Goal: Task Accomplishment & Management: Use online tool/utility

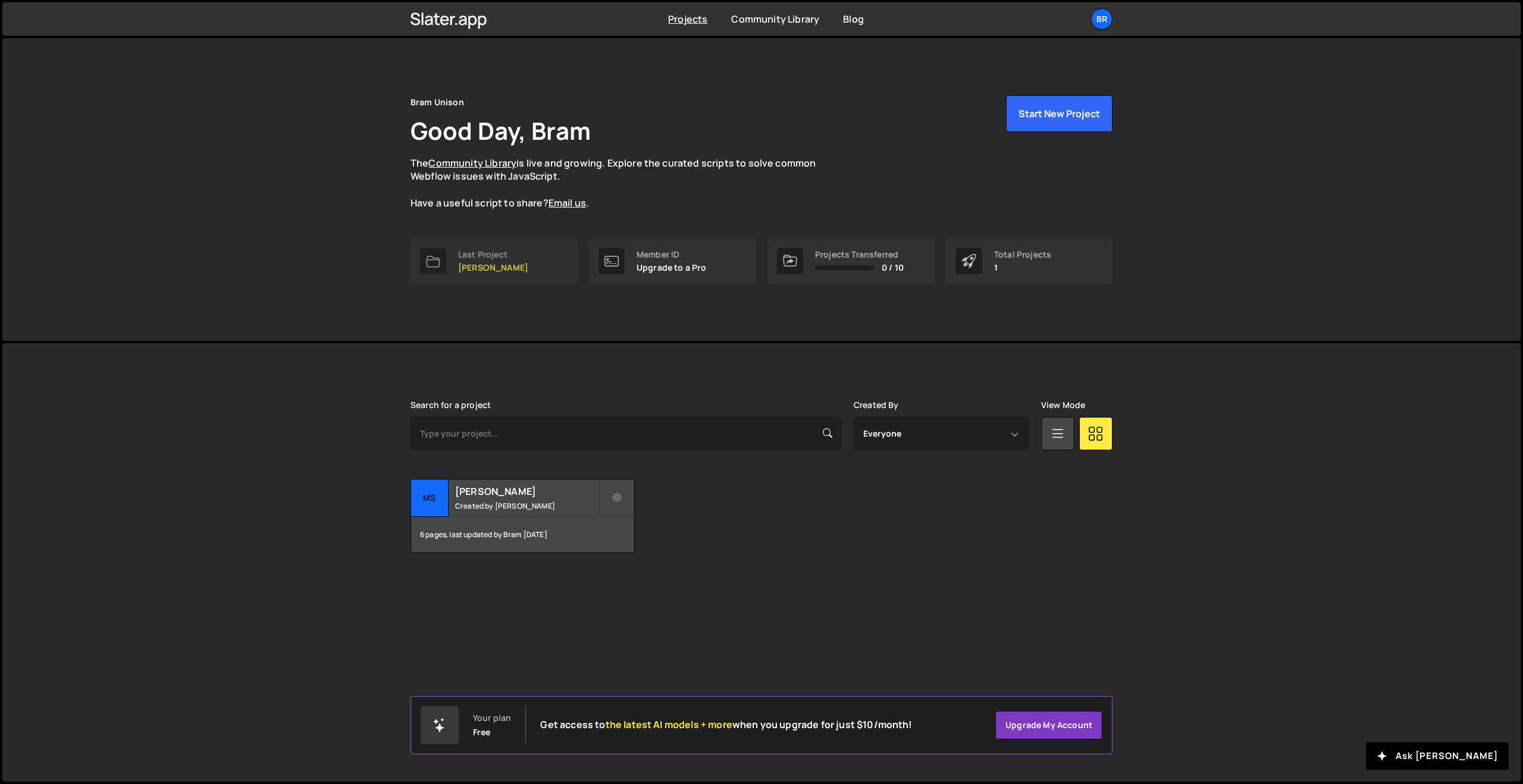
click at [478, 280] on link "Last Project [PERSON_NAME]" at bounding box center [494, 261] width 166 height 45
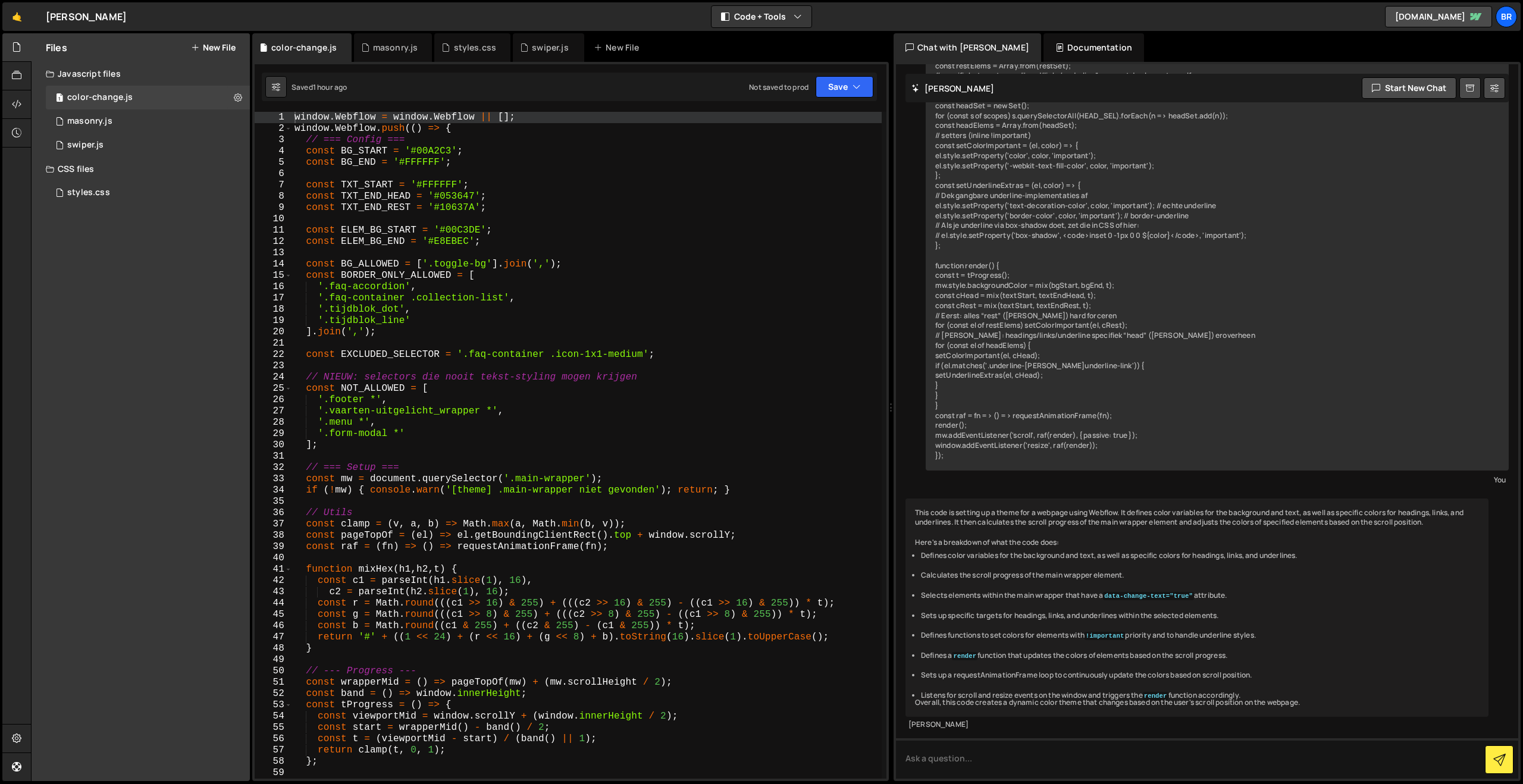
scroll to position [638, 0]
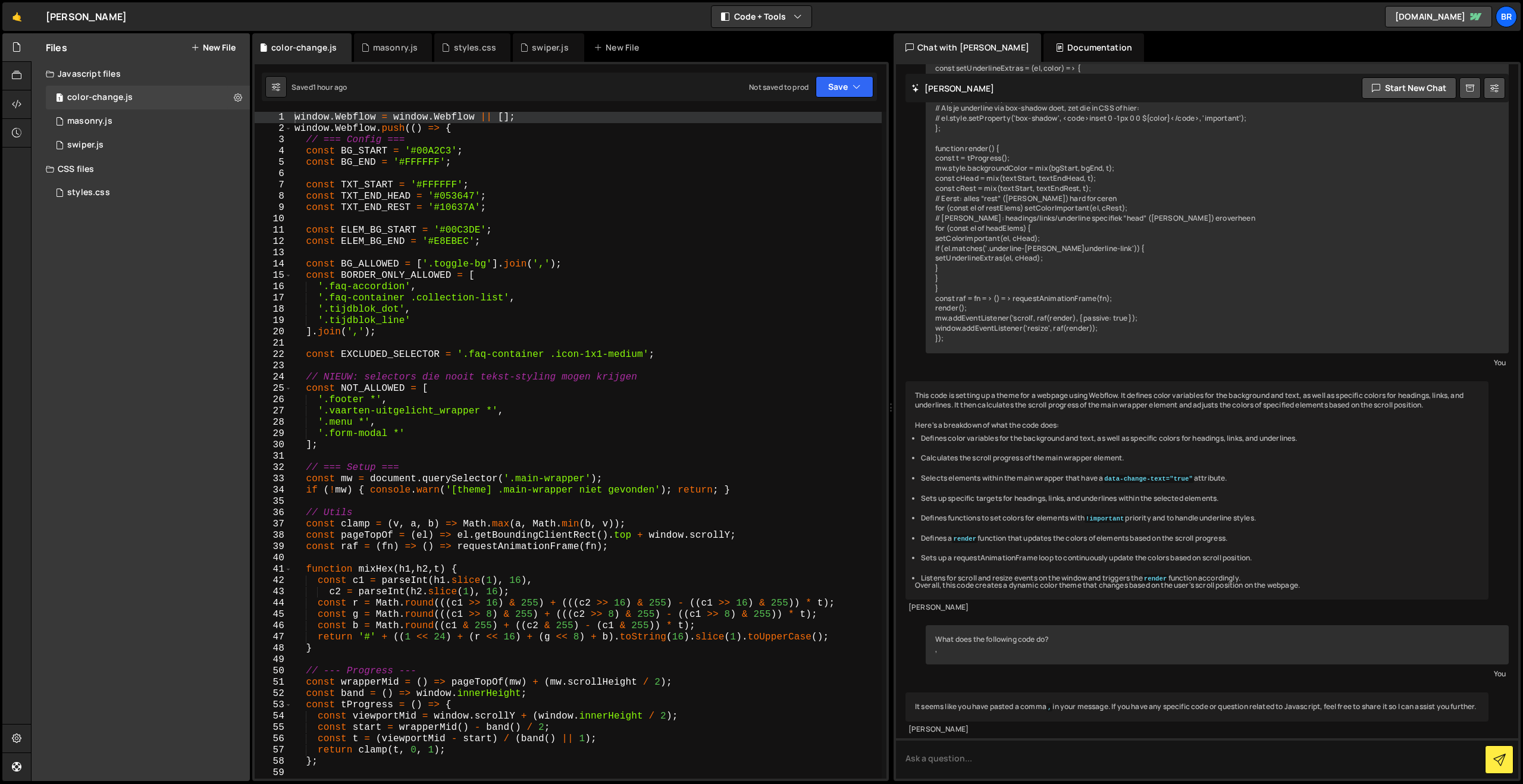
click at [417, 435] on div "window . Webflow = window . Webflow || [ ] ; window . Webflow . push (( ) => { …" at bounding box center [587, 456] width 590 height 689
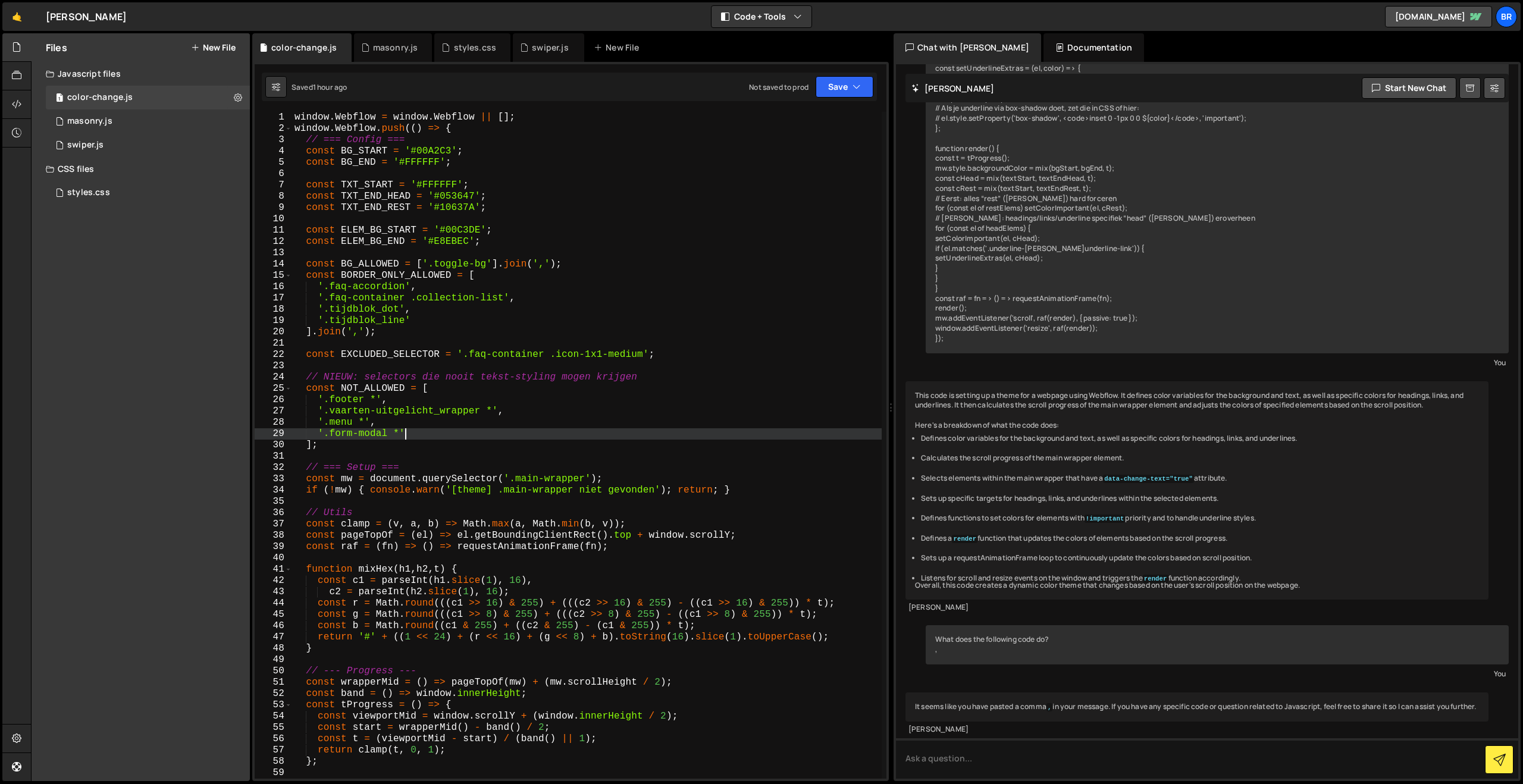
type textarea "'.form-modal *',"
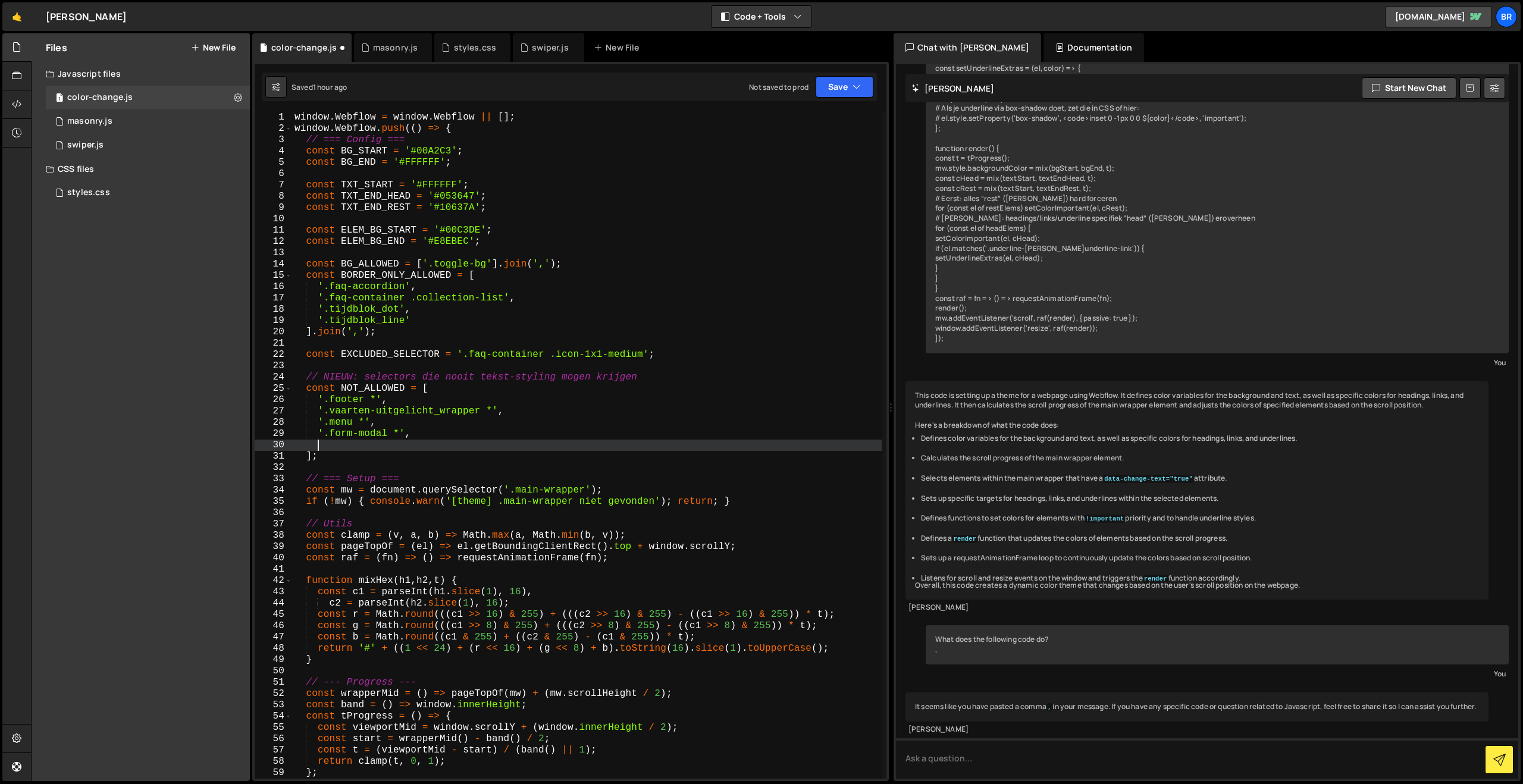
scroll to position [0, 1]
paste textarea "form-required"
click at [319, 445] on div "window . Webflow = window . Webflow || [ ] ; window . Webflow . push (( ) => { …" at bounding box center [587, 456] width 590 height 689
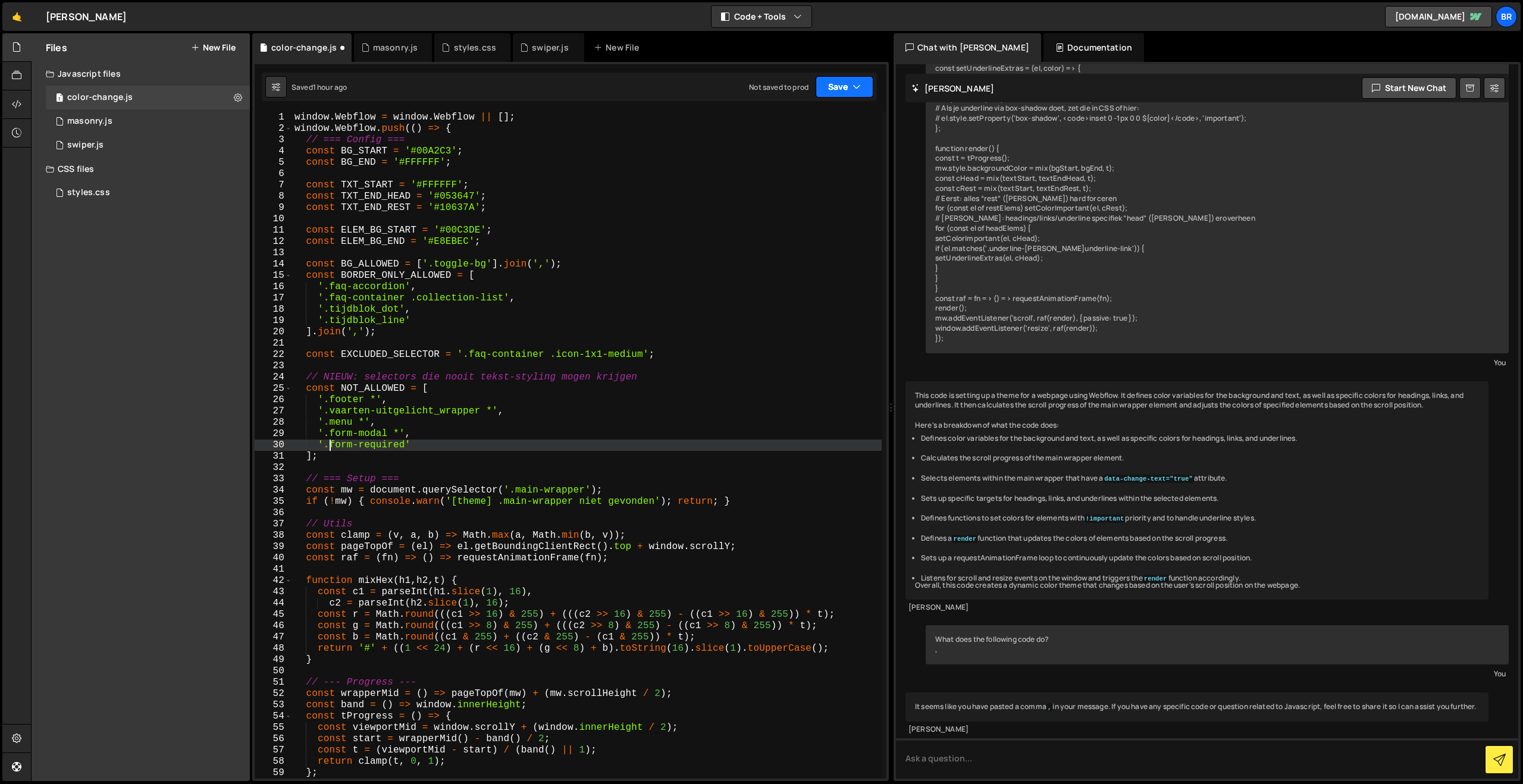
click at [836, 87] on button "Save" at bounding box center [844, 87] width 58 height 21
click at [815, 124] on div "Saved 1 hour ago" at bounding box center [804, 129] width 124 height 15
click at [847, 91] on button "Save" at bounding box center [844, 87] width 58 height 21
click at [835, 120] on div "Save to Staging S" at bounding box center [804, 116] width 124 height 12
click at [435, 447] on div "window . Webflow = window . Webflow || [ ] ; window . Webflow . push (( ) => { …" at bounding box center [587, 456] width 590 height 689
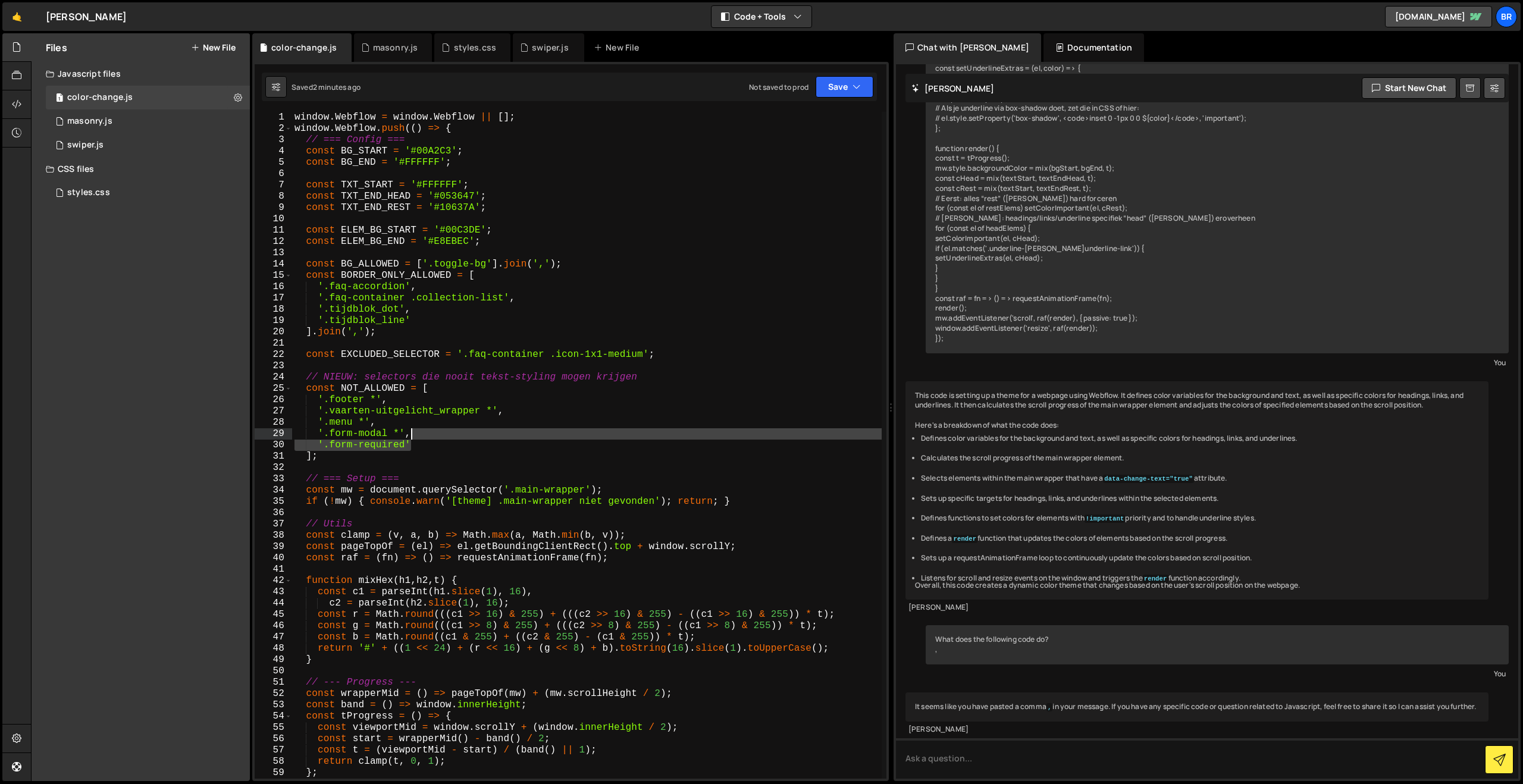
drag, startPoint x: 435, startPoint y: 447, endPoint x: 432, endPoint y: 436, distance: 11.4
click at [432, 436] on div "window . Webflow = window . Webflow || [ ] ; window . Webflow . push (( ) => { …" at bounding box center [587, 456] width 590 height 689
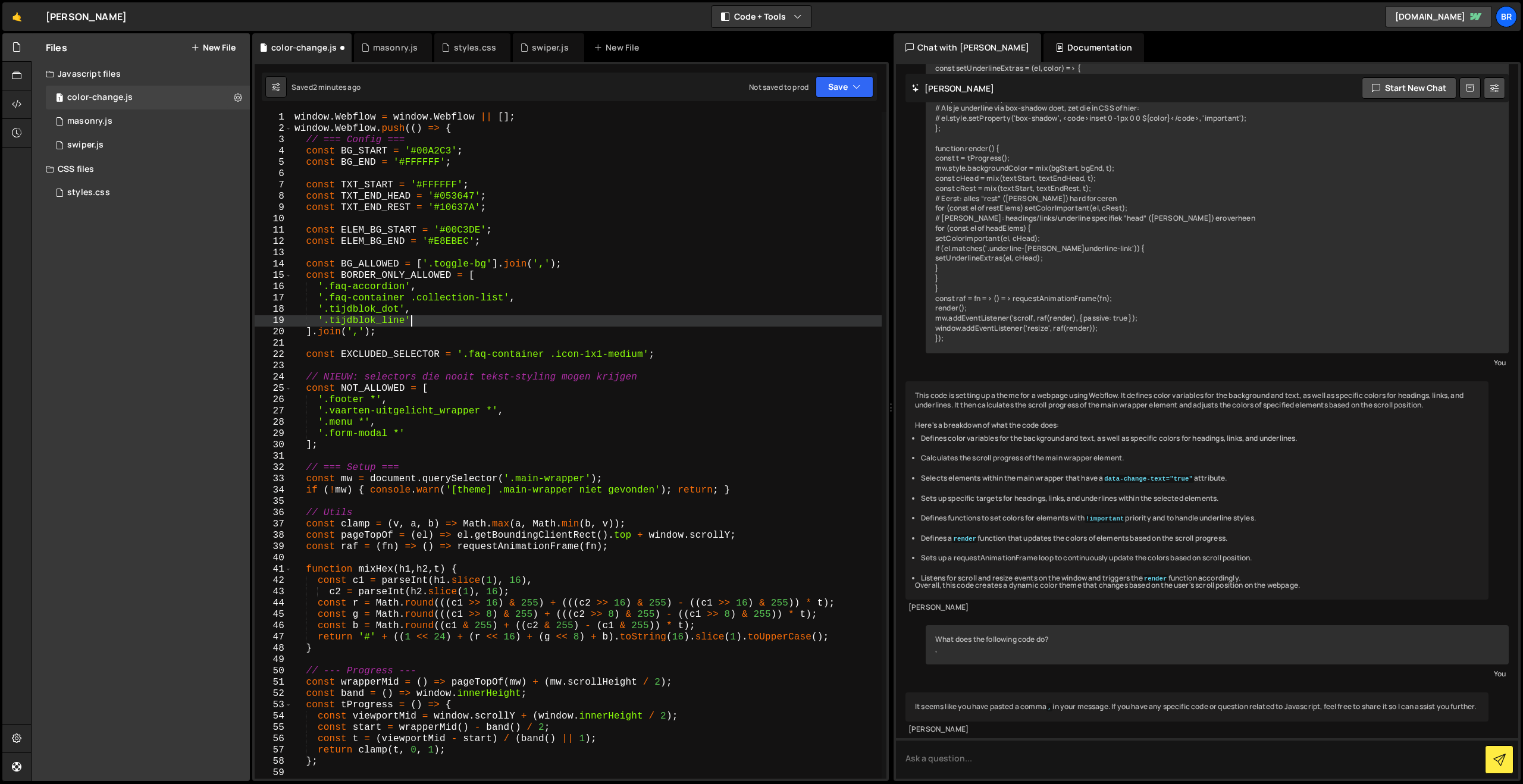
click at [448, 322] on div "window . Webflow = window . Webflow || [ ] ; window . Webflow . push (( ) => { …" at bounding box center [587, 456] width 590 height 689
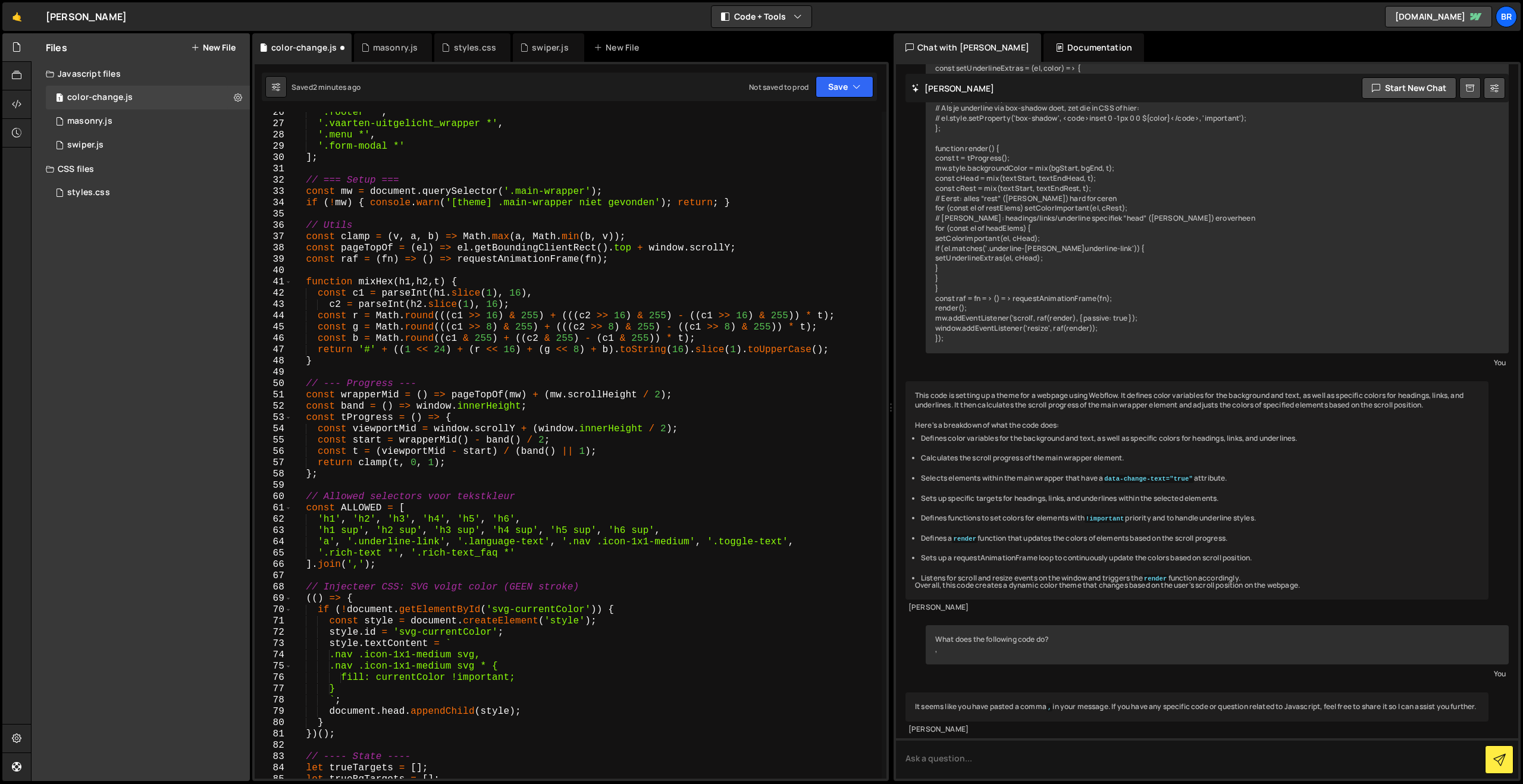
scroll to position [292, 0]
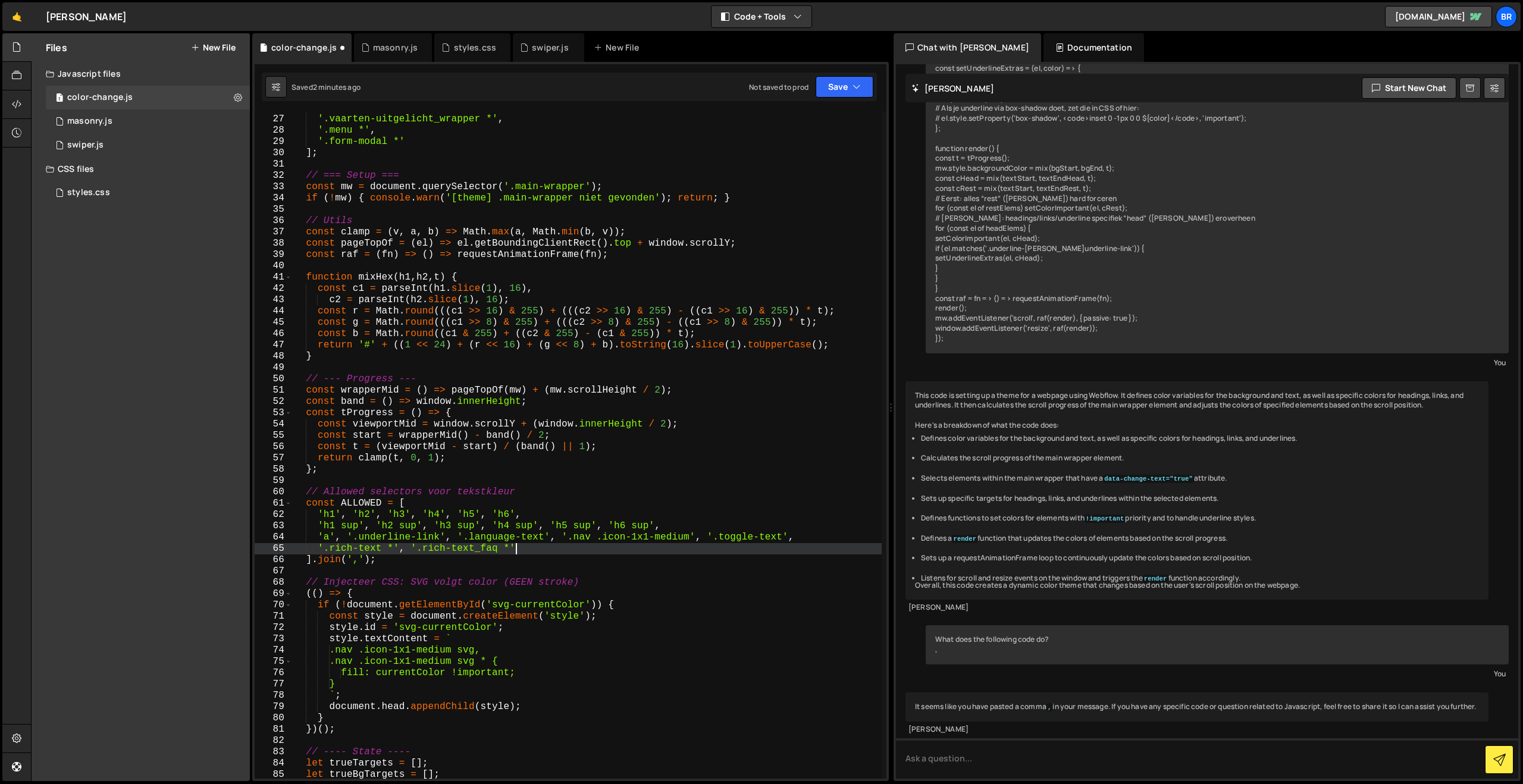
click at [515, 550] on div "'.footer *' , '.vaarten-uitgelicht_wrapper *' , '.menu *' , '.form-modal *' ] ;…" at bounding box center [587, 446] width 590 height 689
click at [529, 550] on div "'.footer *' , '.vaarten-uitgelicht_wrapper *' , '.menu *' , '.form-modal *' ] ;…" at bounding box center [587, 446] width 590 height 689
click at [534, 548] on div "'.footer *' , '.vaarten-uitgelicht_wrapper *' , '.menu *' , '.form-modal *' ] ;…" at bounding box center [587, 446] width 590 height 689
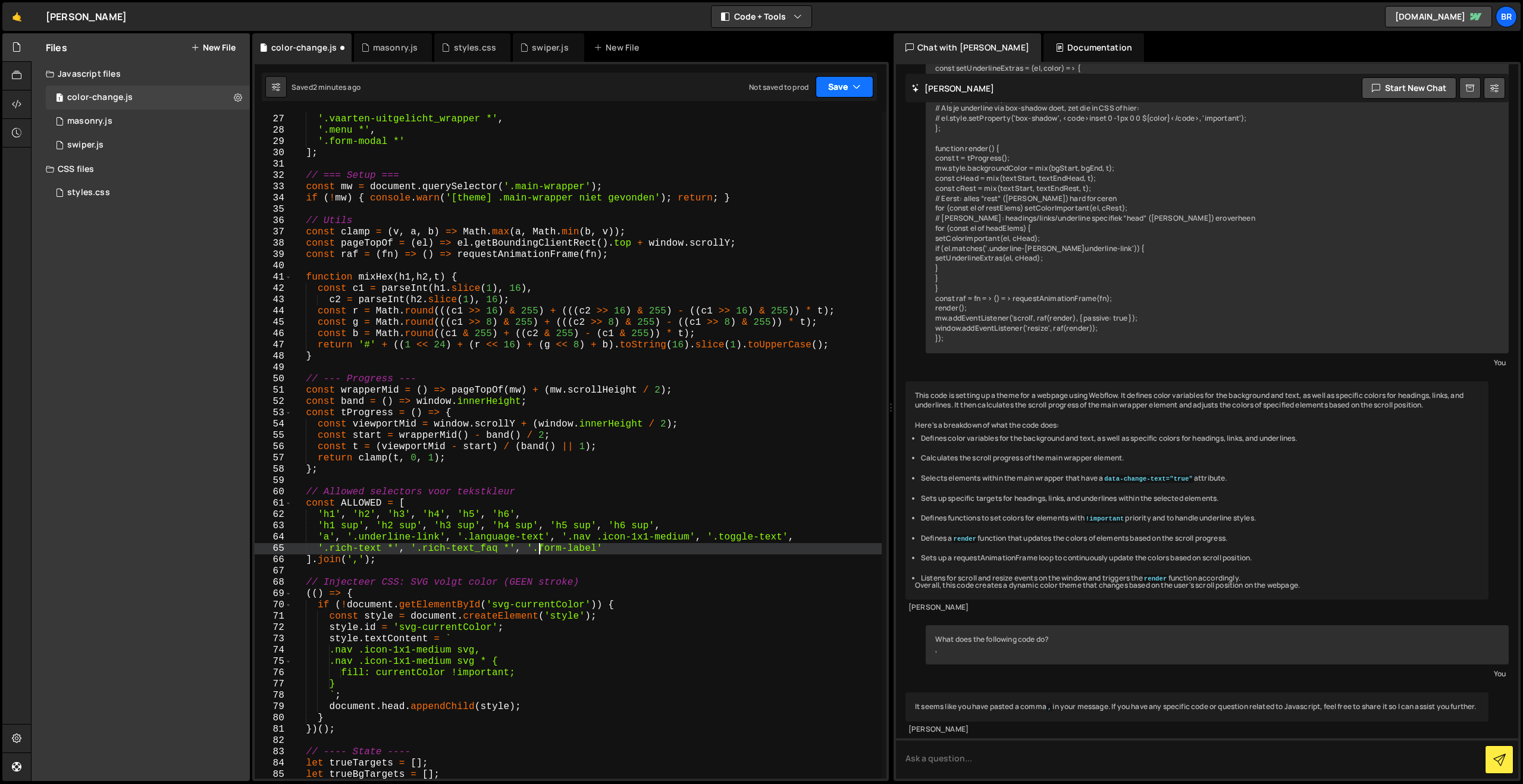
click at [840, 90] on button "Save" at bounding box center [844, 87] width 58 height 21
click at [819, 126] on div "Saved 2 minutes ago" at bounding box center [804, 129] width 124 height 15
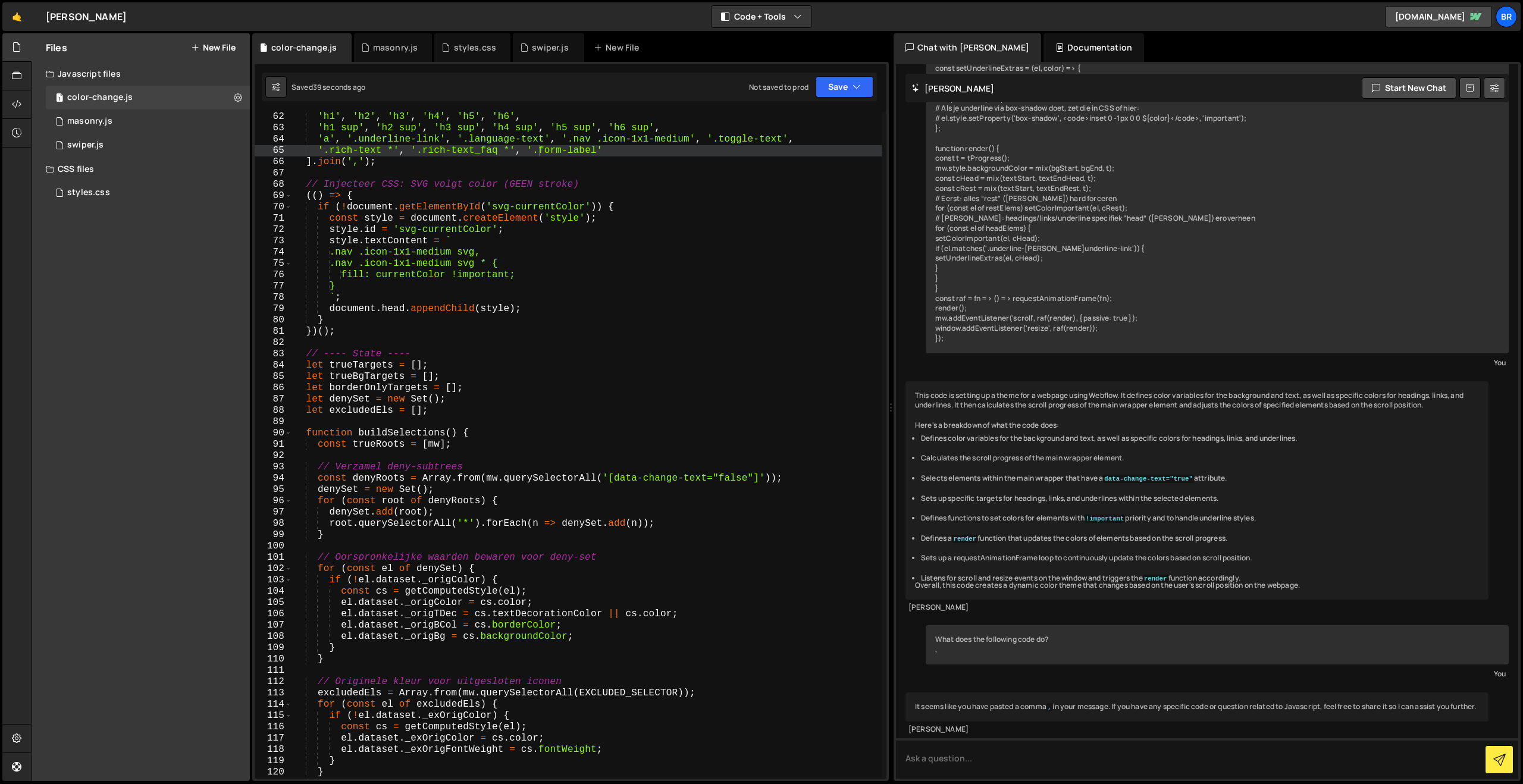
scroll to position [572, 0]
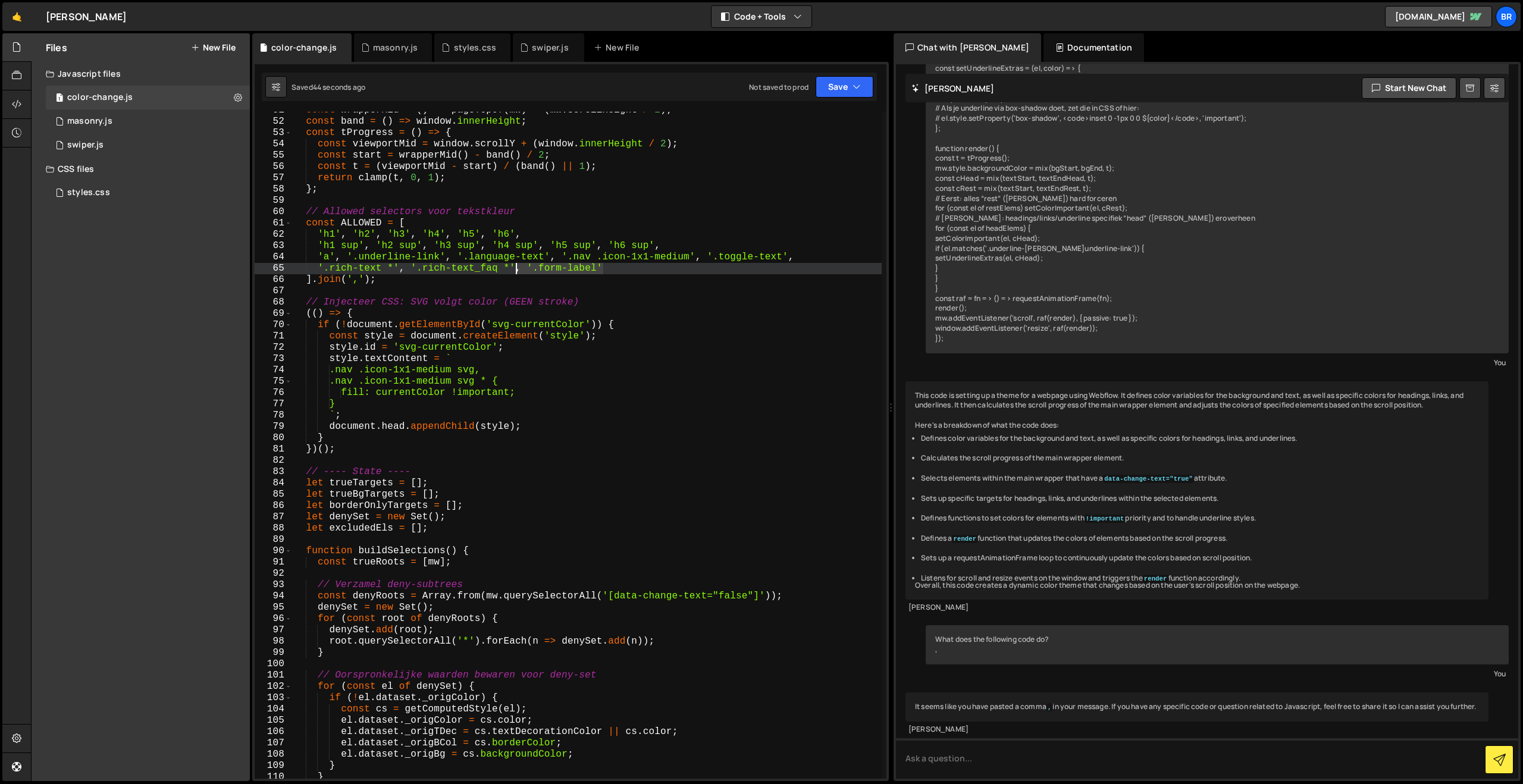
drag, startPoint x: 608, startPoint y: 268, endPoint x: 517, endPoint y: 270, distance: 91.0
click at [517, 270] on div "const wrapperMid = ( ) => pageTopOf ( mw ) + ( mw . scrollHeight / 2 ) ; const …" at bounding box center [587, 449] width 590 height 689
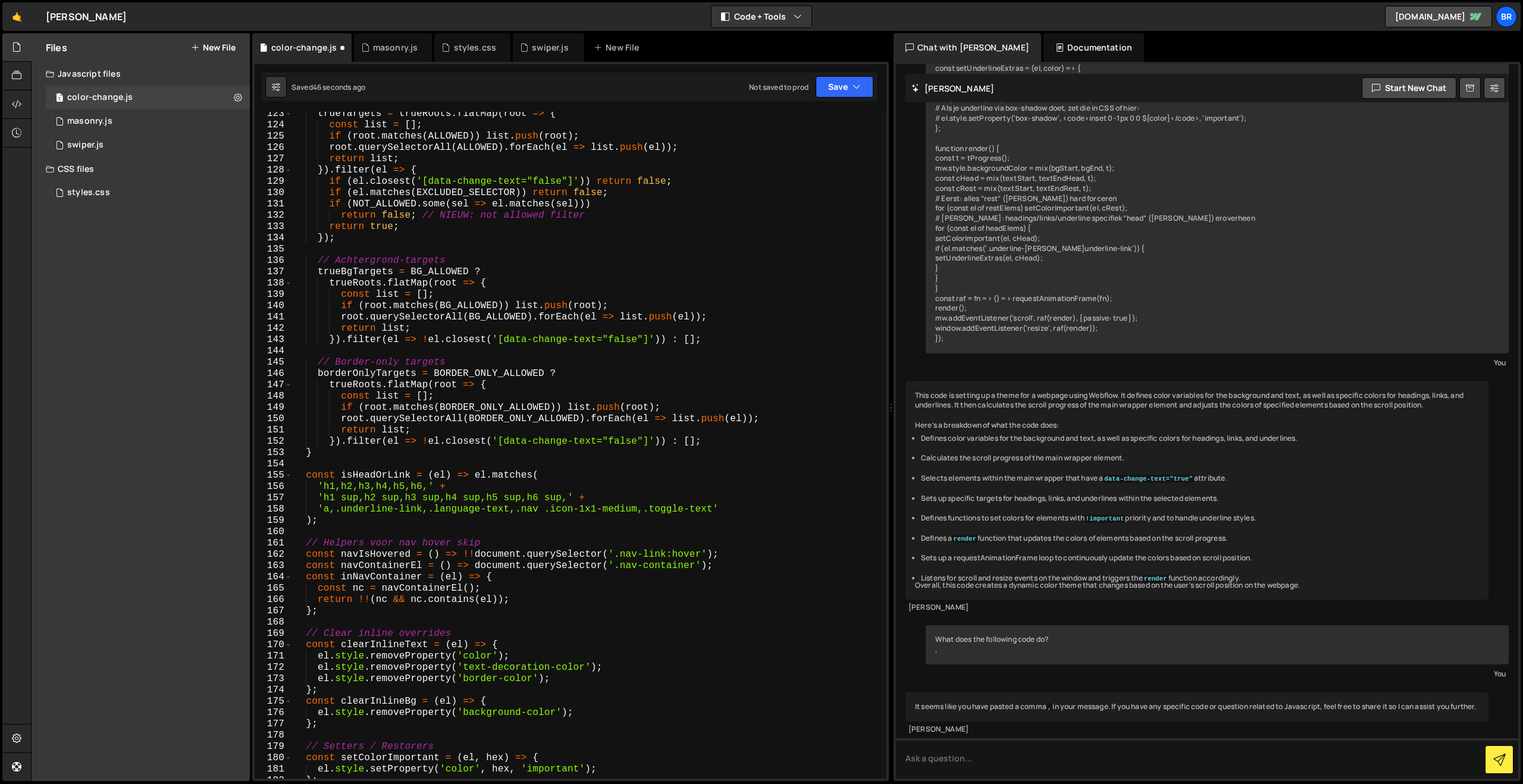
scroll to position [1385, 0]
click at [729, 505] on div "trueTargets = trueRoots . flatMap ( root => { const list = [ ] ; if ( root . ma…" at bounding box center [587, 450] width 590 height 689
click at [711, 513] on div "trueTargets = trueRoots . flatMap ( root => { const list = [ ] ; if ( root . ma…" at bounding box center [587, 450] width 590 height 689
click at [715, 505] on div "trueTargets = trueRoots . flatMap ( root => { const list = [ ] ; if ( root . ma…" at bounding box center [587, 450] width 590 height 689
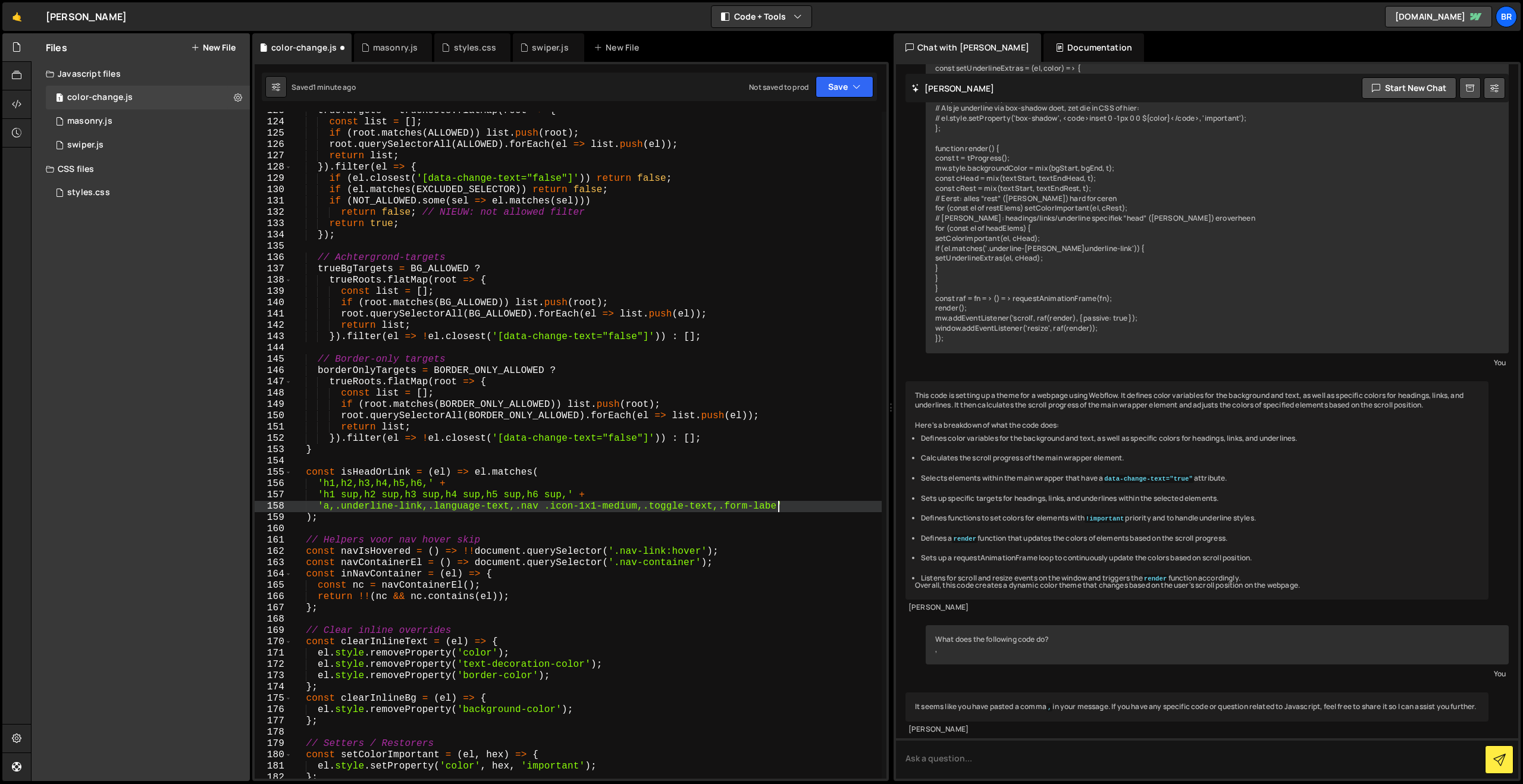
scroll to position [0, 30]
click at [837, 84] on button "Save" at bounding box center [844, 87] width 58 height 21
click at [809, 127] on div "Saved 1 minute ago" at bounding box center [804, 129] width 124 height 15
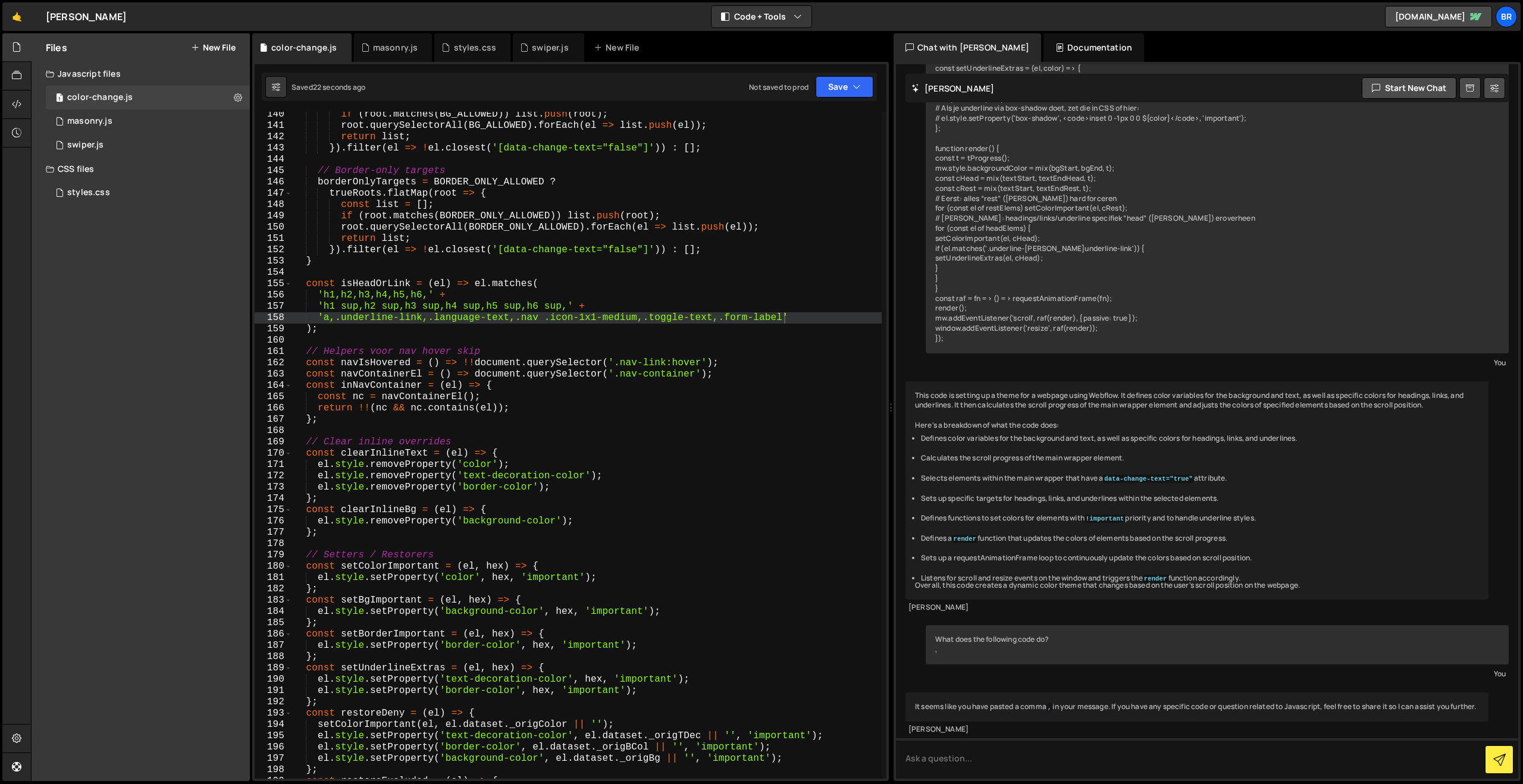
scroll to position [1574, 0]
click at [572, 318] on div "if ( root . matches ( BG_ALLOWED )) list . push ( root ) ; root . querySelector…" at bounding box center [587, 452] width 590 height 689
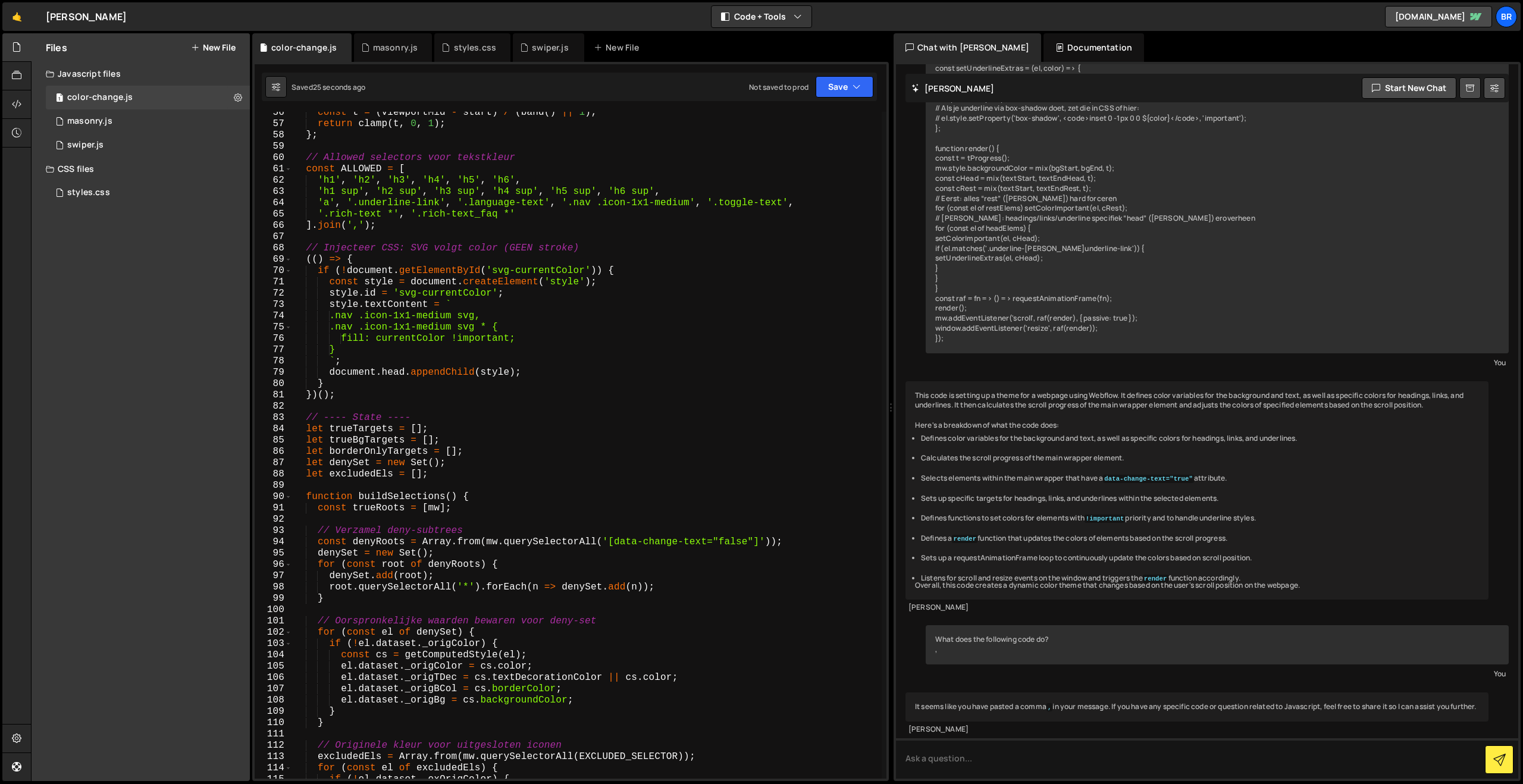
scroll to position [563, 0]
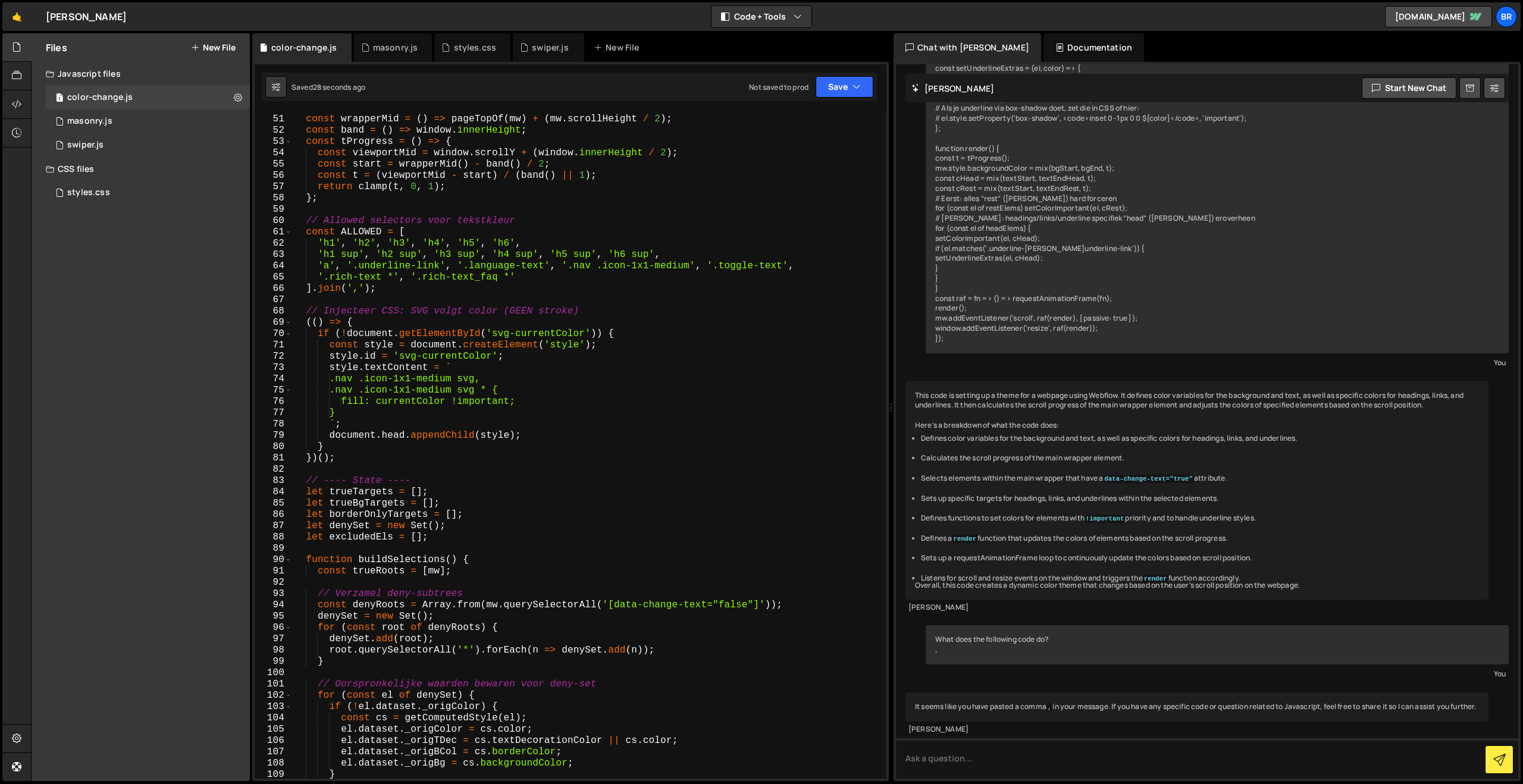
click at [509, 283] on div "// --- Progress --- const wrapperMid = ( ) => pageTopOf ( mw ) + ( mw . scrollH…" at bounding box center [587, 446] width 590 height 689
click at [530, 276] on div "// --- Progress --- const wrapperMid = ( ) => pageTopOf ( mw ) + ( mw . scrollH…" at bounding box center [587, 446] width 590 height 689
paste textarea ", '.form-label'"
click at [830, 90] on button "Save" at bounding box center [844, 87] width 58 height 21
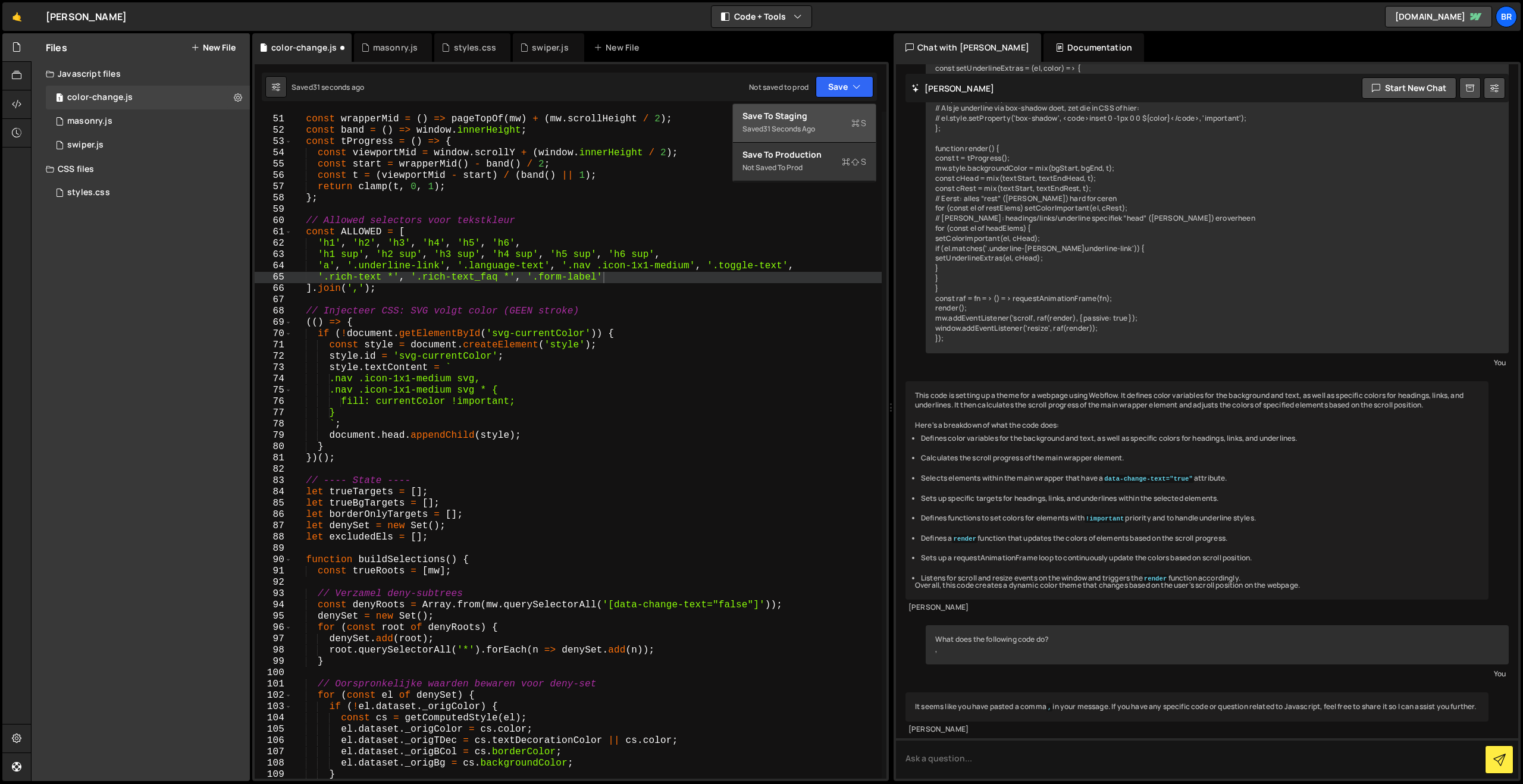
click at [815, 128] on div "31 seconds ago" at bounding box center [789, 128] width 52 height 10
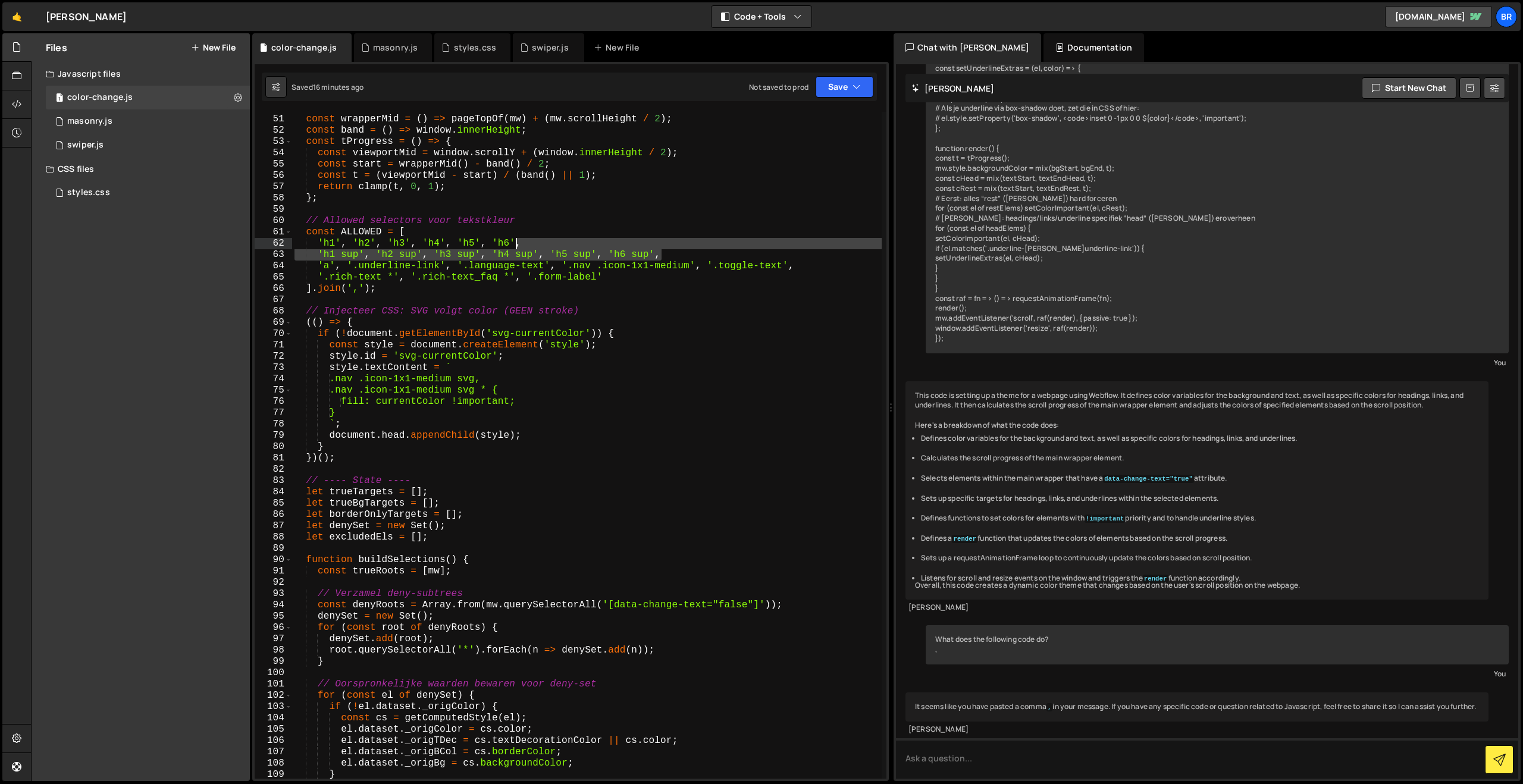
drag, startPoint x: 670, startPoint y: 254, endPoint x: 517, endPoint y: 241, distance: 153.6
click at [517, 241] on div "// --- Progress --- const wrapperMid = ( ) => pageTopOf ( mw ) + ( mw . scrollH…" at bounding box center [587, 446] width 590 height 689
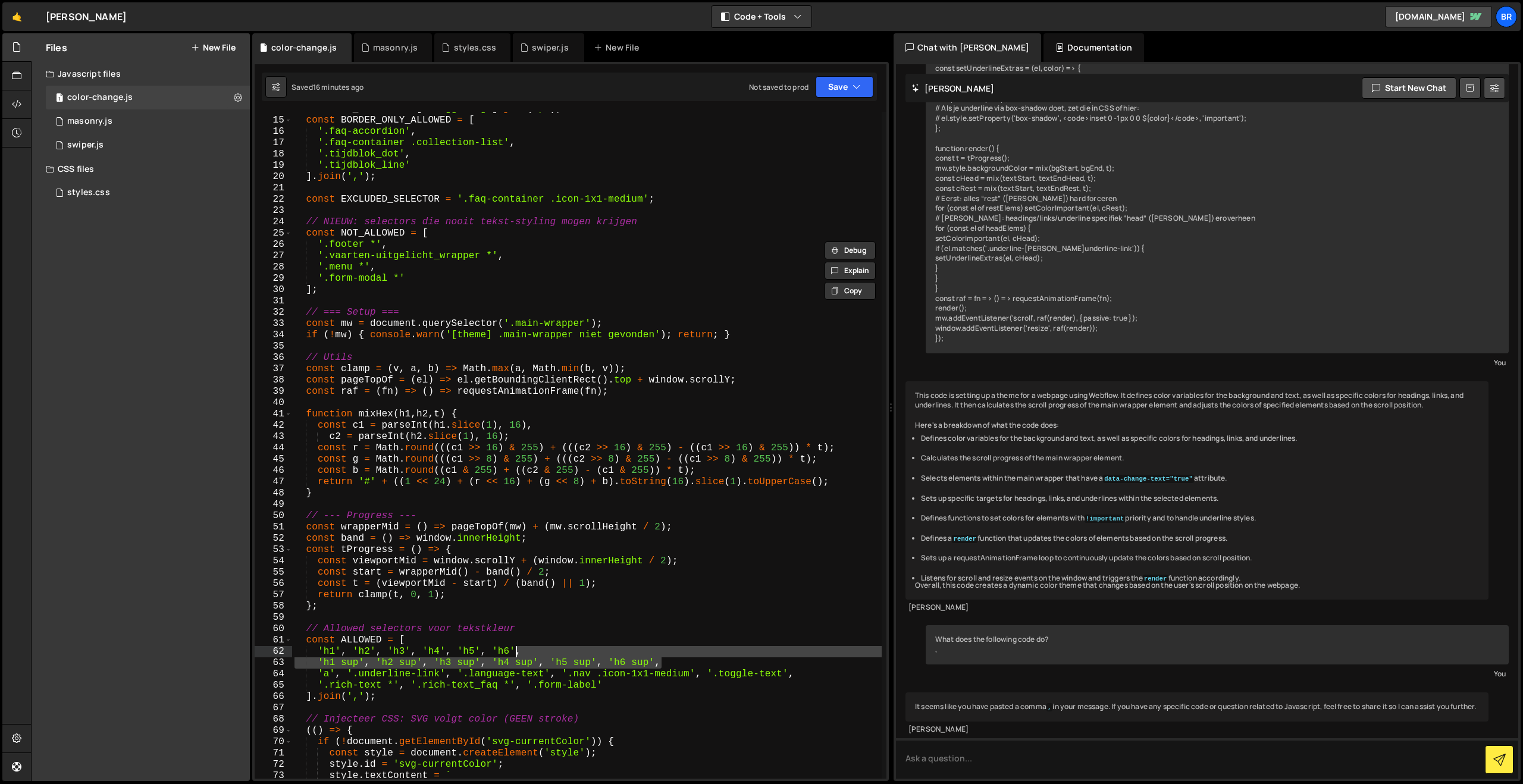
scroll to position [122, 0]
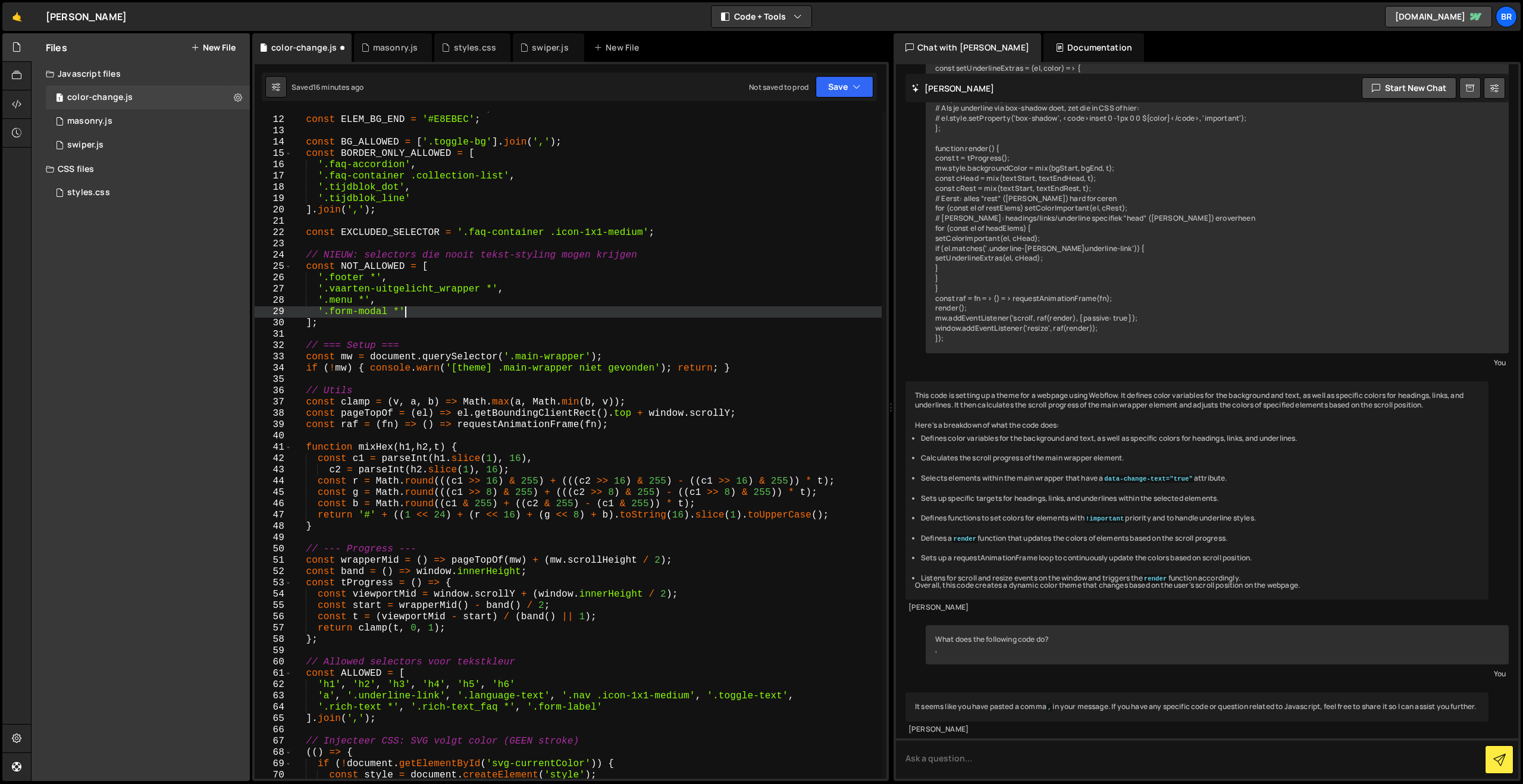
click at [417, 312] on div "const ELEM_BG_START = '#00C3DE' ; const ELEM_BG_END = '#E8EBEC' ; const BG_ALLO…" at bounding box center [587, 447] width 590 height 689
paste textarea "h1 sup', 'h2 sup', 'h3 sup', 'h4 sup', 'h5 sup', 'h6 sup',"
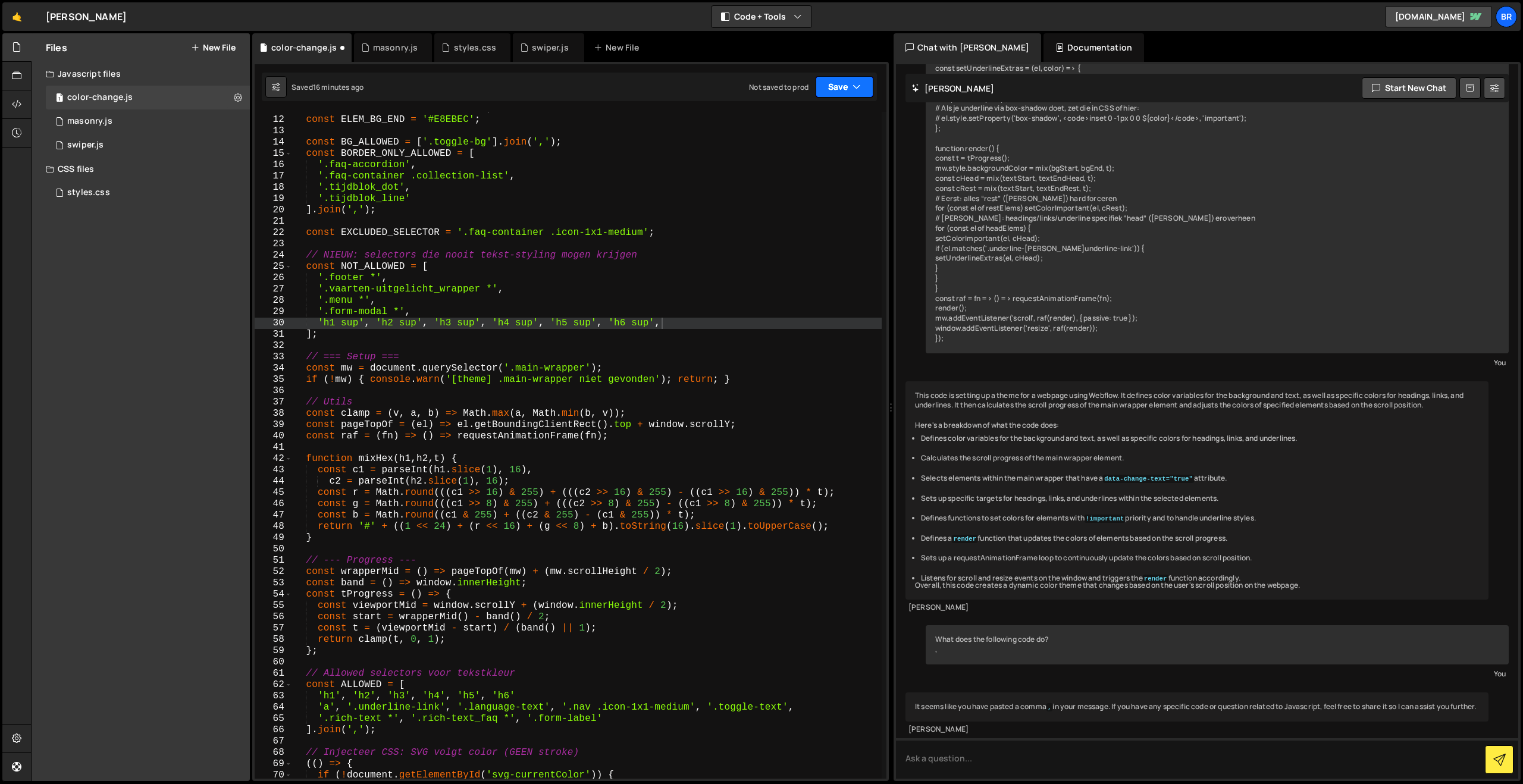
click at [835, 92] on button "Save" at bounding box center [844, 87] width 58 height 21
click at [817, 114] on div "Save to Staging S" at bounding box center [804, 116] width 124 height 12
click at [675, 328] on div "const ELEM_BG_START = '#00C3DE' ; const ELEM_BG_END = '#E8EBEC' ; const BG_ALLO…" at bounding box center [587, 447] width 590 height 689
click at [839, 85] on button "Save" at bounding box center [844, 87] width 58 height 21
click at [819, 135] on div "Saved 1 minute ago" at bounding box center [804, 129] width 124 height 15
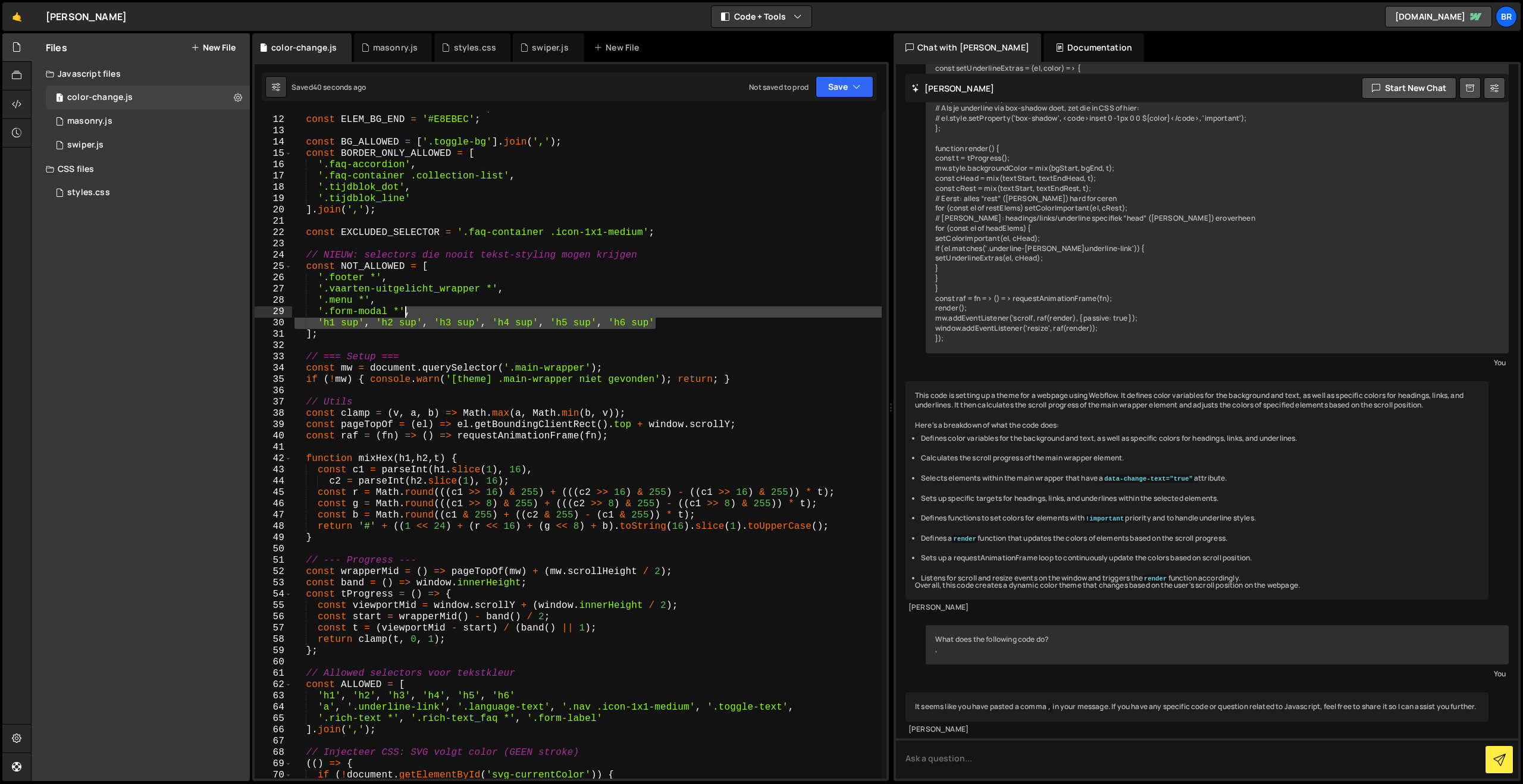
drag, startPoint x: 692, startPoint y: 325, endPoint x: 403, endPoint y: 313, distance: 289.2
click at [403, 313] on div "const ELEM_BG_START = '#00C3DE' ; const ELEM_BG_END = '#E8EBEC' ; const BG_ALLO…" at bounding box center [587, 447] width 590 height 689
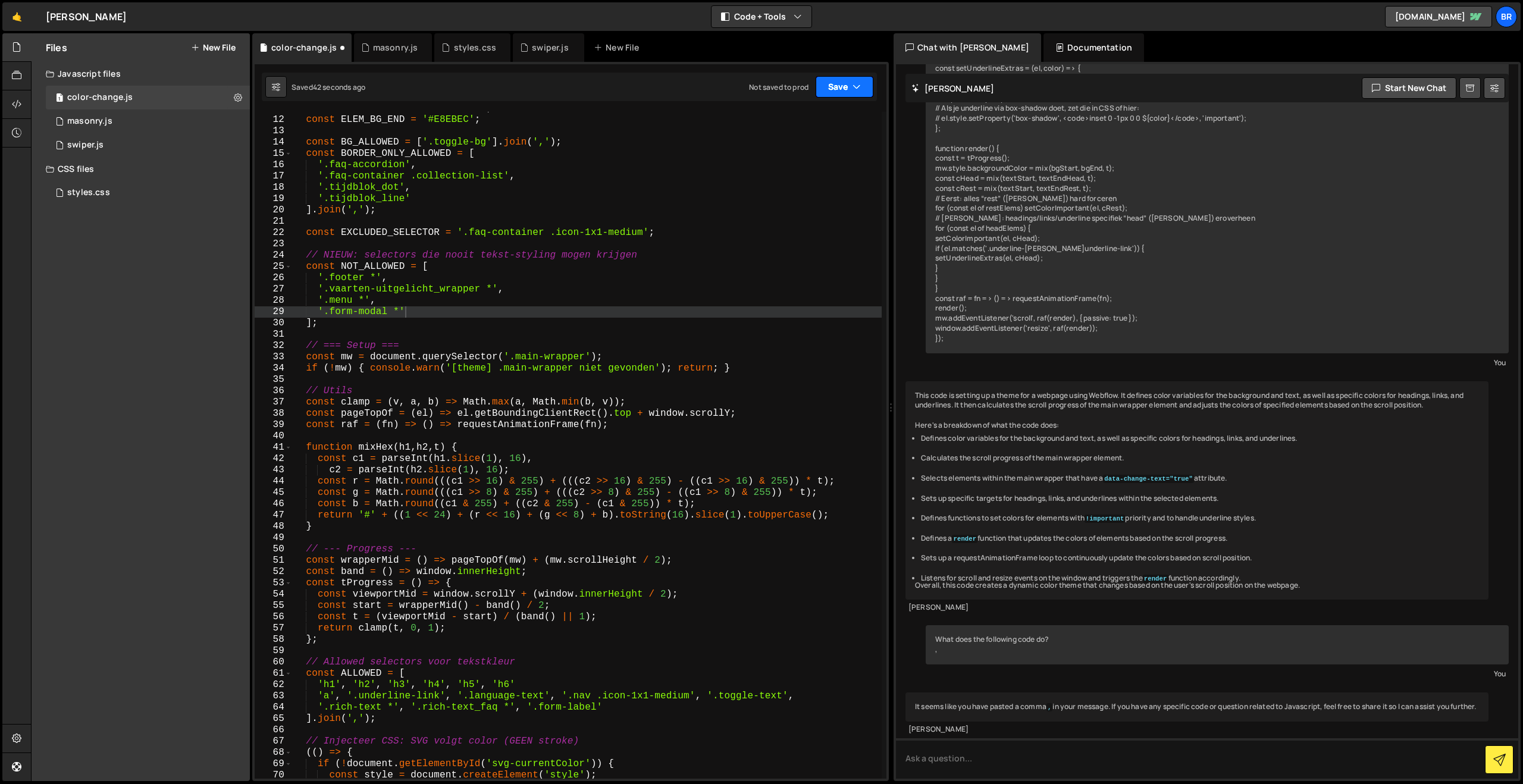
click at [839, 85] on button "Save" at bounding box center [844, 87] width 58 height 21
click at [816, 127] on div "43 seconds ago" at bounding box center [790, 128] width 53 height 10
click at [830, 91] on button "Save" at bounding box center [844, 87] width 58 height 21
click at [810, 124] on div "Saved just now" at bounding box center [804, 129] width 124 height 15
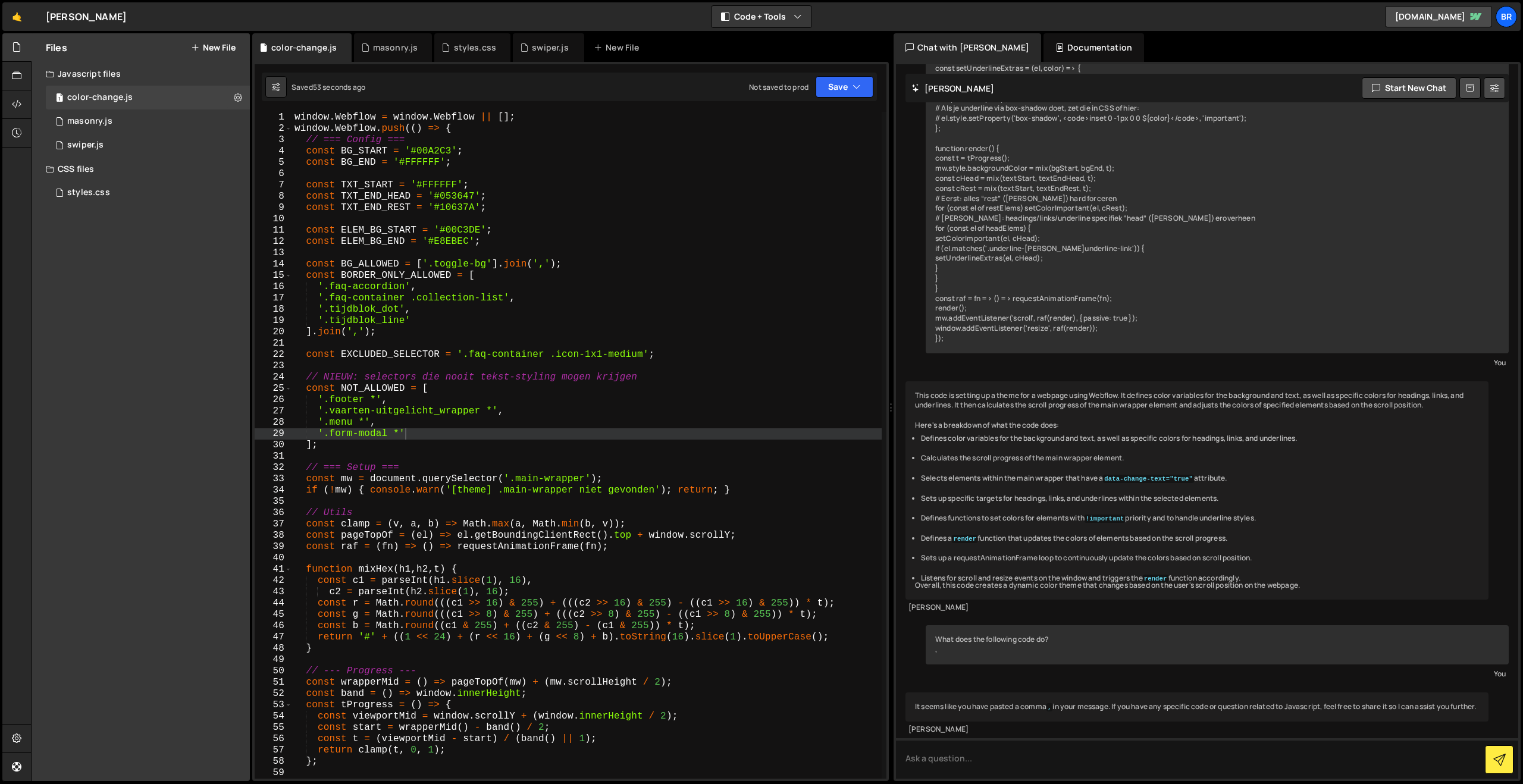
scroll to position [0, 0]
click at [674, 376] on div "window . Webflow = window . Webflow || [ ] ; window . Webflow . push (( ) => { …" at bounding box center [587, 456] width 590 height 689
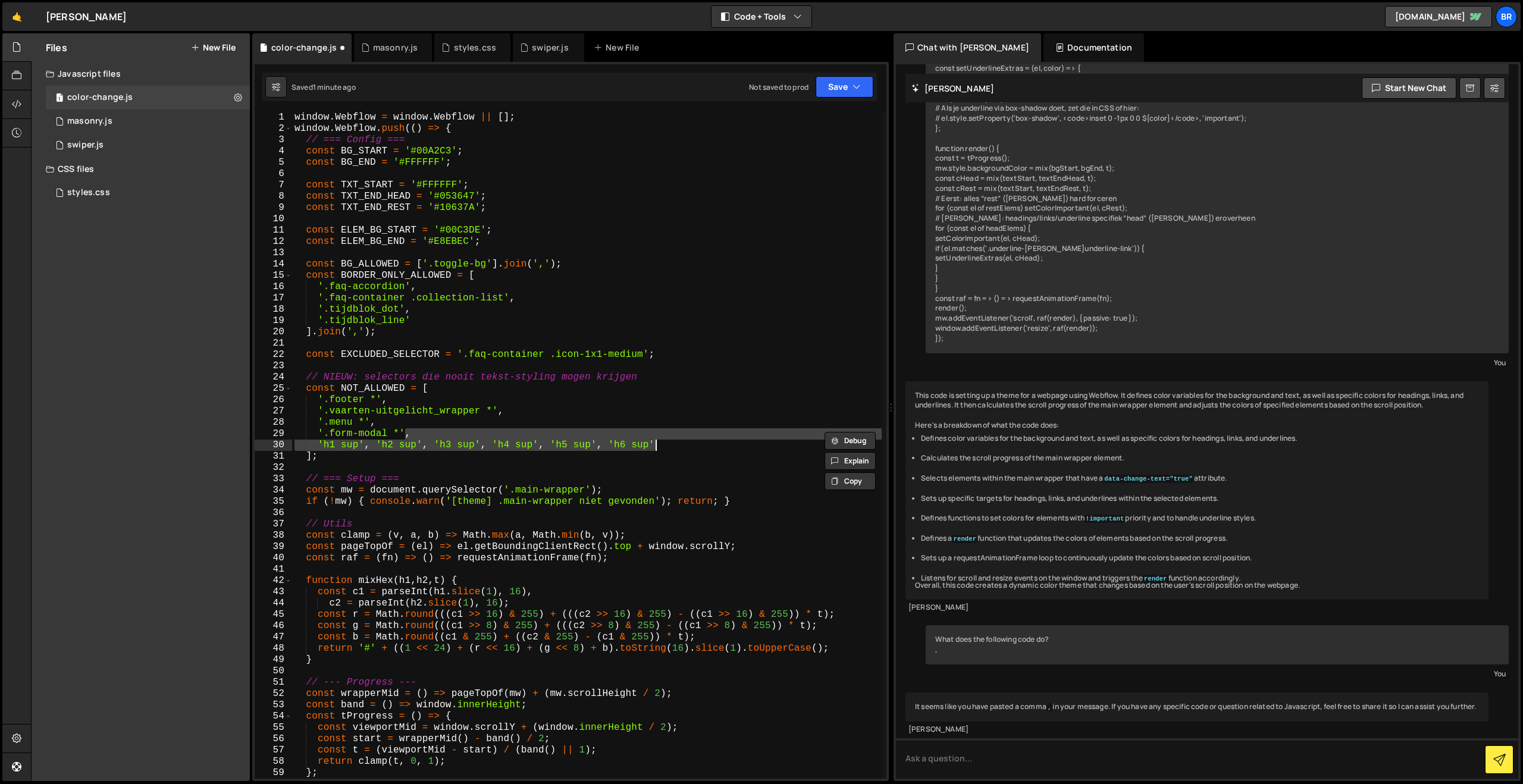
click at [448, 423] on div "window . Webflow = window . Webflow || [ ] ; window . Webflow . push (( ) => { …" at bounding box center [587, 456] width 590 height 689
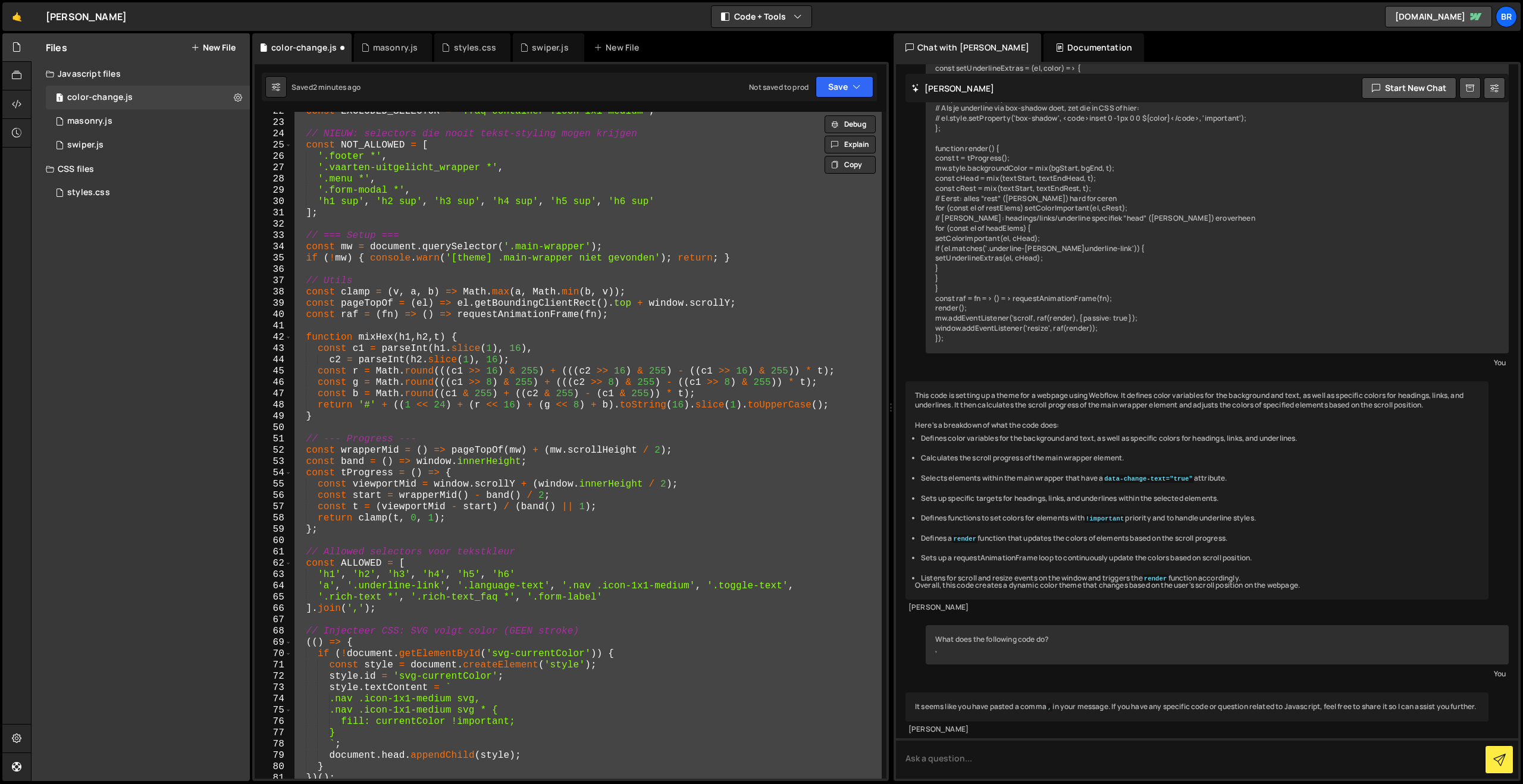
scroll to position [269, 0]
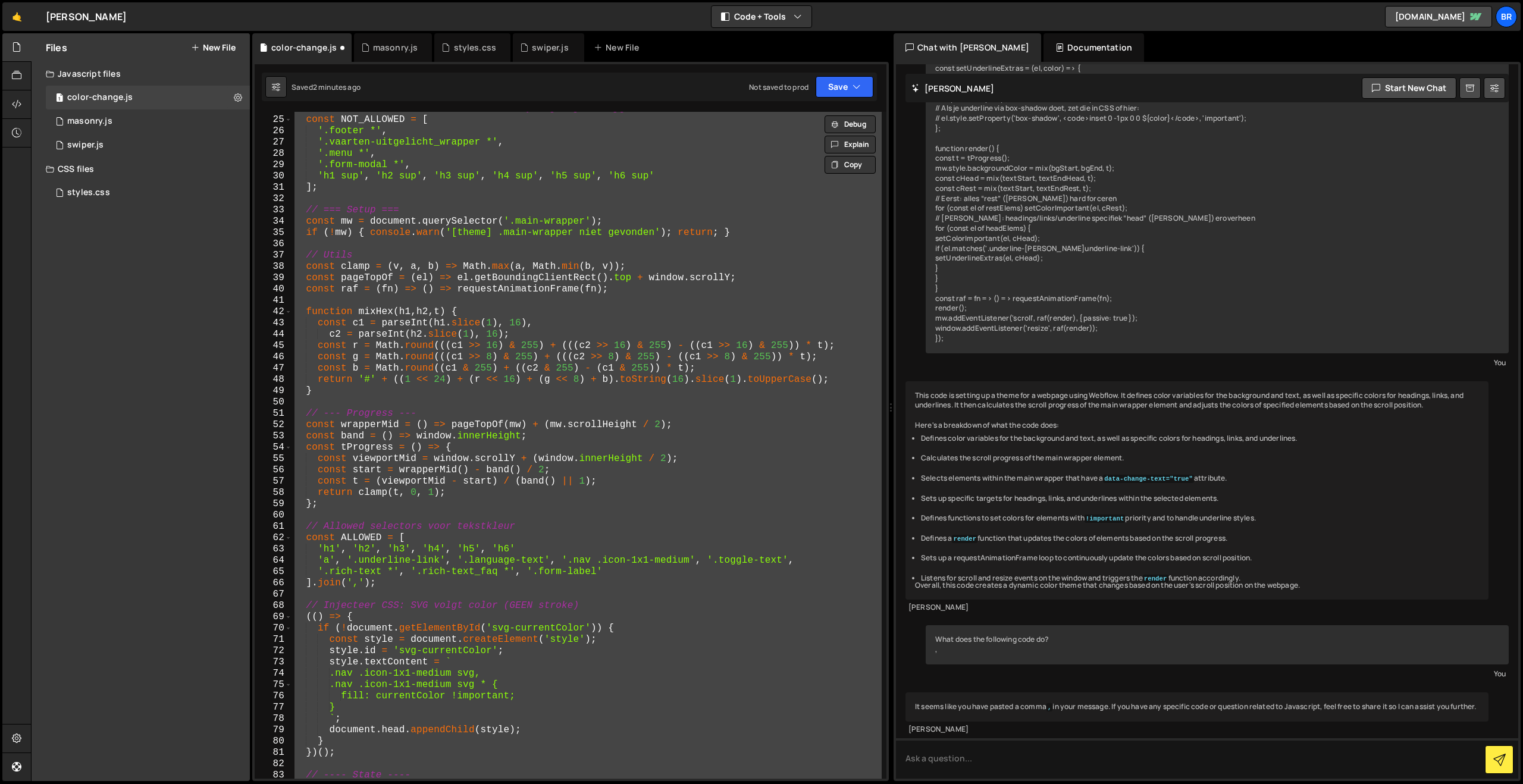
click at [519, 550] on div "// NIEUW: selectors die nooit tekst-styling mogen krijgen const NOT_ALLOWED = […" at bounding box center [587, 445] width 590 height 667
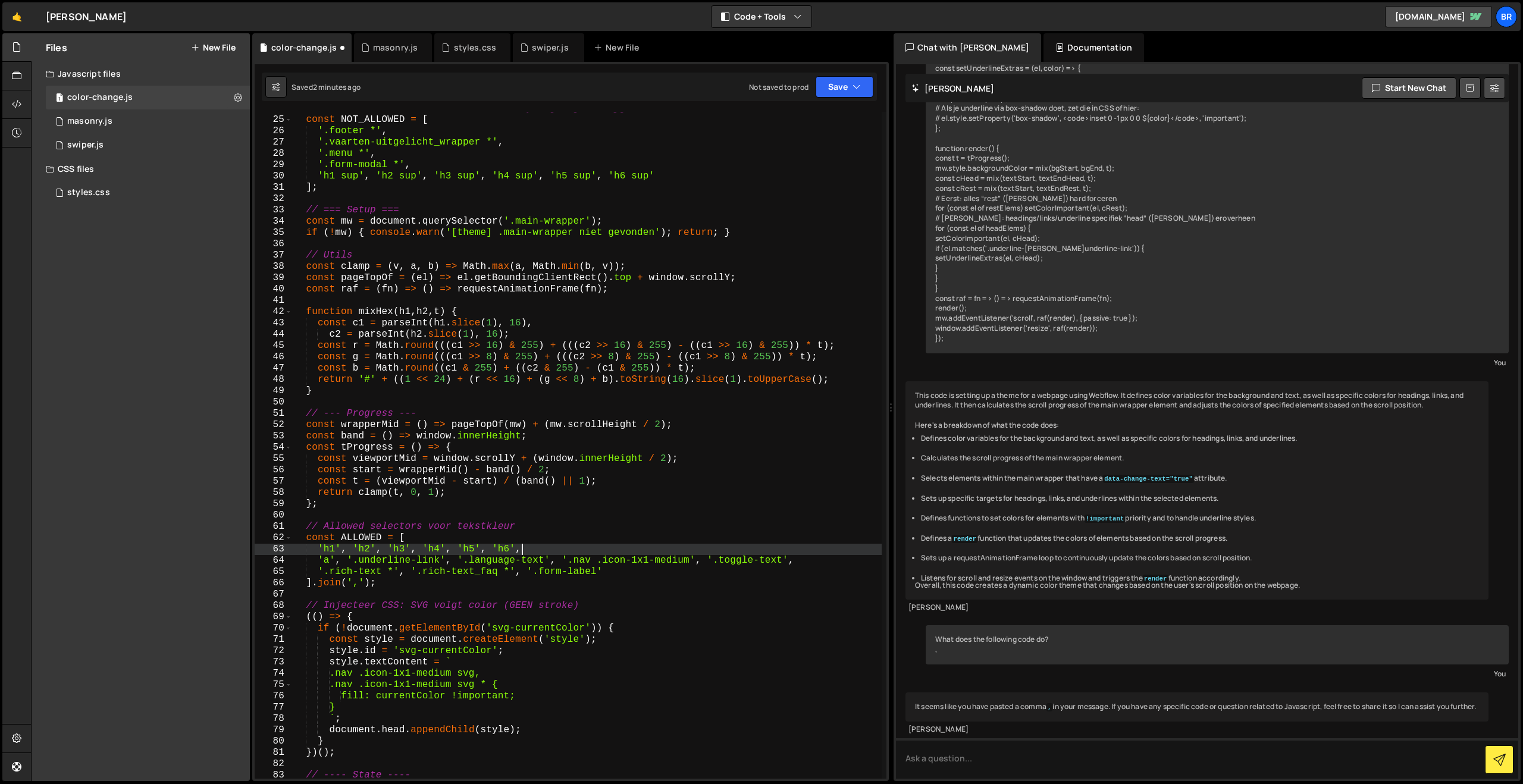
scroll to position [0, 13]
click at [836, 84] on button "Save" at bounding box center [844, 87] width 58 height 21
click at [817, 125] on div "Saved 2 minutes ago" at bounding box center [804, 129] width 124 height 15
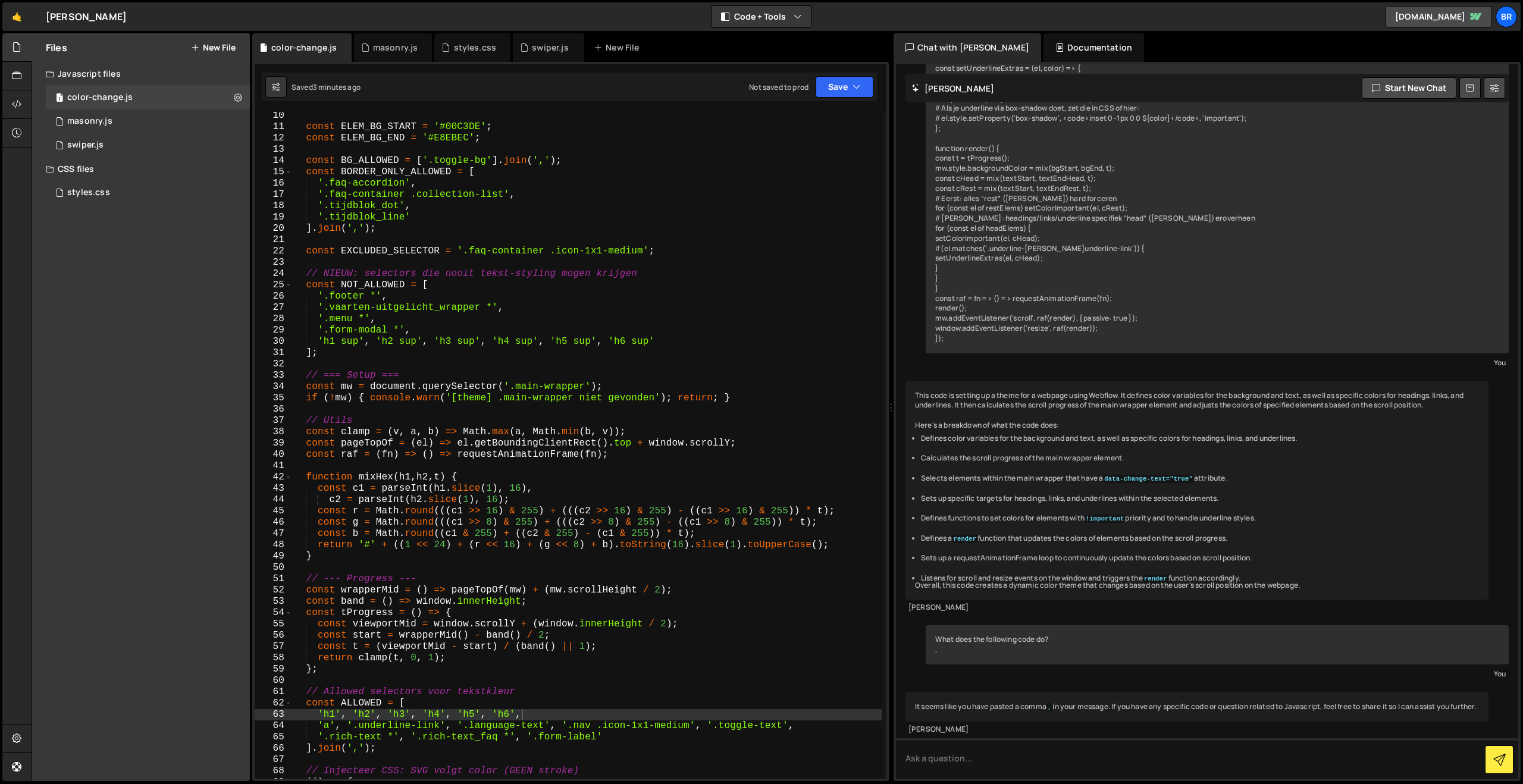
scroll to position [103, 0]
click at [667, 341] on div "const ELEM_BG_START = '#00C3DE' ; const ELEM_BG_END = '#E8EBEC' ; const BG_ALLO…" at bounding box center [587, 454] width 590 height 689
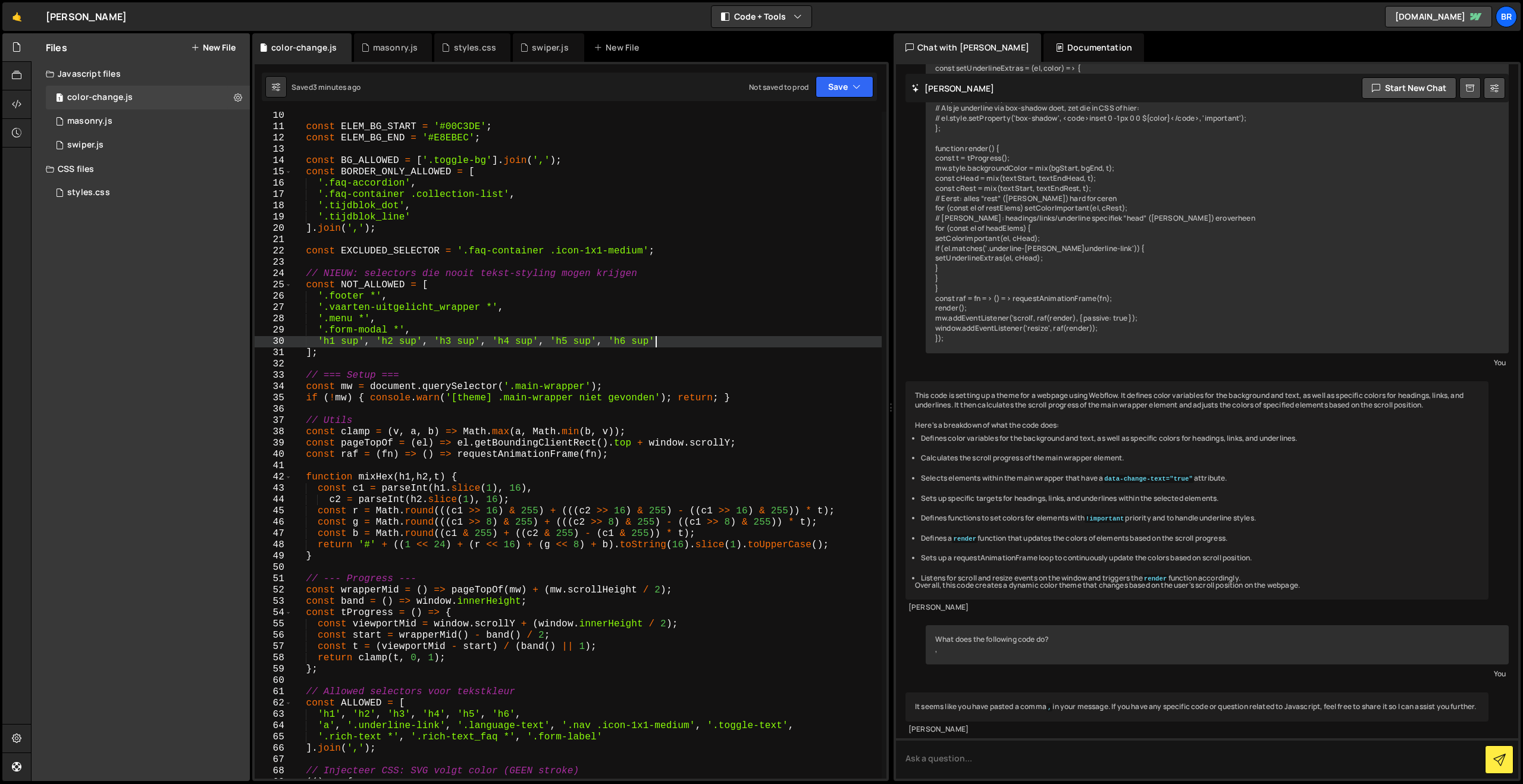
type textarea "'h1 sup', 'h2 sup', 'h3 sup', 'h4 sup', 'h5 sup', 'h6 sup',"
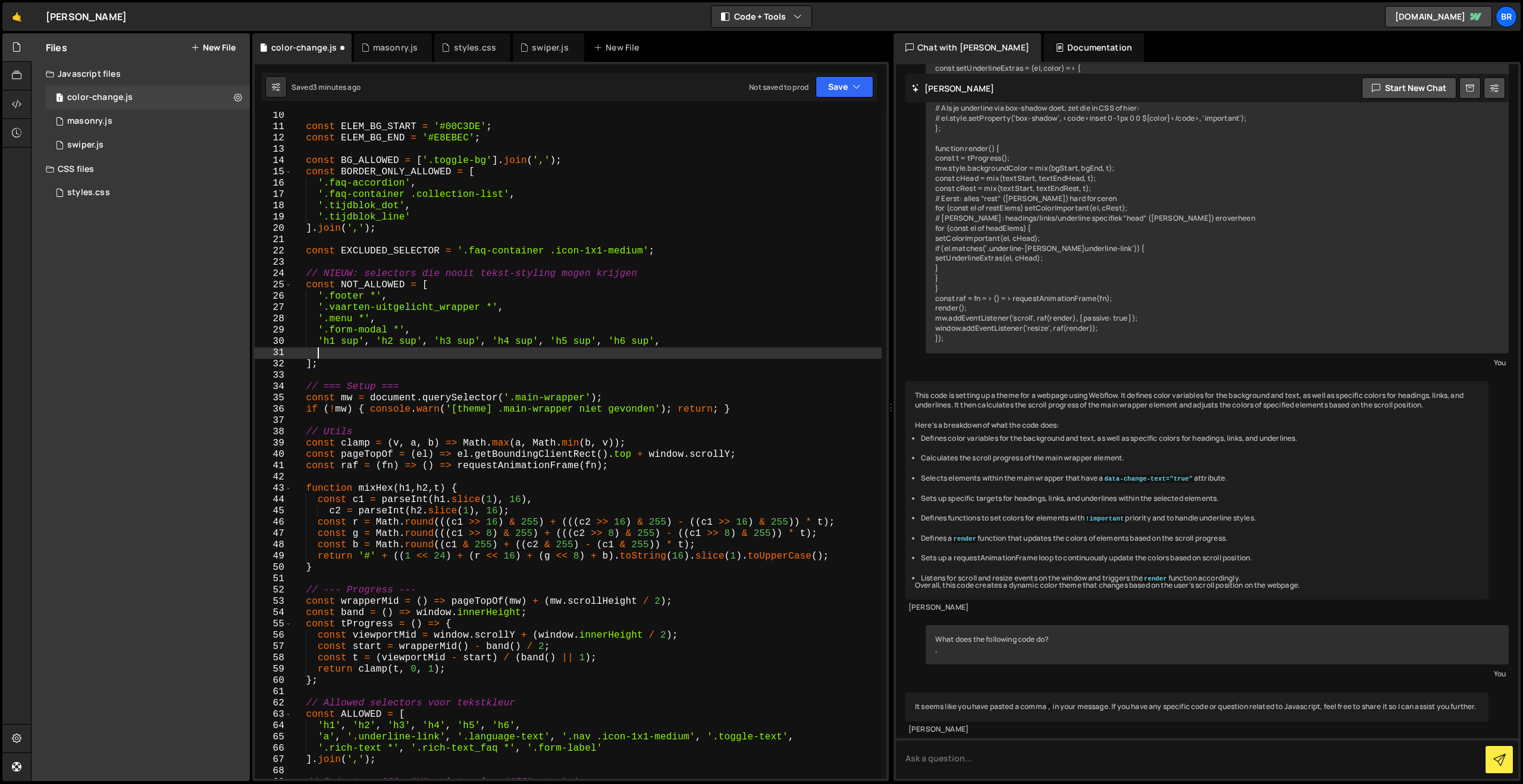
scroll to position [0, 0]
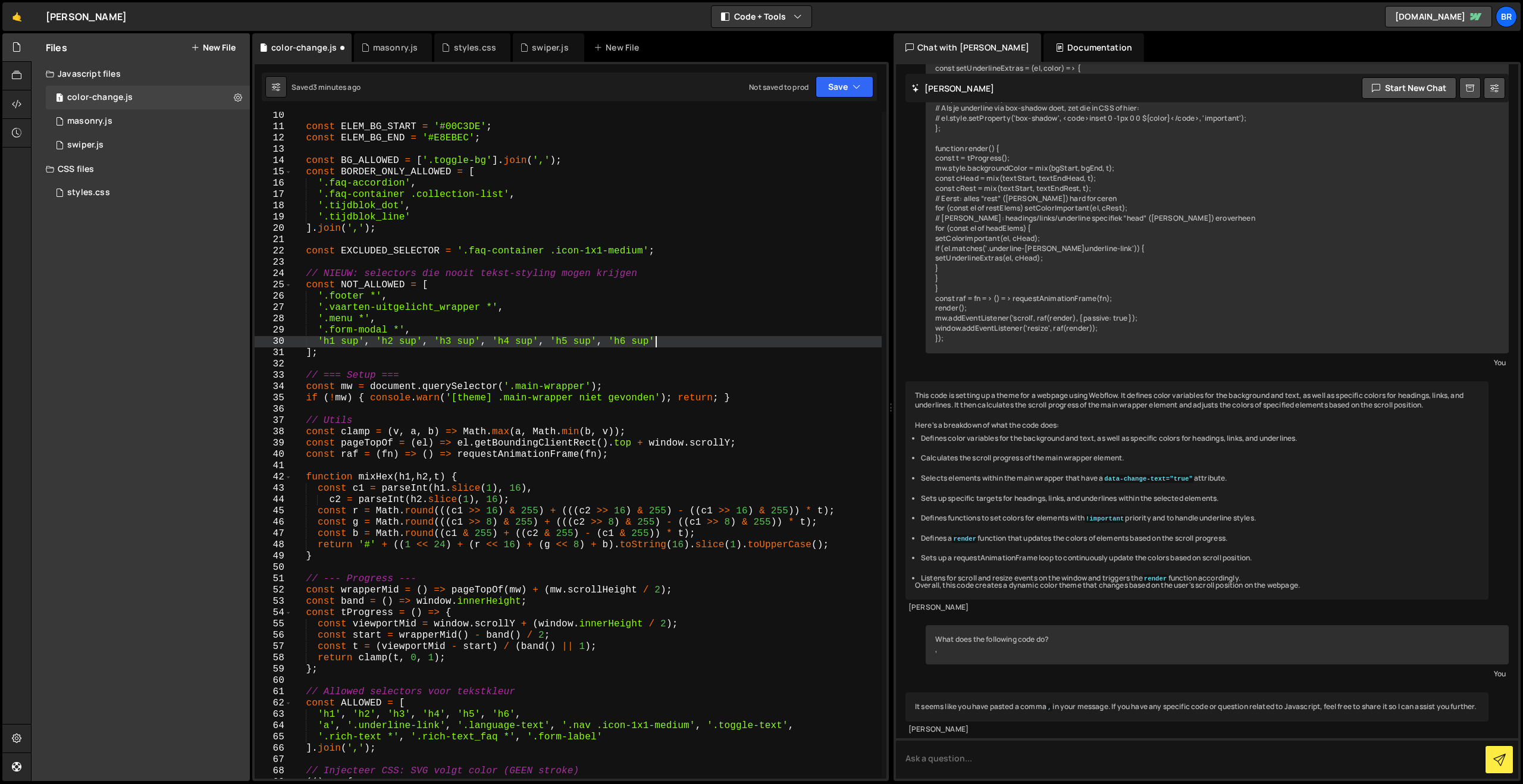
type textarea "'.form-modal *',"
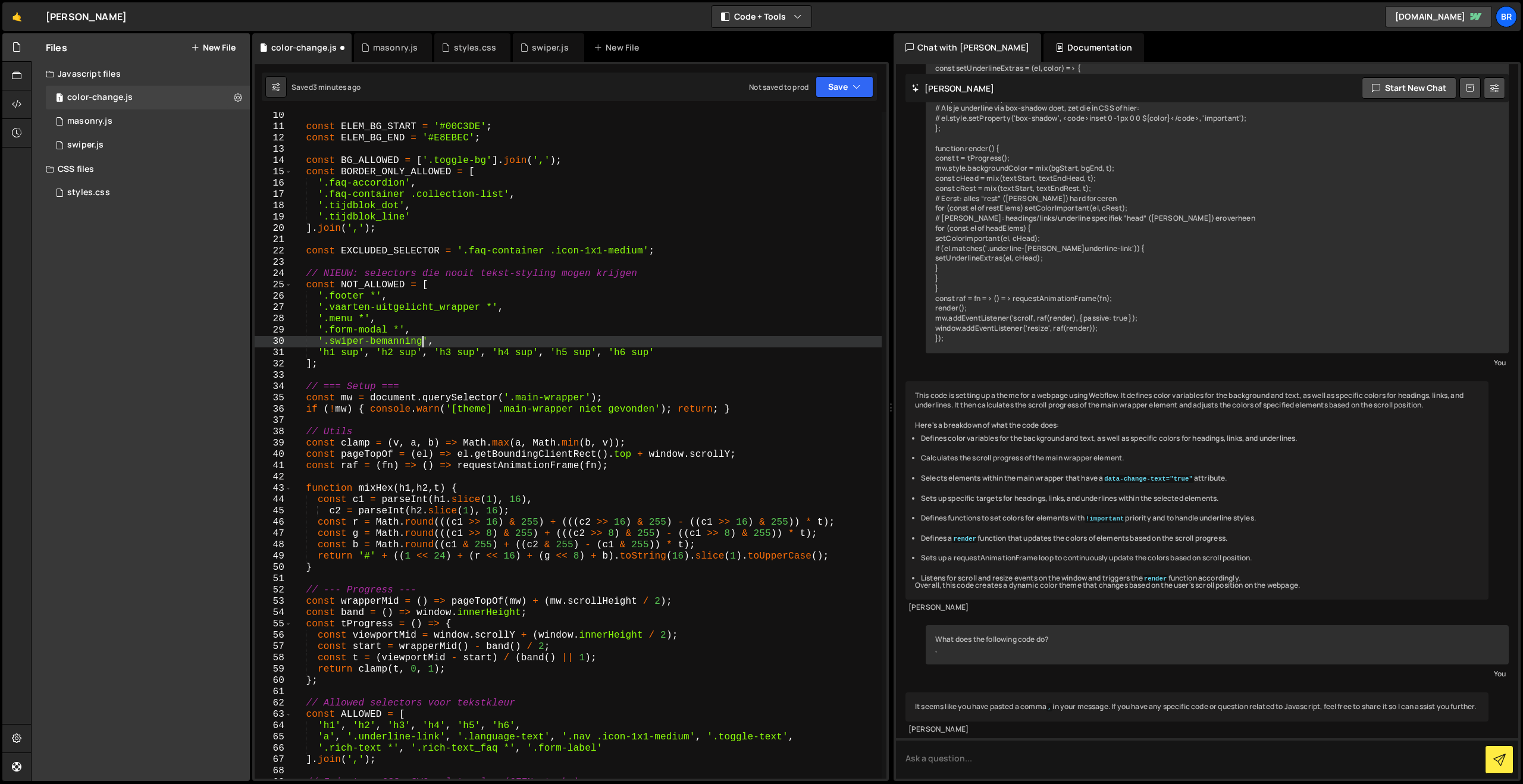
scroll to position [0, 7]
click at [839, 90] on button "Save" at bounding box center [844, 87] width 58 height 21
click at [822, 115] on div "Save to Staging S" at bounding box center [804, 116] width 124 height 12
click at [425, 340] on div "const ELEM_BG_START = '#00C3DE' ; const ELEM_BG_END = '#E8EBEC' ; const BG_ALLO…" at bounding box center [587, 454] width 590 height 689
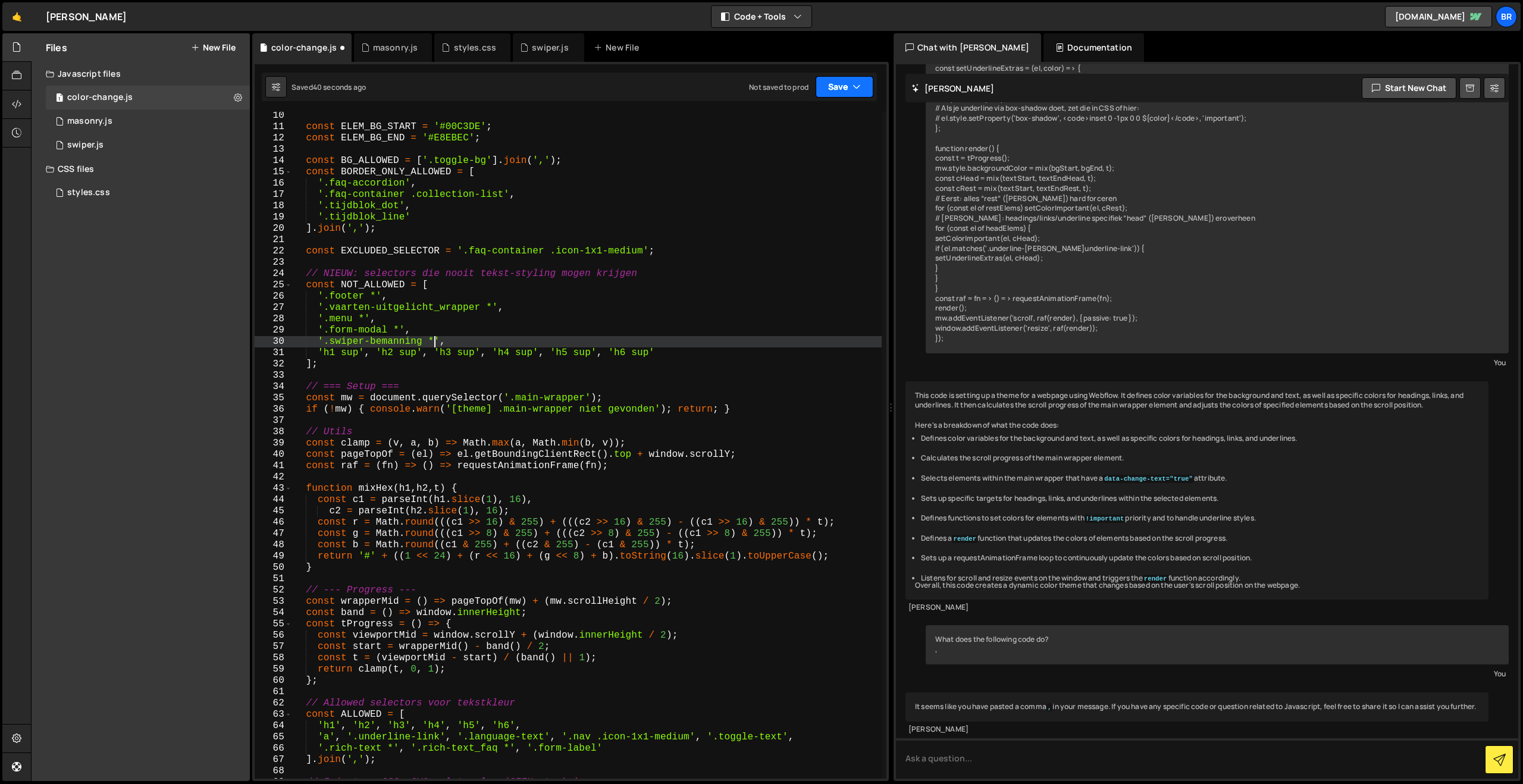
type textarea "'.swiper-bemanning *',"
click at [835, 91] on button "Save" at bounding box center [844, 87] width 58 height 21
click at [812, 126] on div "41 seconds ago" at bounding box center [789, 128] width 52 height 10
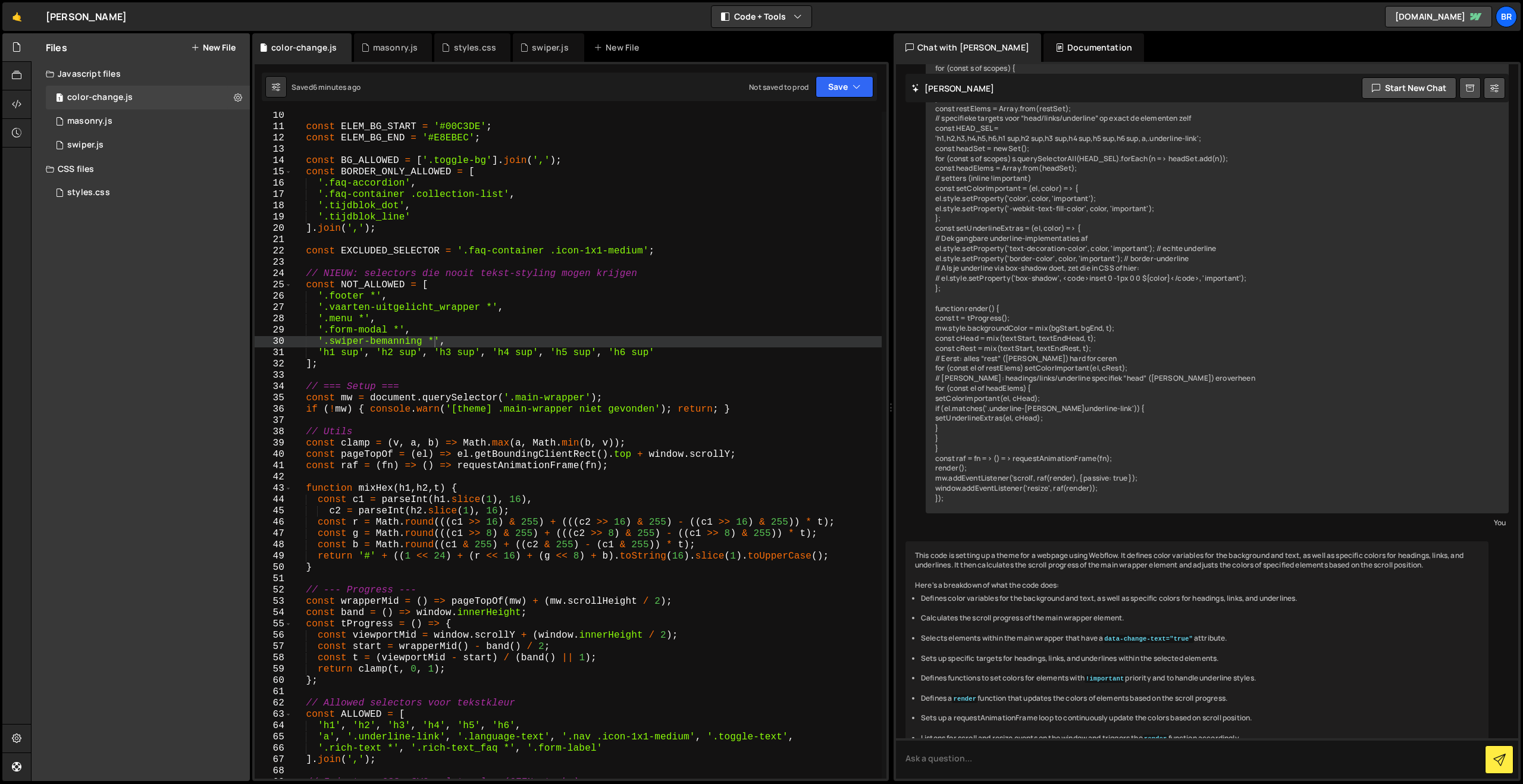
scroll to position [638, 0]
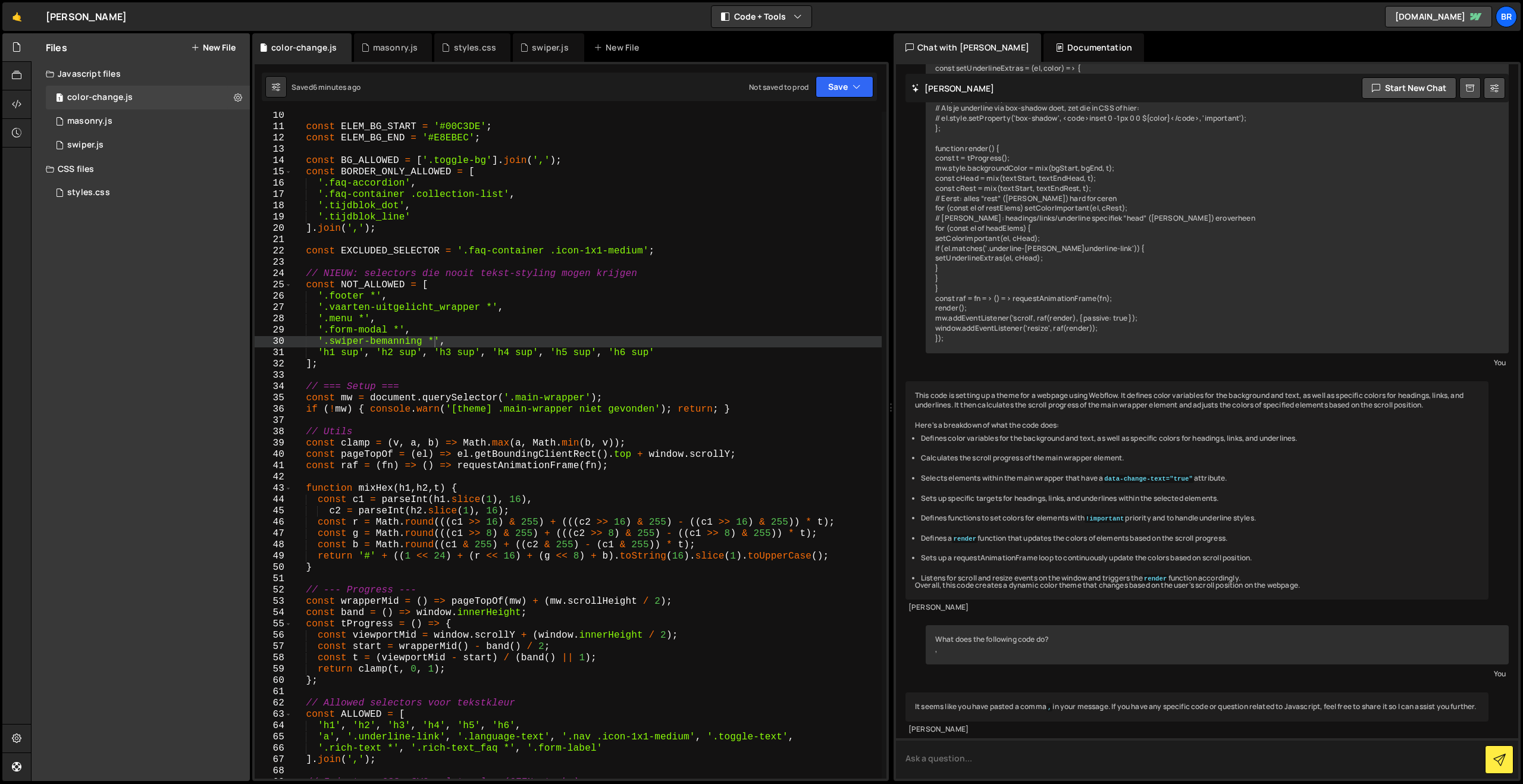
click at [994, 763] on textarea at bounding box center [1206, 758] width 622 height 40
paste textarea "logo-wall__logo-img"
click at [1043, 758] on textarea "I want to add a new element. When logo-wall__logo-img" at bounding box center [1206, 758] width 622 height 40
click at [1149, 753] on textarea "I want to add a new element. When .logo-wall__logo-img" at bounding box center [1206, 758] width 622 height 40
click at [1025, 761] on textarea "I want to add a new element. When .logo-wall__logo-img" at bounding box center [1206, 758] width 622 height 40
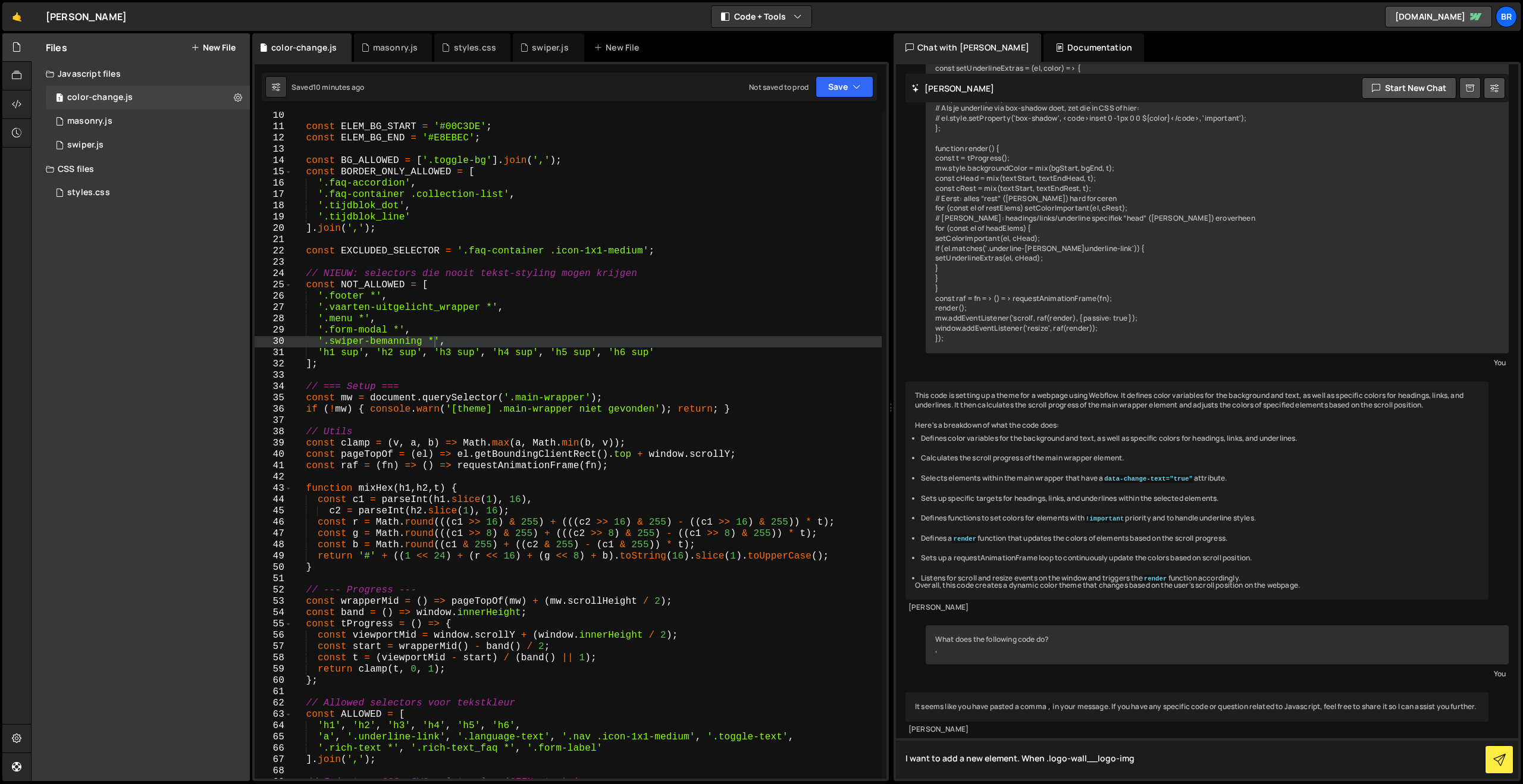
click at [1025, 761] on textarea "I want to add a new element. When .logo-wall__logo-img" at bounding box center [1206, 758] width 622 height 40
click at [1157, 763] on textarea "I want to add a new element. By default .logo-wall__logo-img" at bounding box center [1206, 758] width 622 height 40
drag, startPoint x: 1181, startPoint y: 761, endPoint x: 1060, endPoint y: 758, distance: 121.0
click at [1060, 758] on textarea "I want to add a new element. By default .logo-wall__logo-img.not-diap is shown,…" at bounding box center [1206, 758] width 622 height 40
click at [1406, 758] on textarea "I want to add a new element. By default .logo-wall__logo-img.not-diap is shown,…" at bounding box center [1206, 758] width 622 height 40
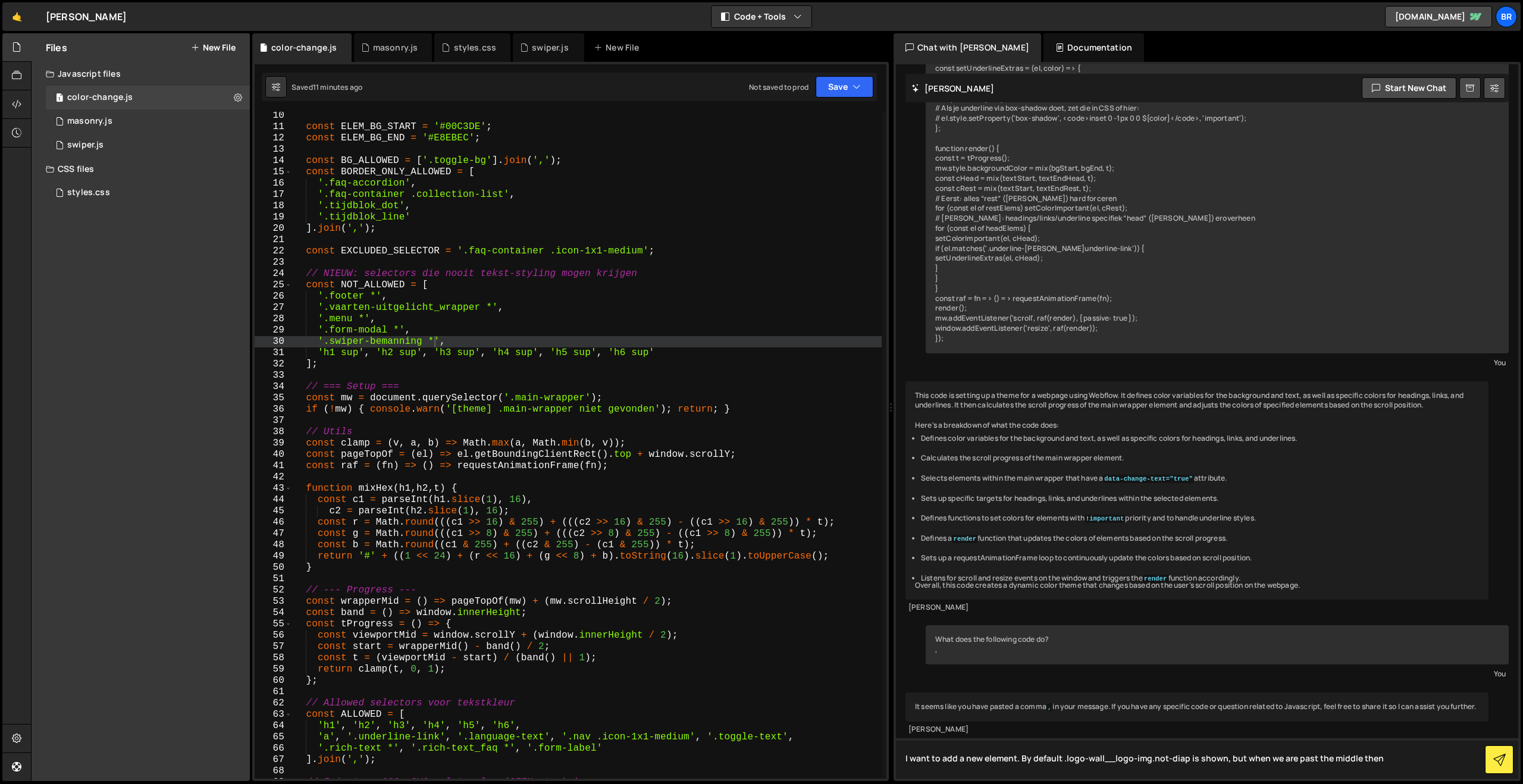
paste textarea ".logo-wall__logo-img.not-diap"
click at [1129, 770] on textarea "I want to add a new element. By default .logo-wall__logo-img.not-diap is shown,…" at bounding box center [1206, 758] width 622 height 40
click at [1168, 775] on textarea "I want to add a new element. By default .logo-wall__logo-img.not-diap is shown,…" at bounding box center [1206, 758] width 622 height 40
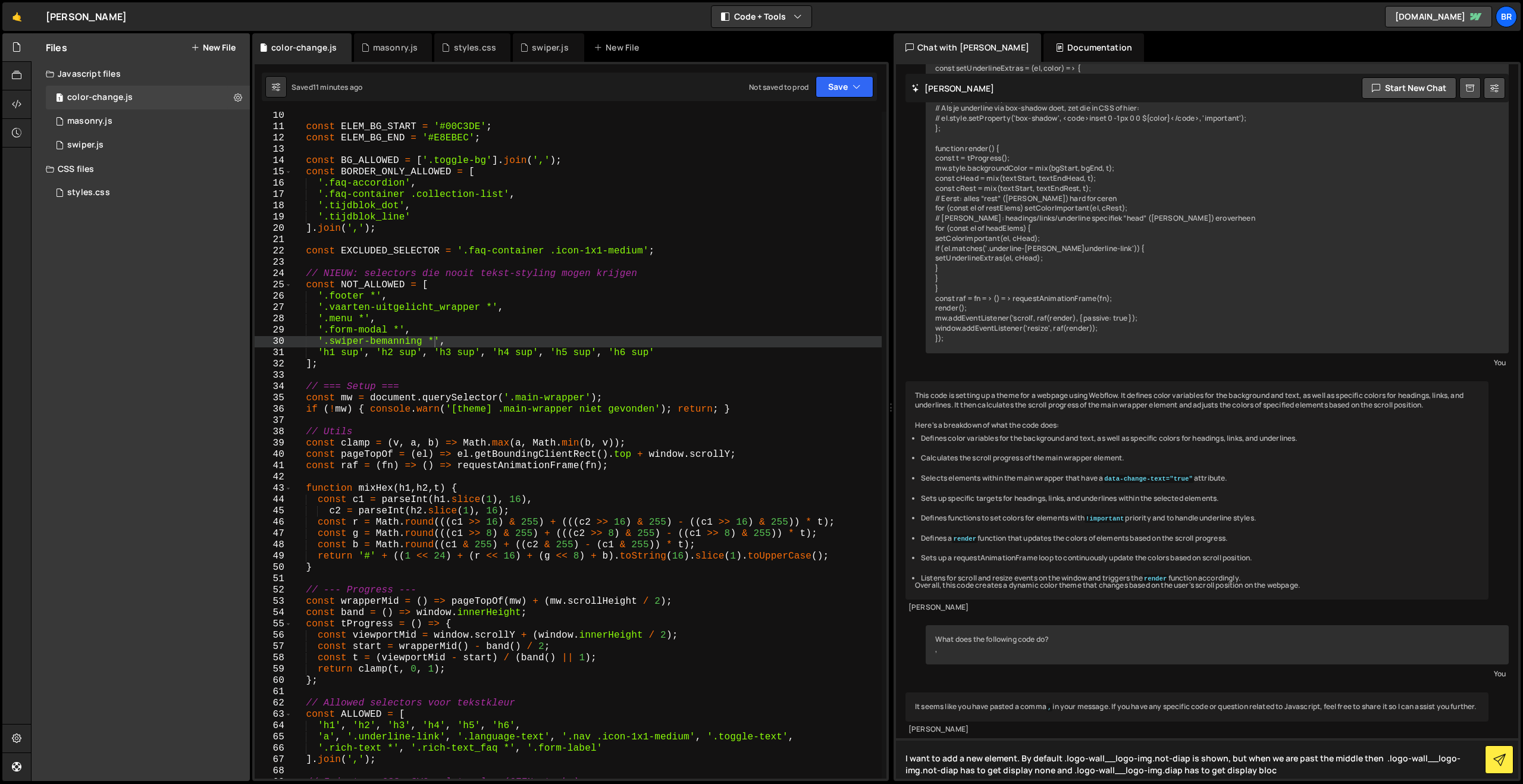
type textarea "I want to add a new element. By default .logo-wall__logo-img.not-diap is shown,…"
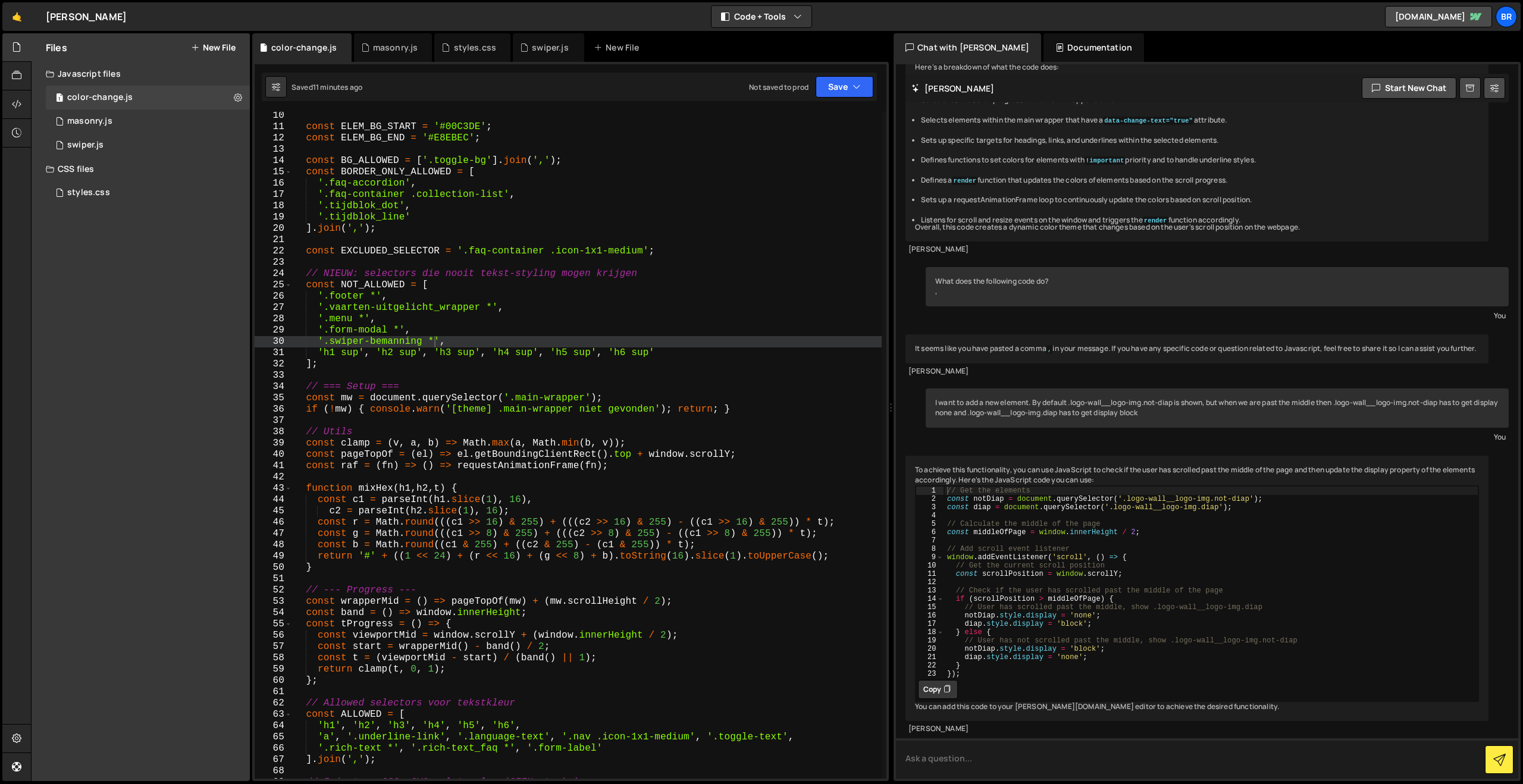
scroll to position [1026, 0]
click at [942, 679] on button "Copy" at bounding box center [938, 689] width 40 height 19
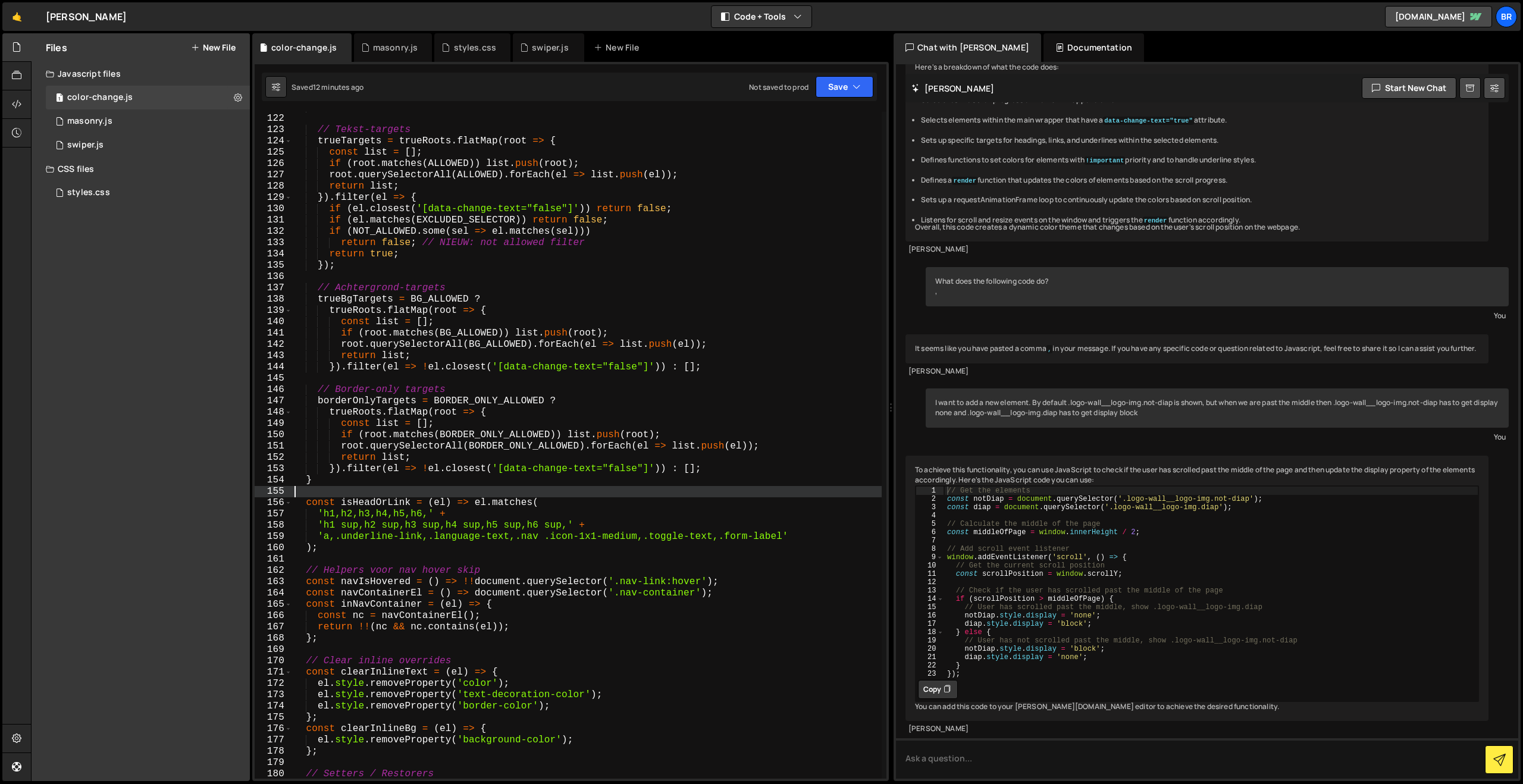
scroll to position [0, 0]
click at [331, 493] on div "} // Tekst-targets trueTargets = trueRoots . flatMap ( root => { const list = […" at bounding box center [587, 446] width 590 height 689
click at [1007, 766] on textarea at bounding box center [1206, 758] width 622 height 40
type textarea "Where do I add it?"
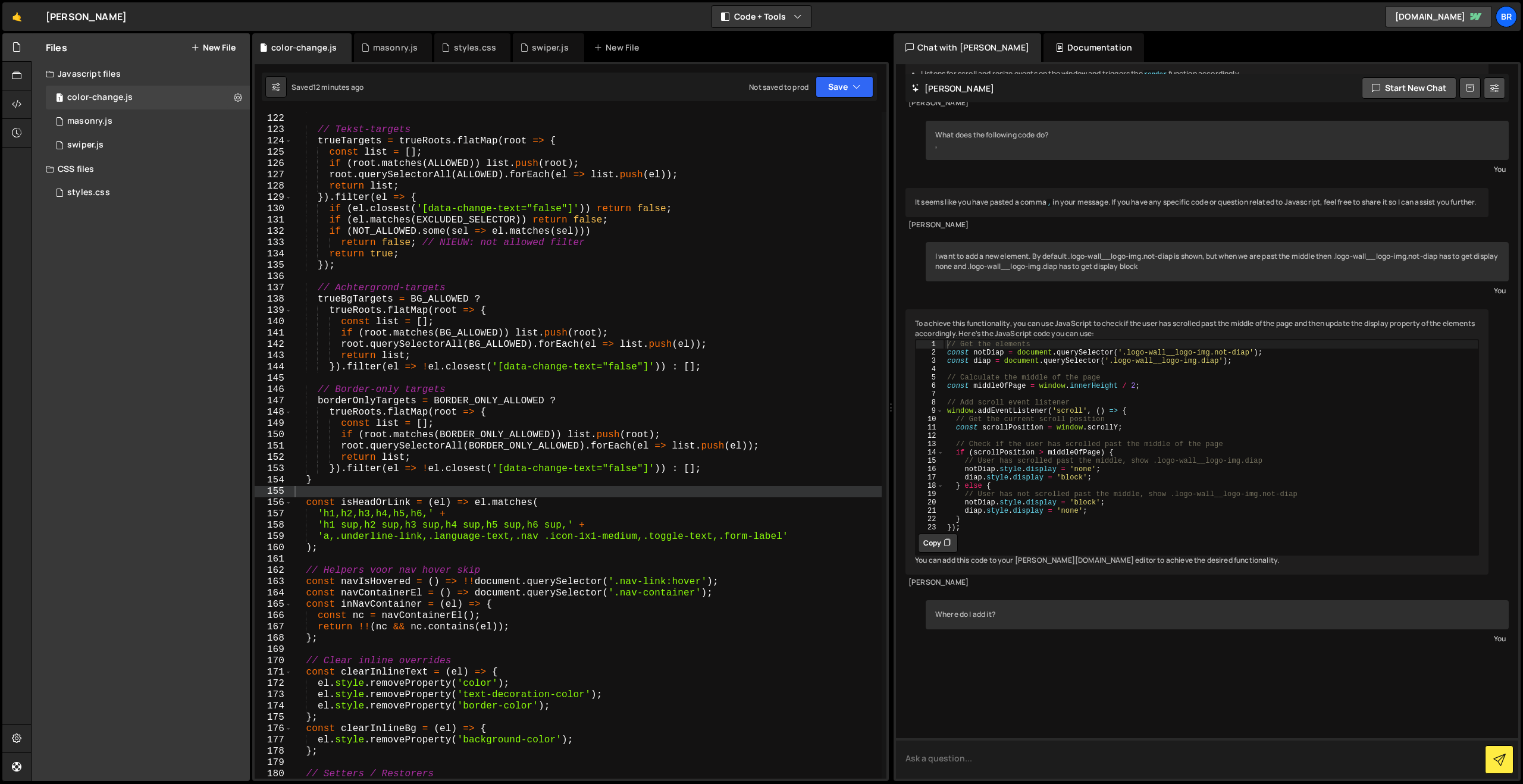
scroll to position [1257, 0]
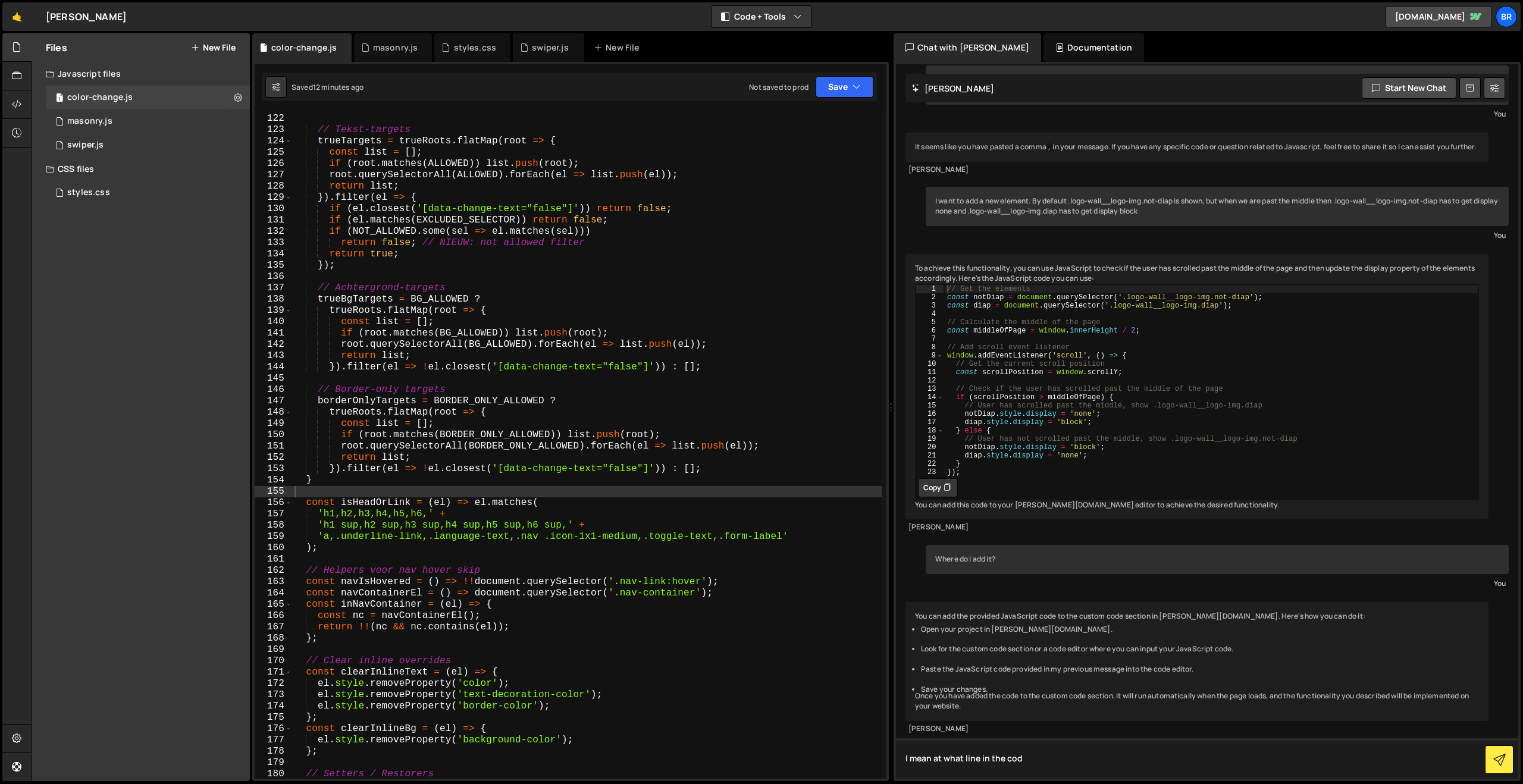
type textarea "I mean at what line in the code"
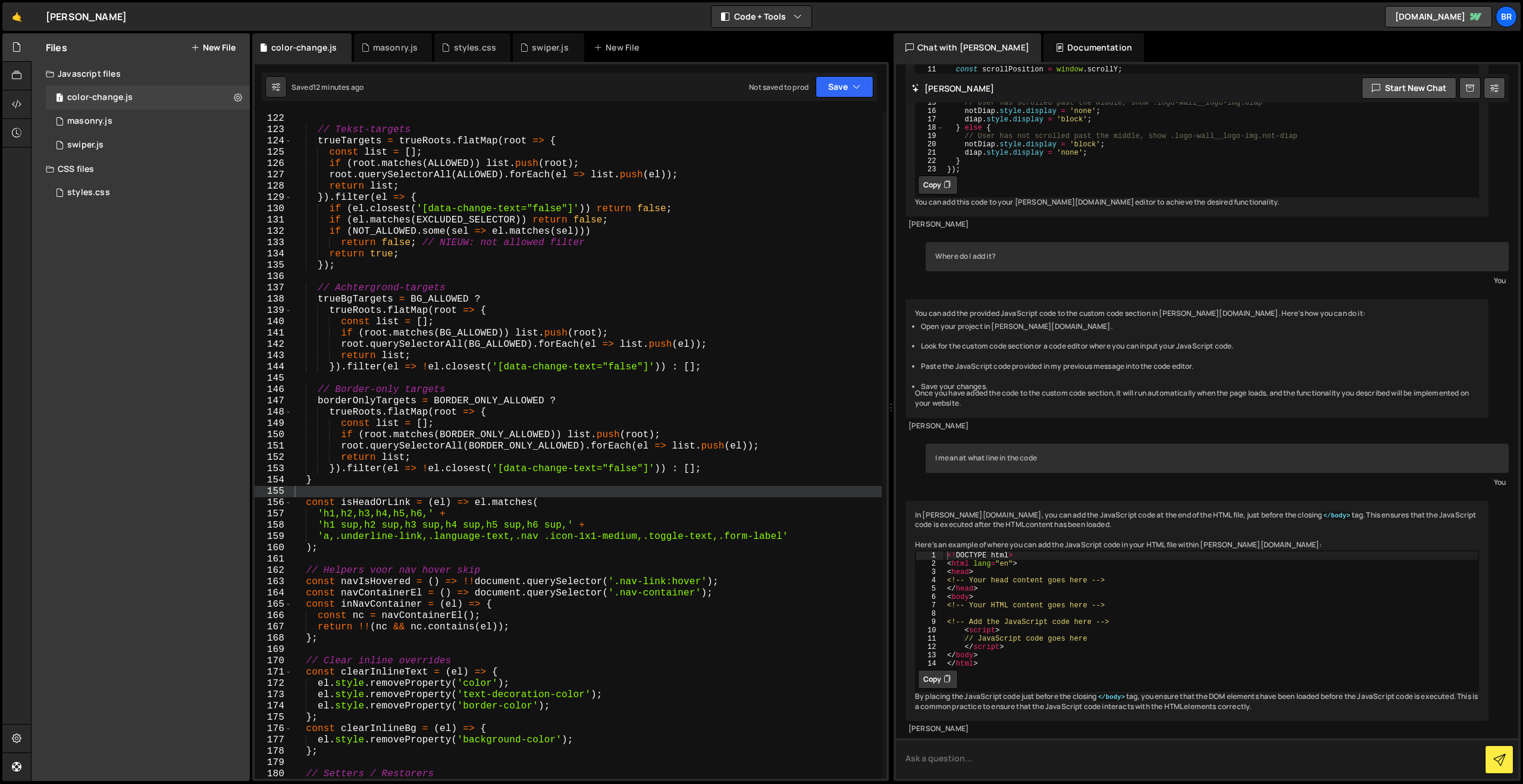
scroll to position [1563, 0]
type textarea "In the script on the left I mean"
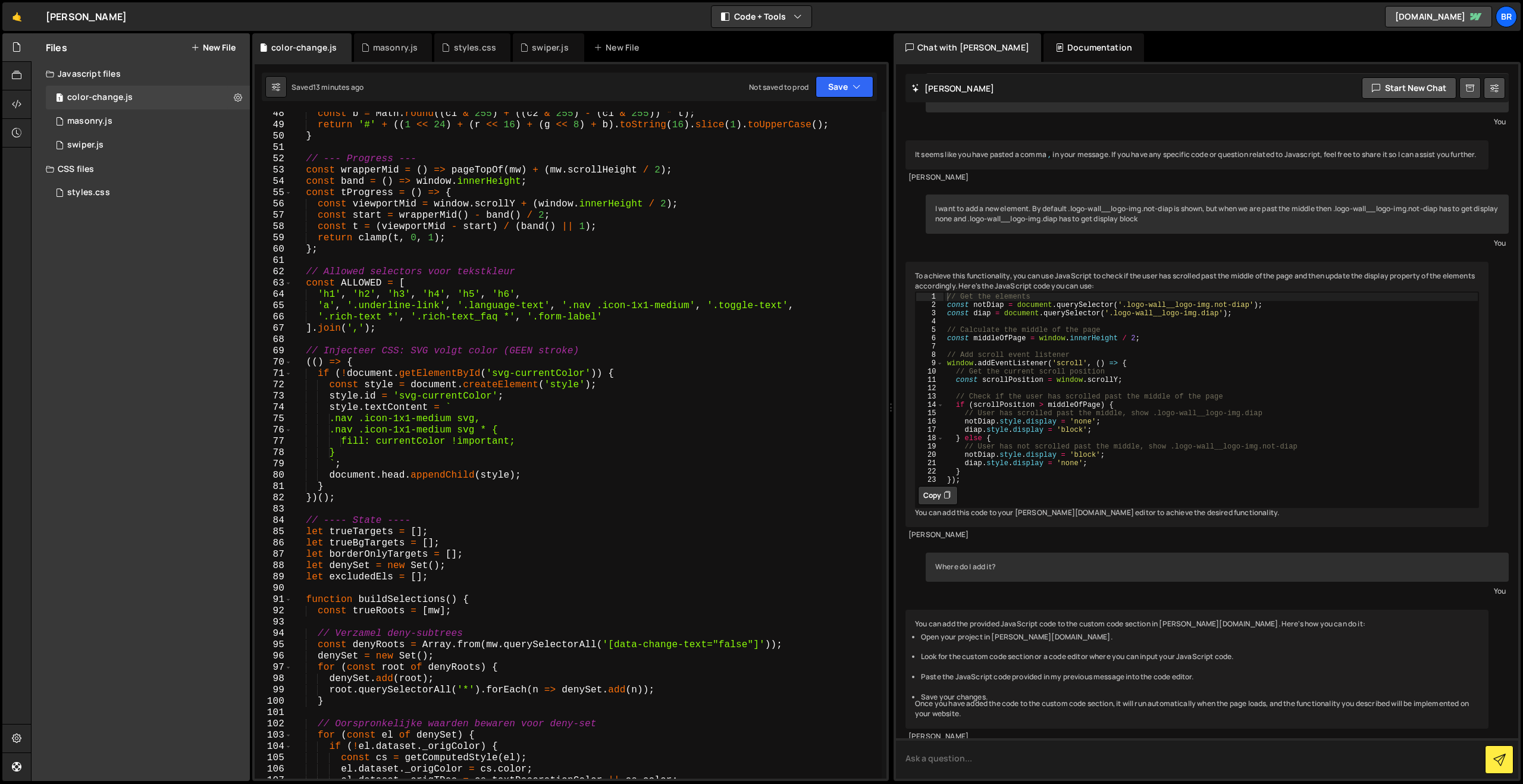
scroll to position [534, 0]
click at [336, 258] on div "const b = Math . round (( c1 & 255 ) + (( c2 & 255 ) - ( c1 & 255 )) * t ) ; re…" at bounding box center [587, 452] width 590 height 689
click at [329, 266] on div "const b = Math . round (( c1 & 255 ) + (( c2 & 255 ) - ( c1 & 255 )) * t ) ; re…" at bounding box center [587, 452] width 590 height 689
paste textarea "});"
type textarea "});"
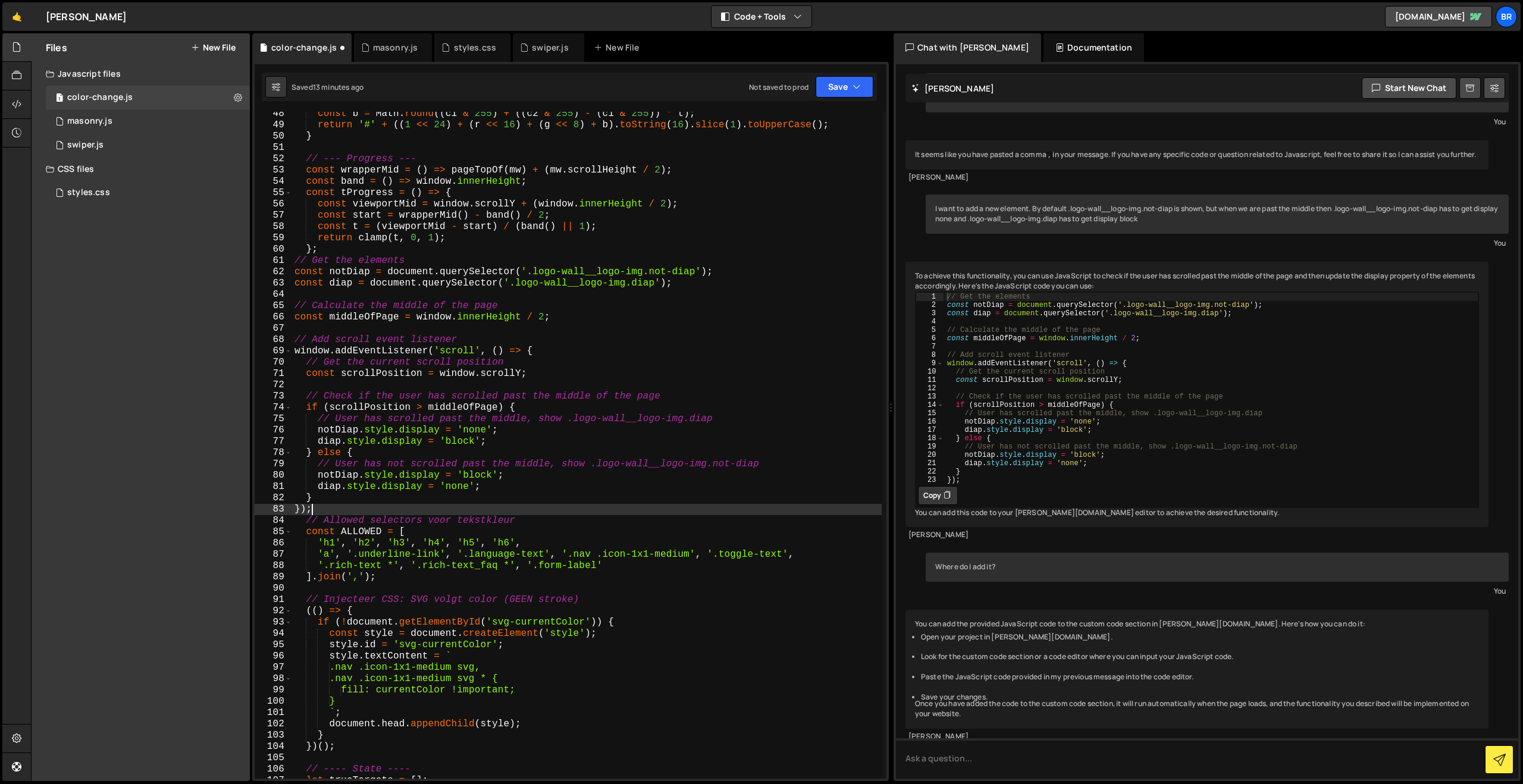
click at [564, 151] on div "const b = Math . round (( c1 & 255 ) + (( c2 & 255 ) - ( c1 & 255 )) * t ) ; re…" at bounding box center [587, 452] width 590 height 689
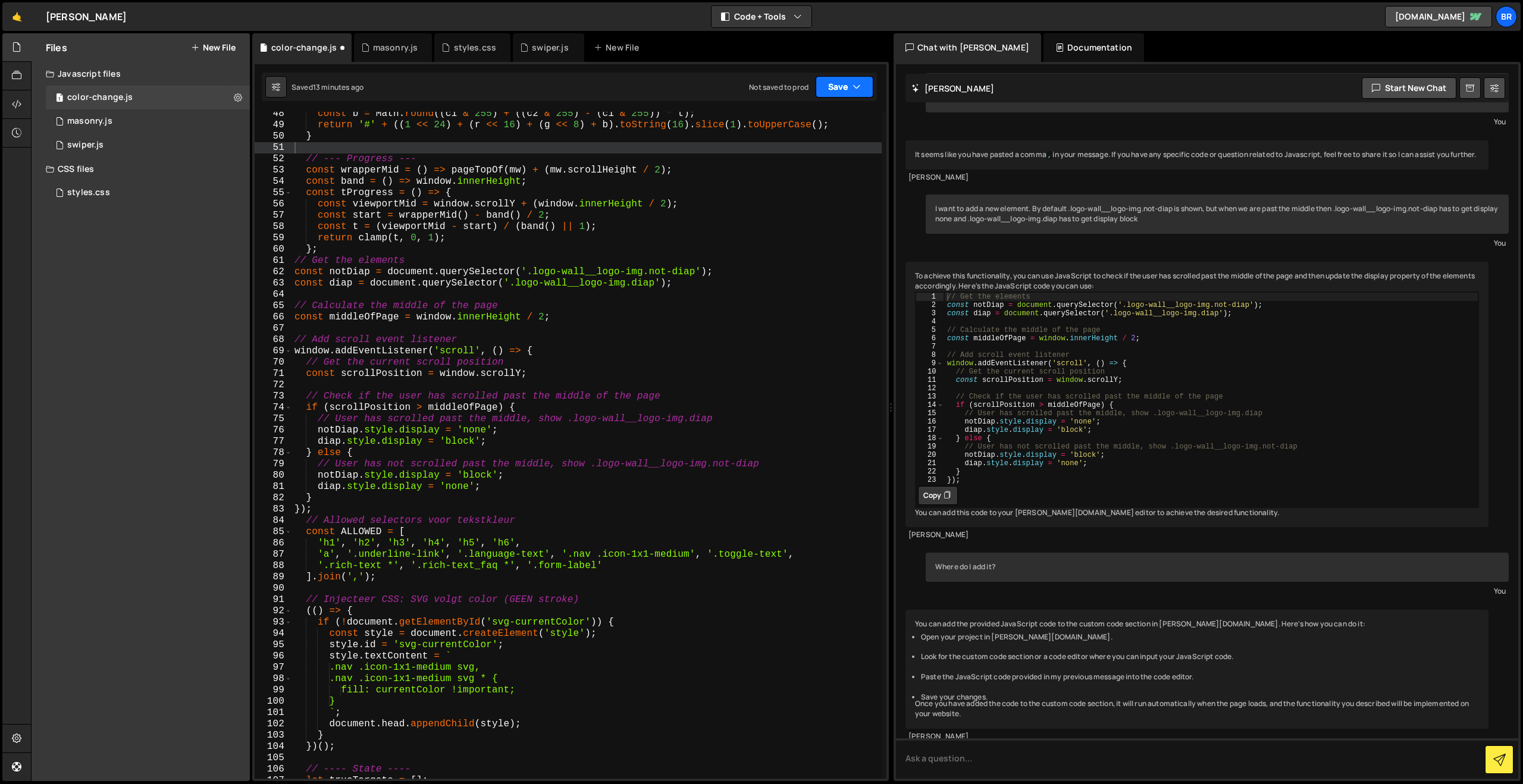
click at [835, 85] on button "Save" at bounding box center [844, 87] width 58 height 21
click at [825, 124] on div "Saved 13 minutes ago" at bounding box center [804, 129] width 124 height 15
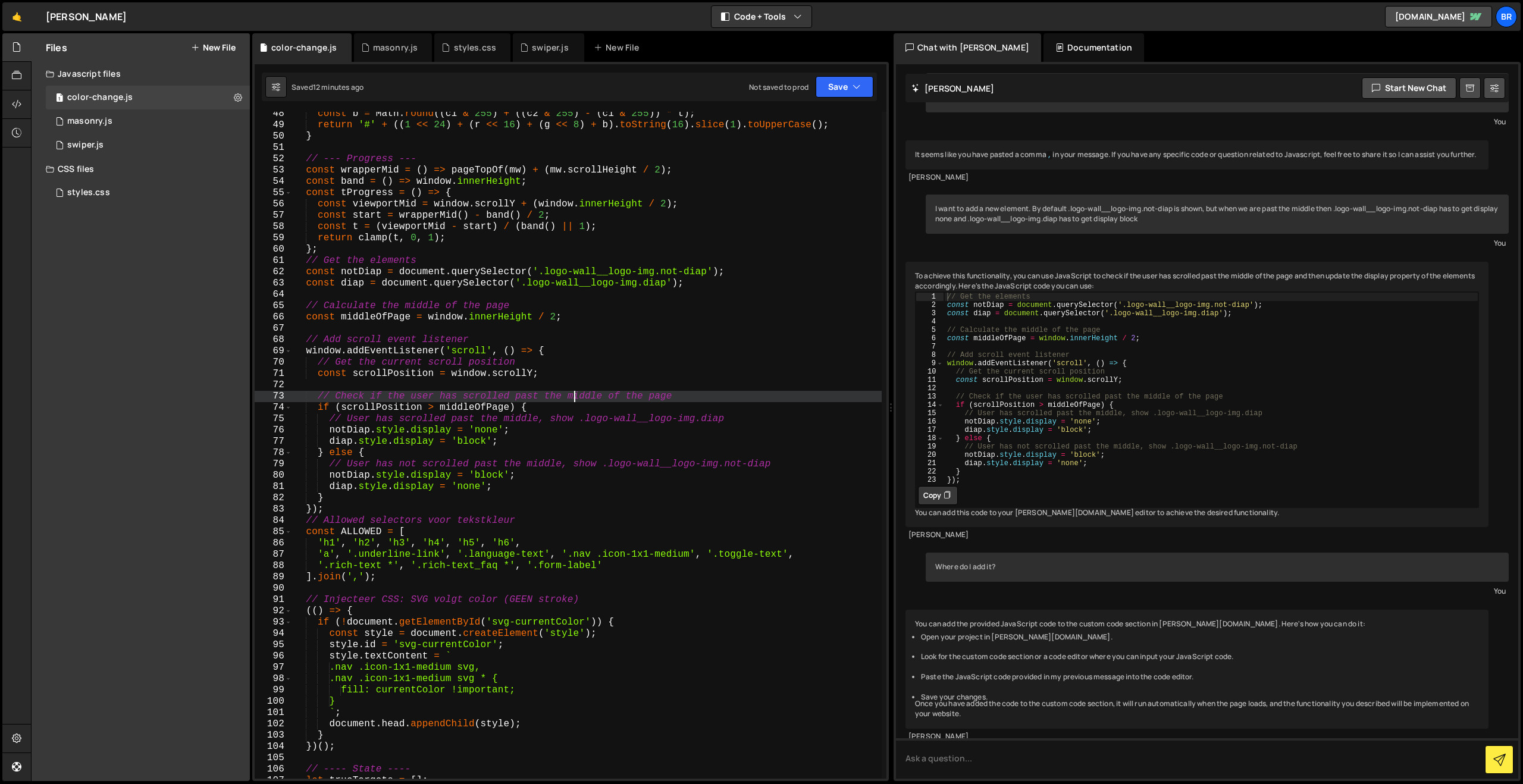
click at [572, 398] on div "const b = Math . round (( c1 & 255 ) + (( c2 & 255 ) - ( c1 & 255 )) * t ) ; re…" at bounding box center [587, 452] width 590 height 689
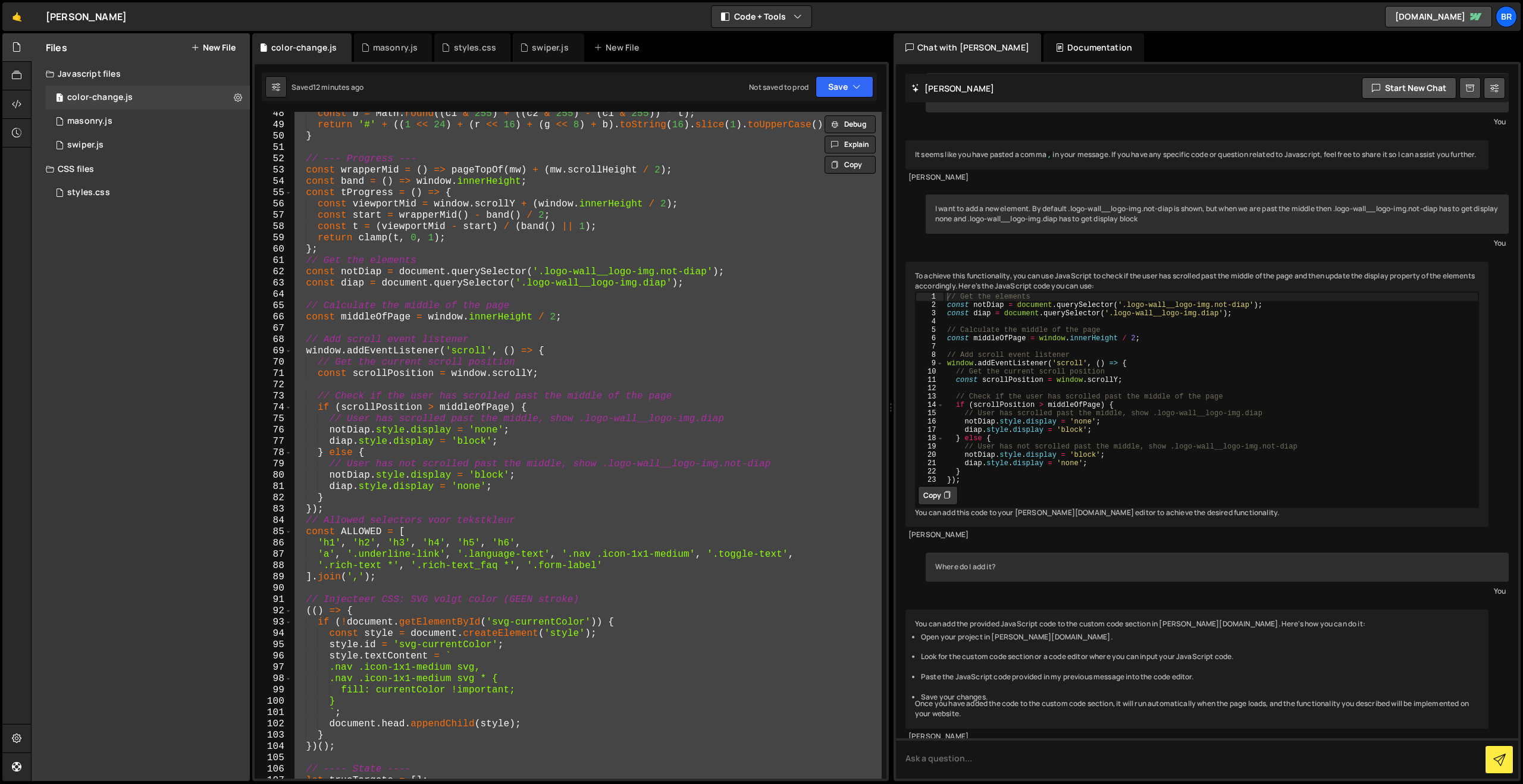
scroll to position [1071, 0]
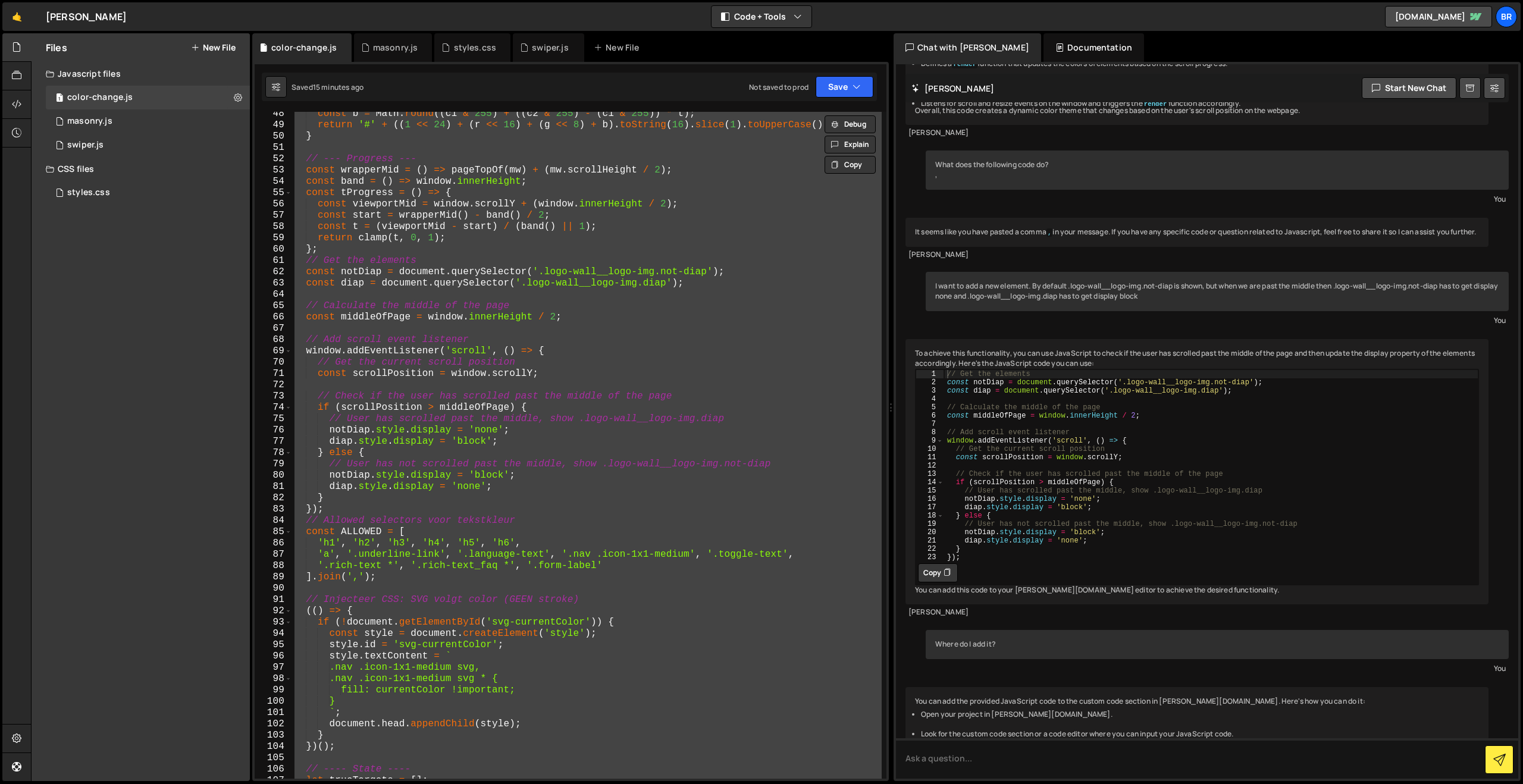
click at [530, 361] on div "const b = Math . round (( c1 & 255 ) + (( c2 & 255 ) - ( c1 & 255 )) * t ) ; re…" at bounding box center [587, 445] width 590 height 667
paste textarea
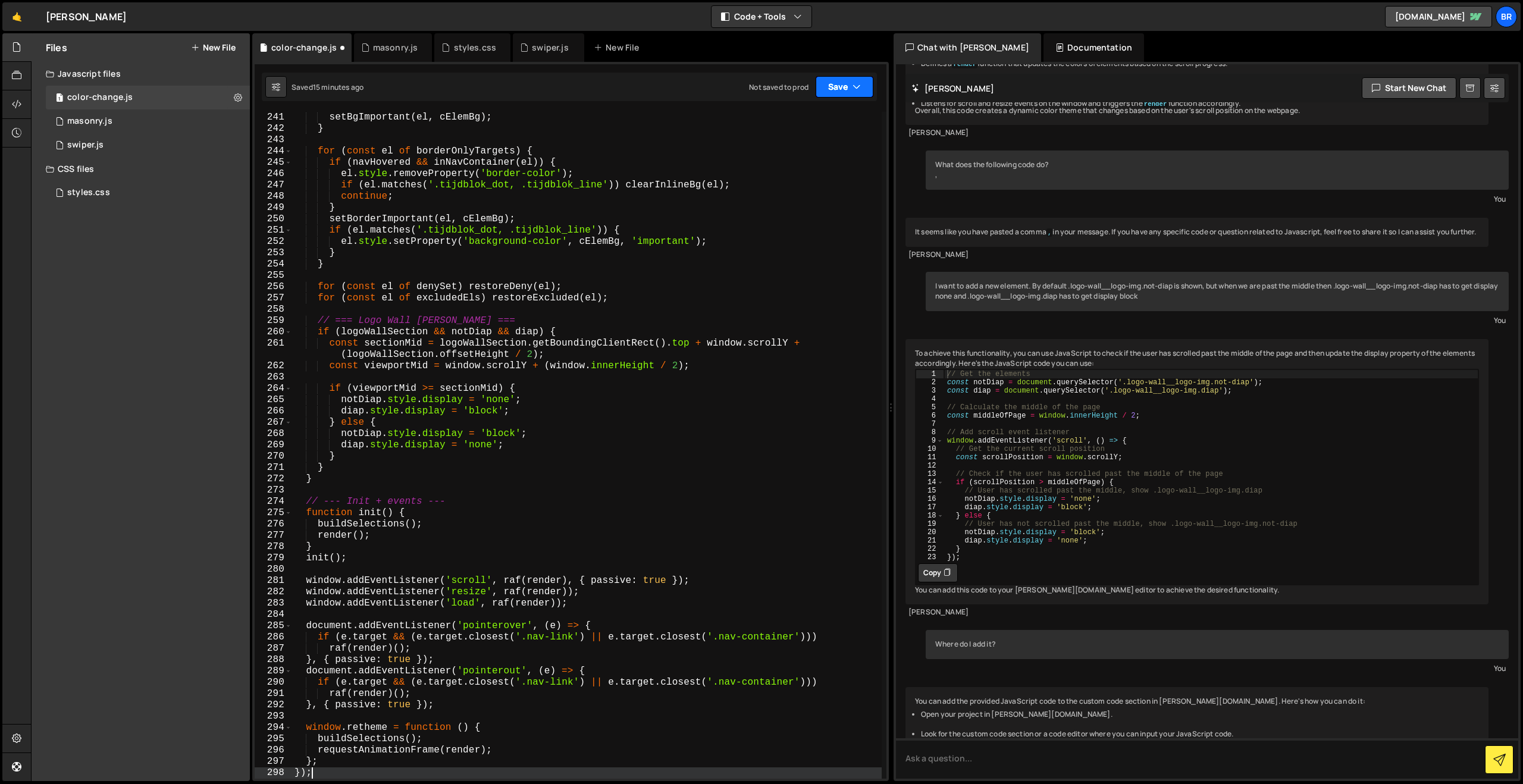
click at [831, 90] on button "Save" at bounding box center [844, 87] width 58 height 21
click at [817, 126] on div "Saved 15 minutes ago" at bounding box center [804, 129] width 124 height 15
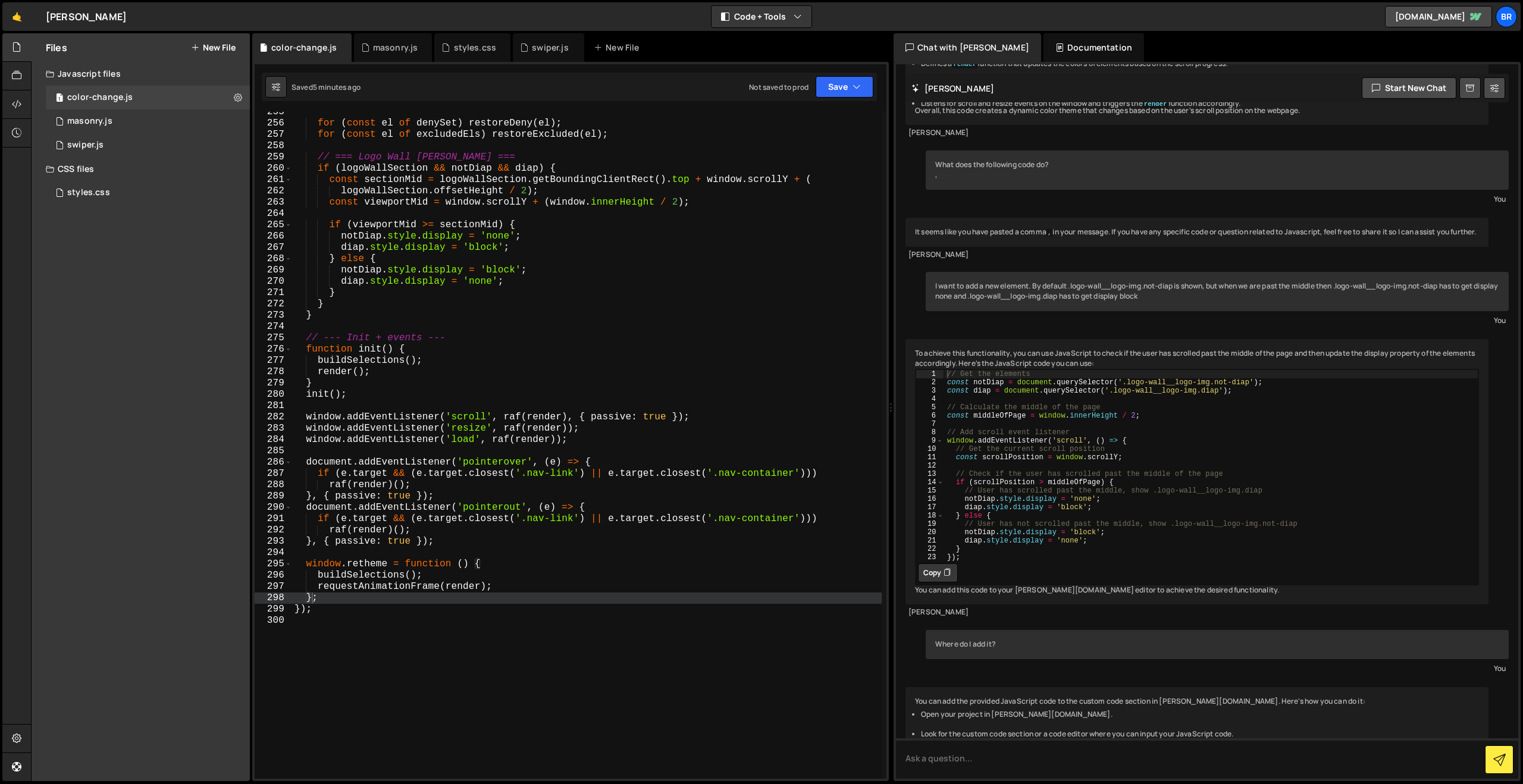
scroll to position [3051, 0]
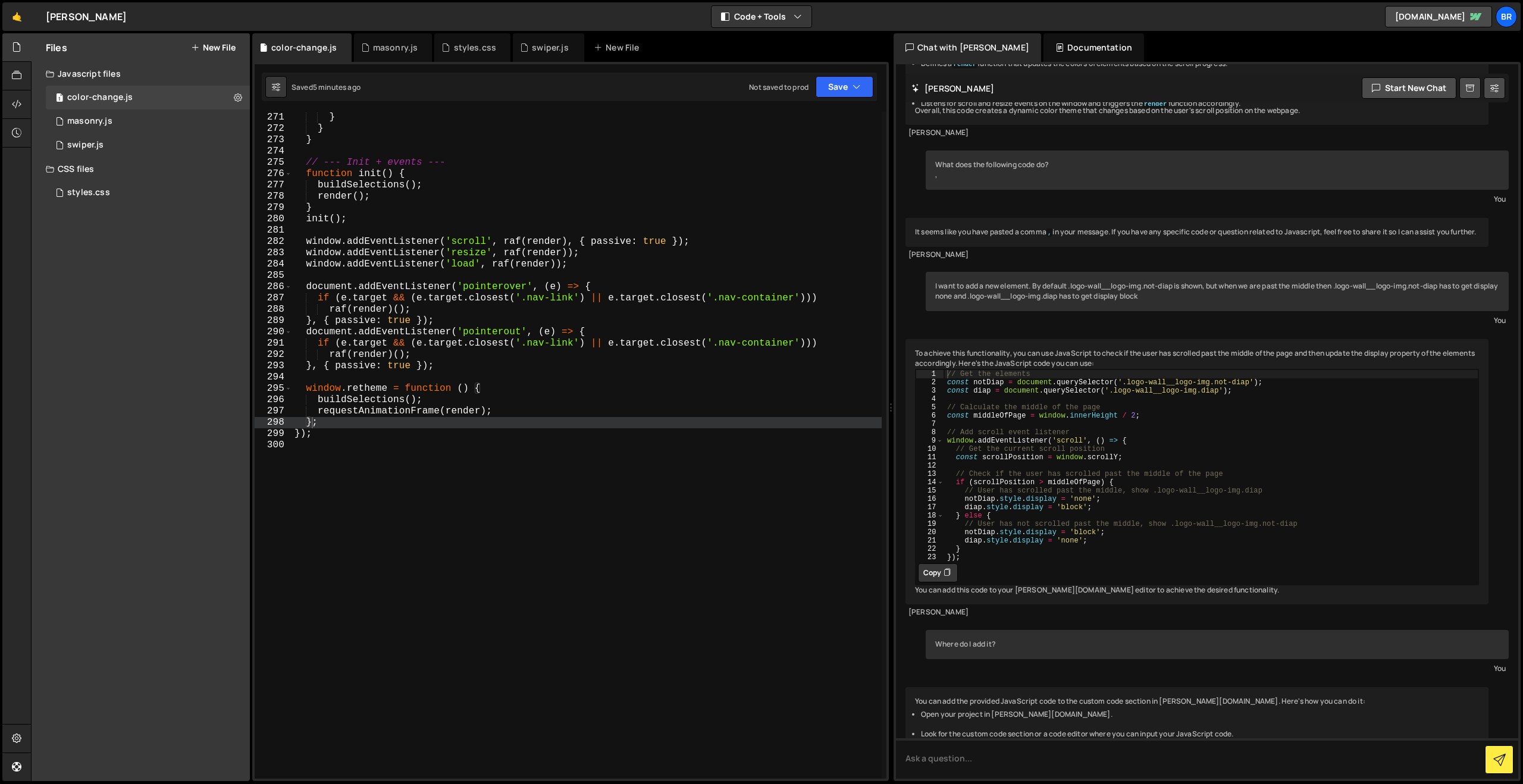
click at [580, 396] on div "} } } // --- Init + events --- function init ( ) { buildSelections ( ) ; render…" at bounding box center [587, 456] width 590 height 689
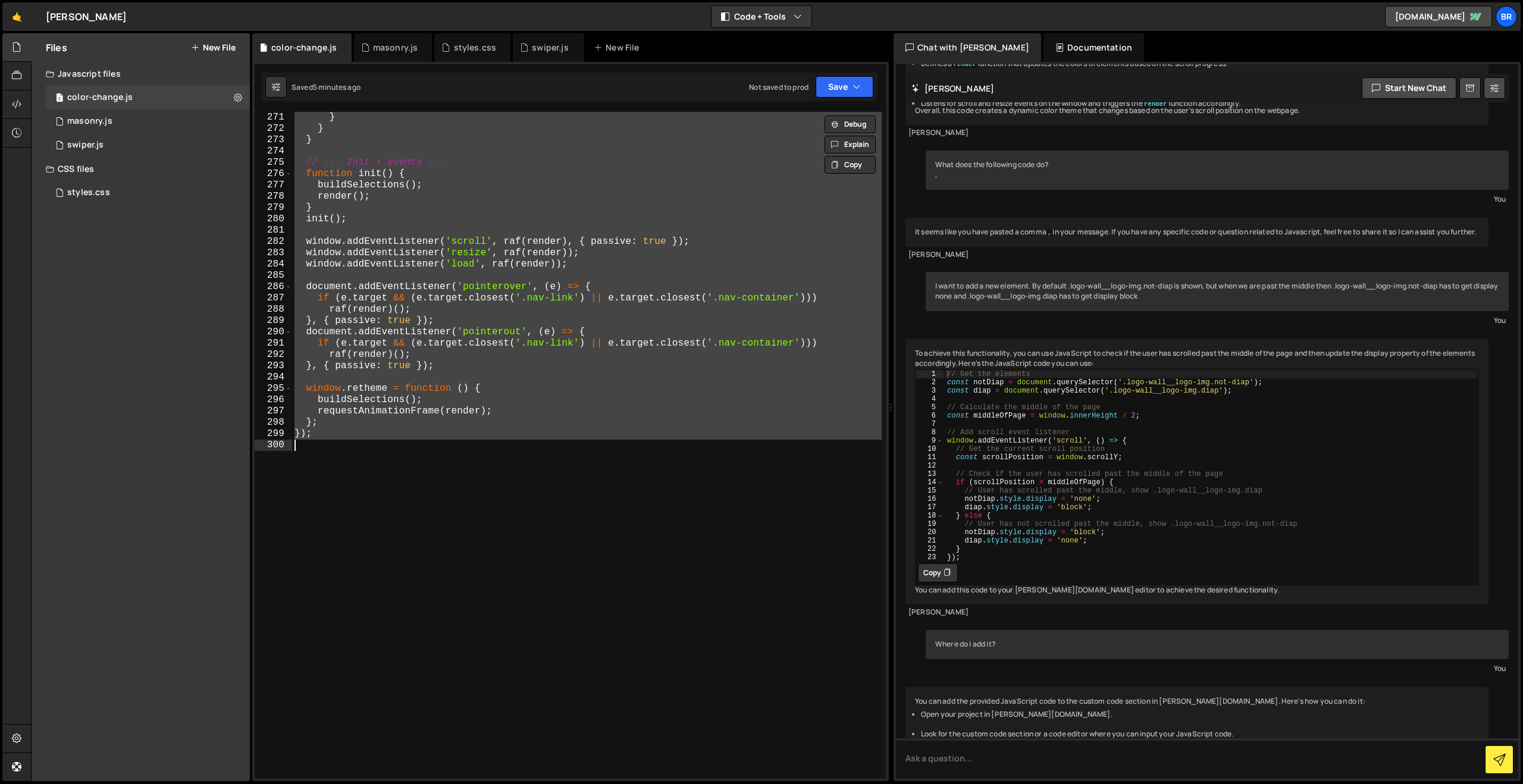
paste textarea
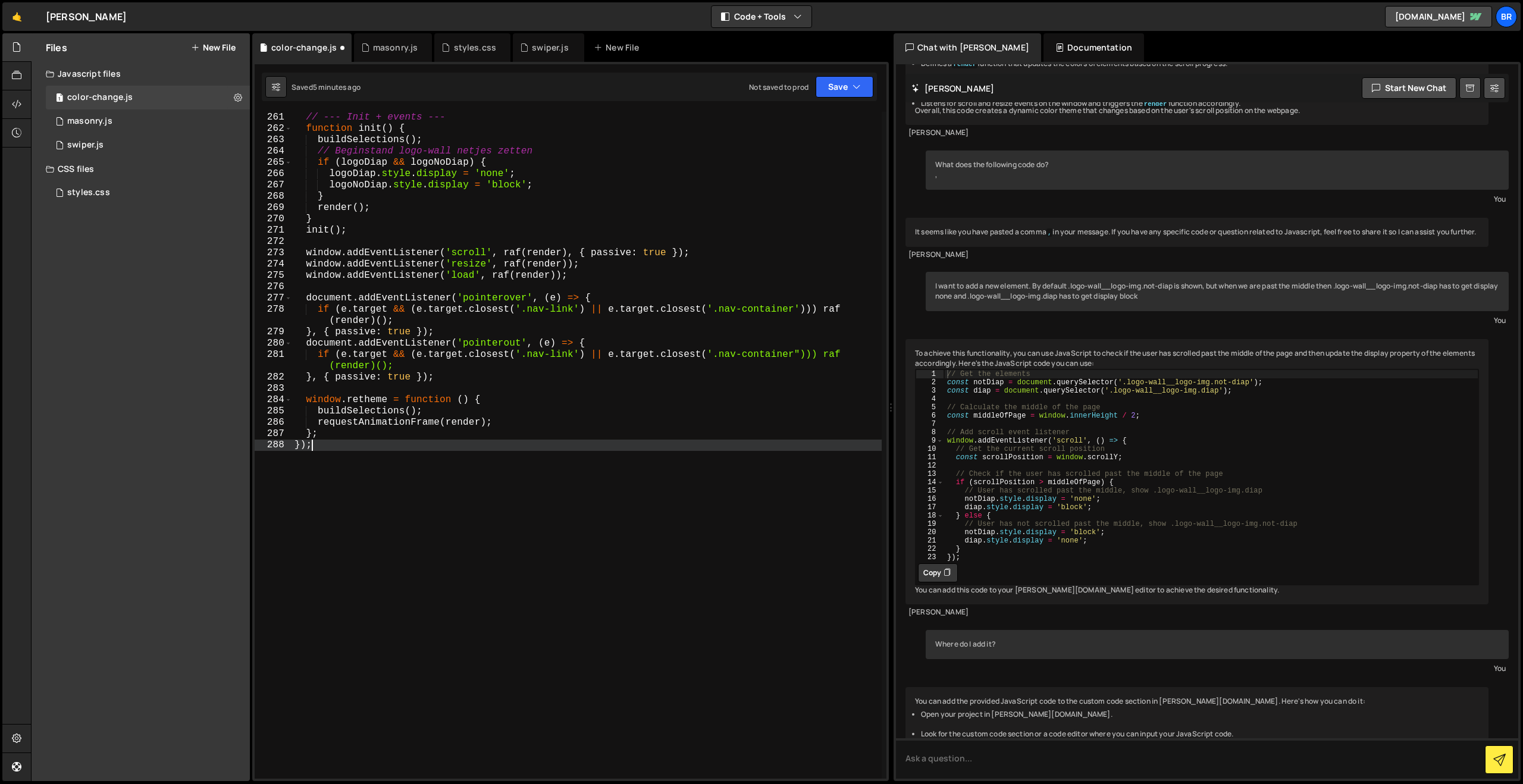
scroll to position [2971, 0]
click at [834, 87] on button "Save" at bounding box center [844, 87] width 58 height 21
click at [817, 125] on div "Saved 5 minutes ago" at bounding box center [804, 129] width 124 height 15
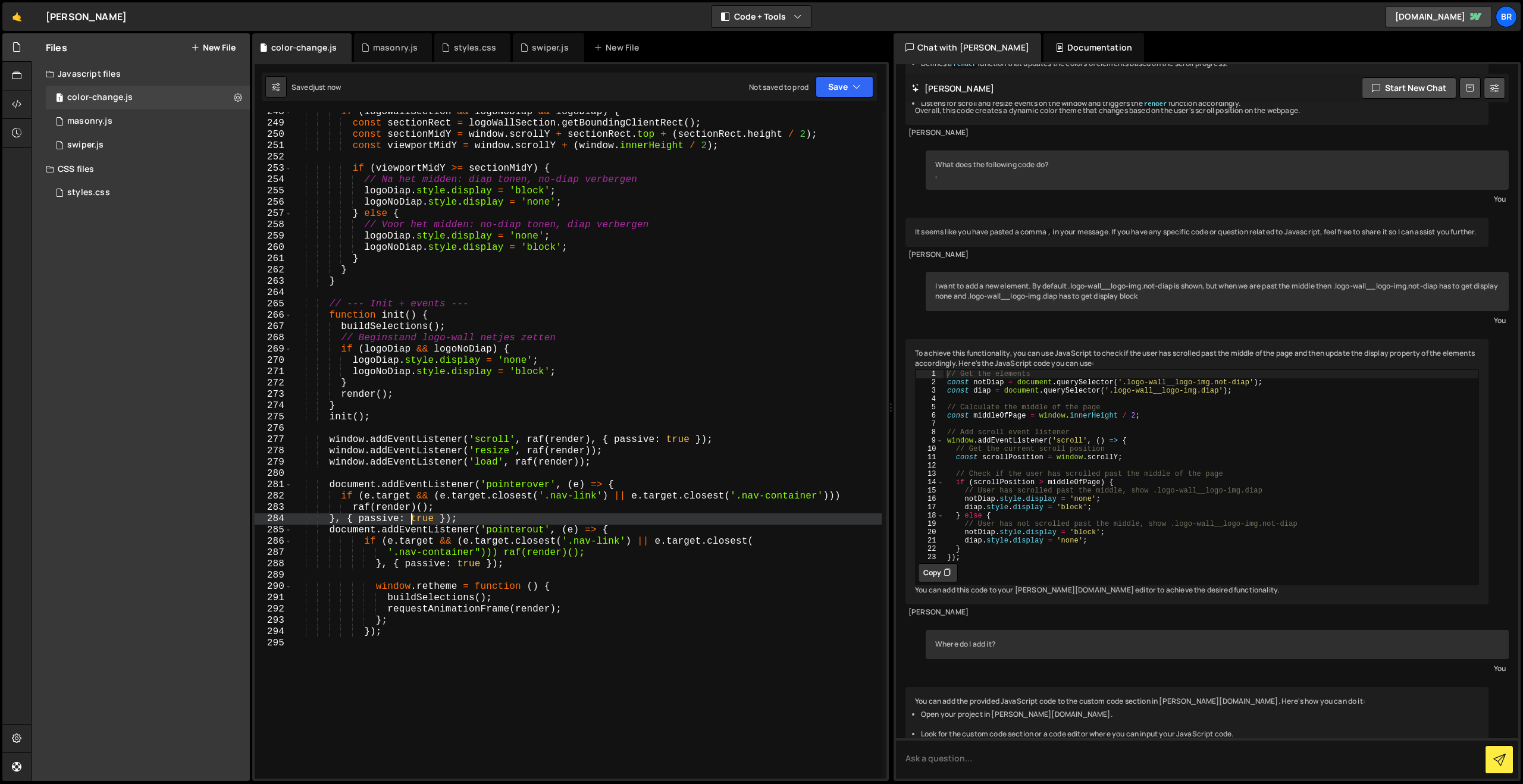
click at [409, 520] on div "if ( logoWallSection && logoNoDiap && logoDiap ) { const sectionRect = logoWall…" at bounding box center [587, 451] width 590 height 689
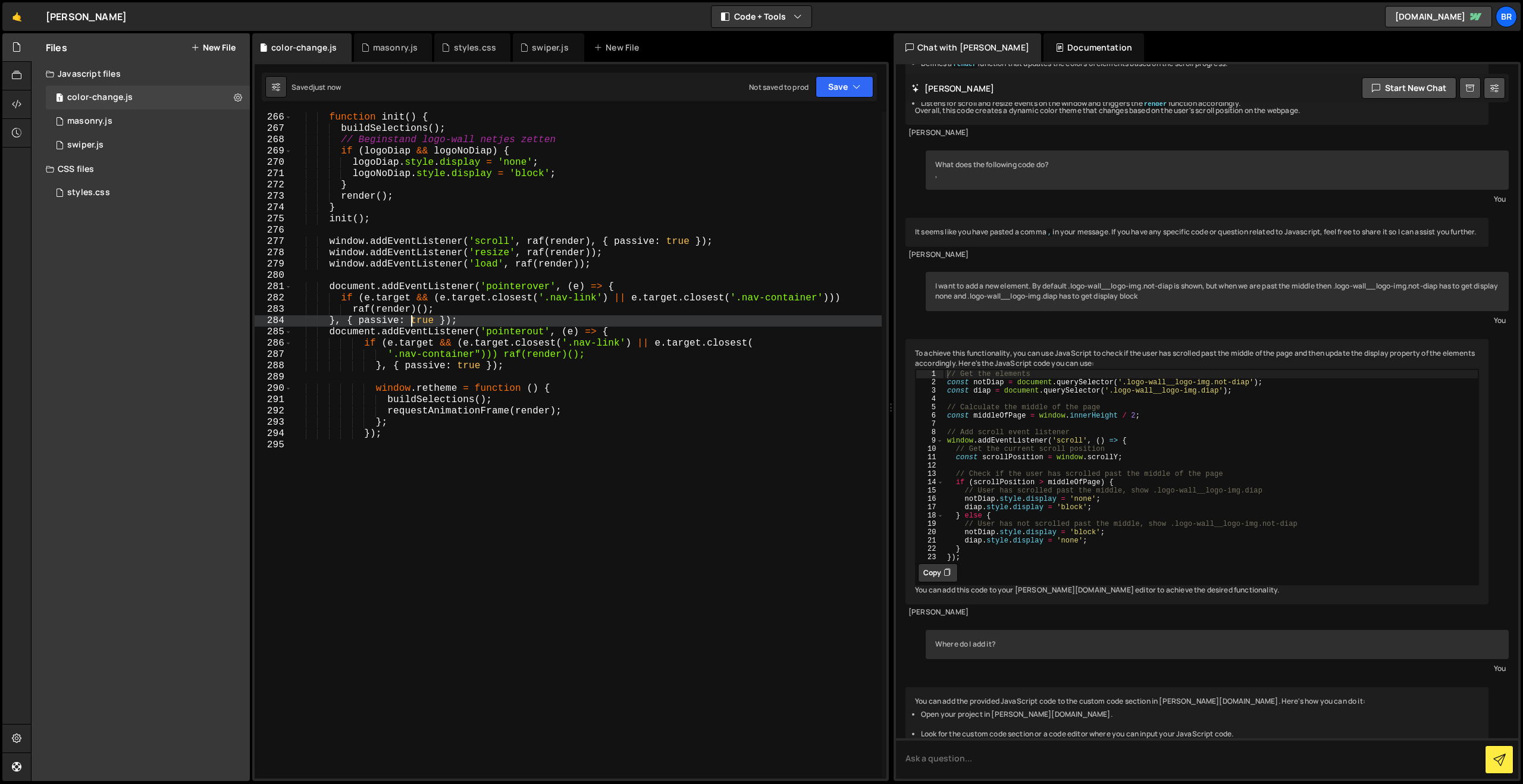
scroll to position [2994, 0]
click at [837, 90] on button "Save" at bounding box center [844, 87] width 58 height 21
click at [806, 117] on div "Save to Staging S" at bounding box center [804, 116] width 124 height 12
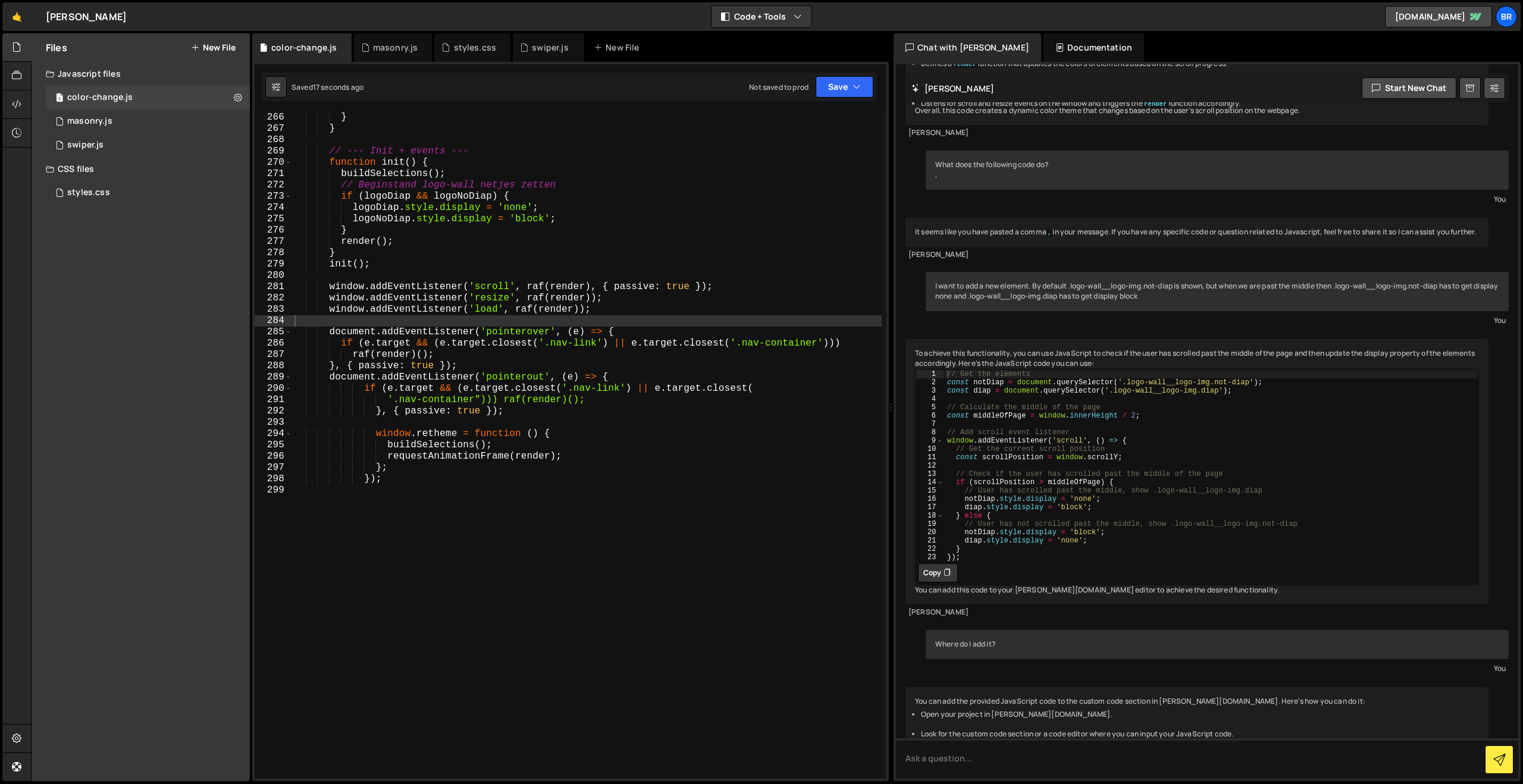
click at [562, 332] on div "} } // --- Init + events --- function init ( ) { buildSelections ( ) ; // Begin…" at bounding box center [587, 456] width 590 height 689
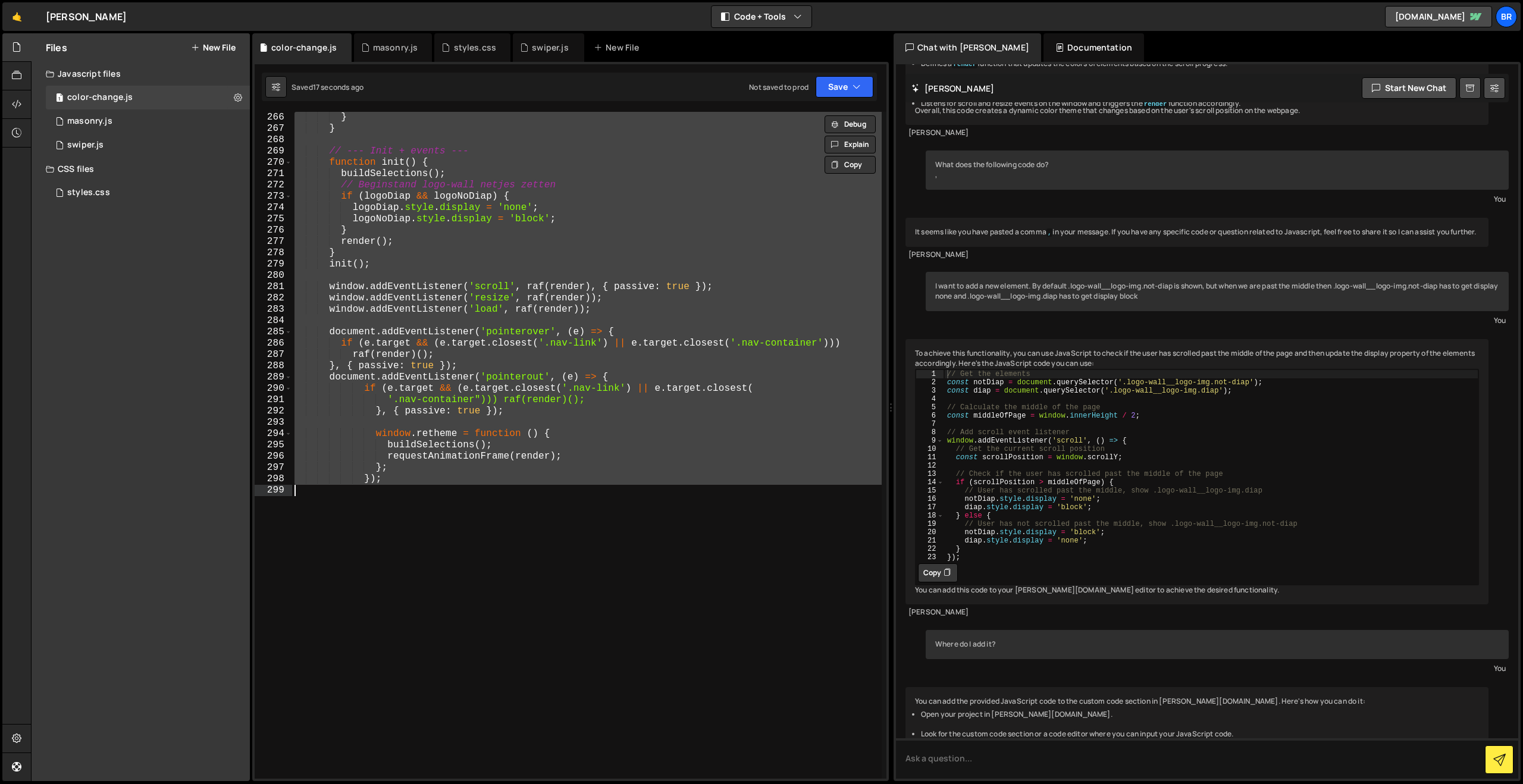
paste textarea "});"
type textarea "});"
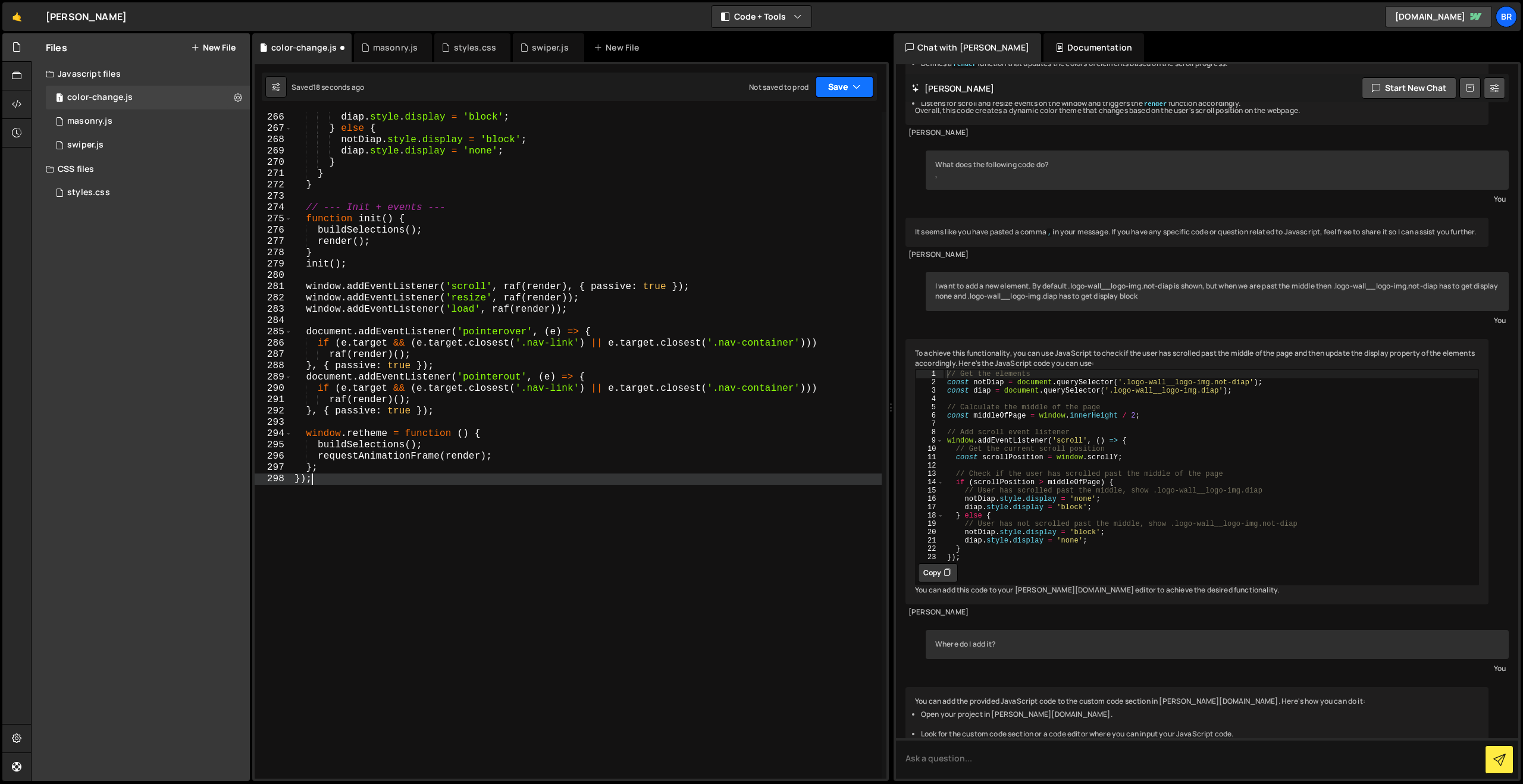
click at [837, 76] on button "Save" at bounding box center [844, 87] width 58 height 21
click at [829, 125] on div "Saved 19 seconds ago" at bounding box center [804, 129] width 124 height 15
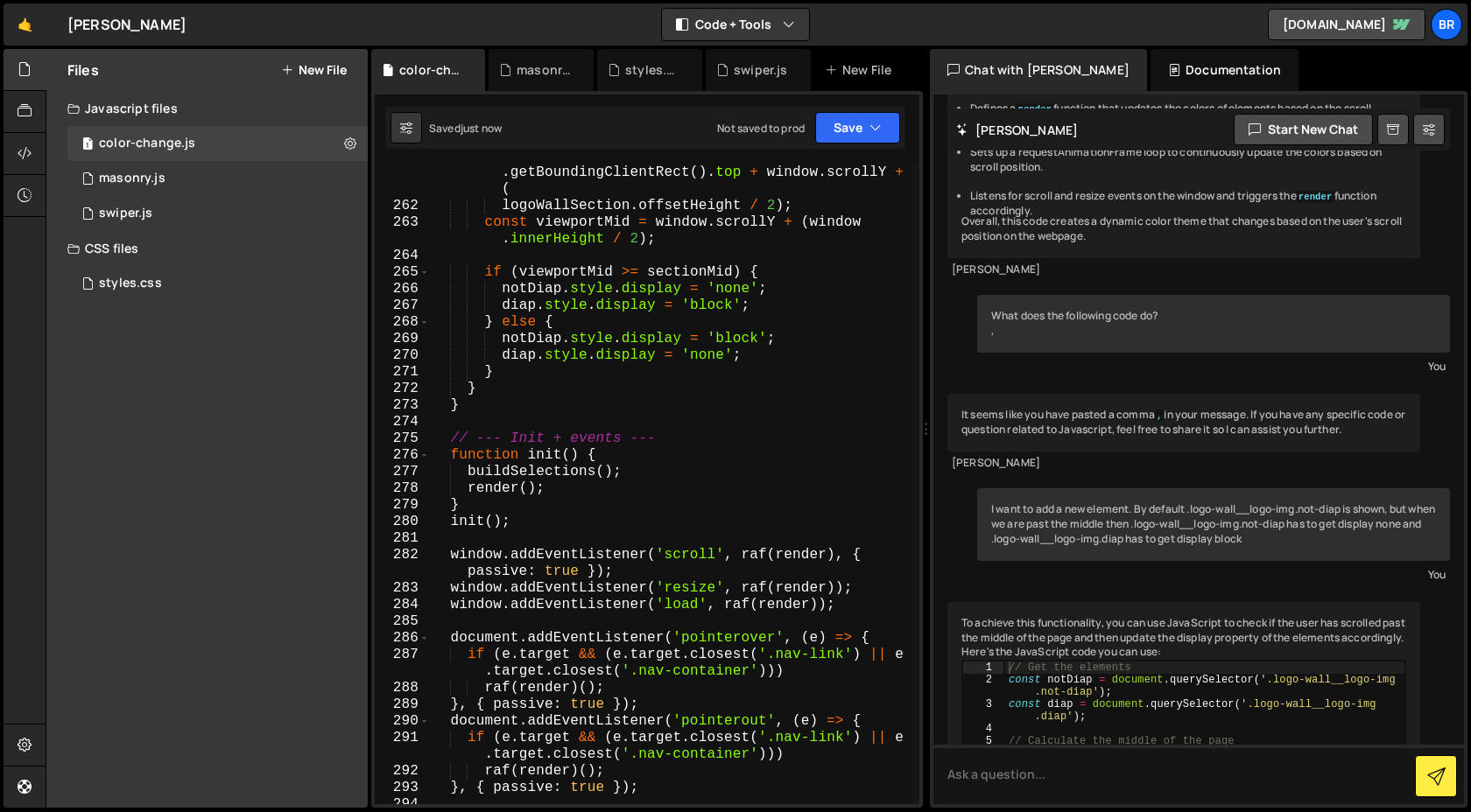
scroll to position [5123, 0]
